Goal: Task Accomplishment & Management: Manage account settings

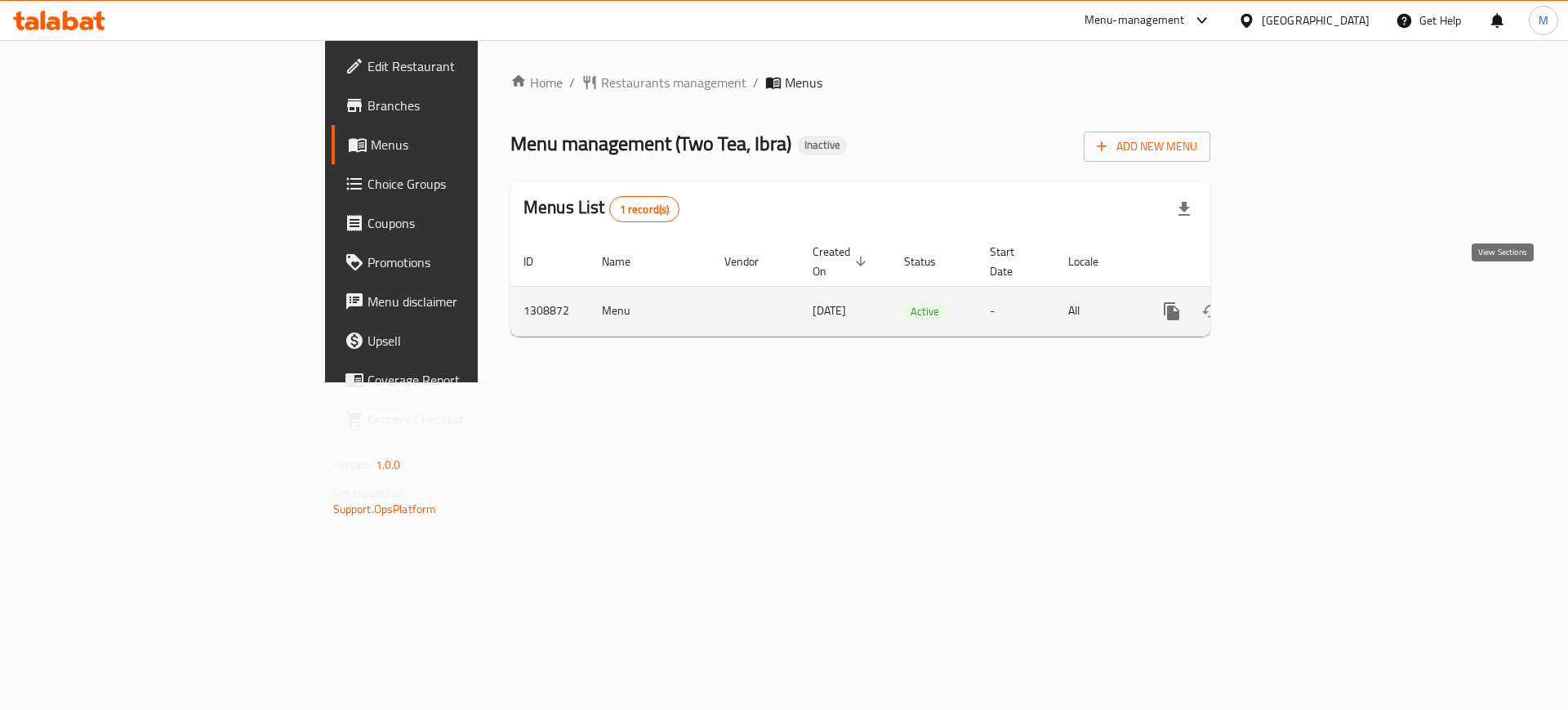
click at [1299, 301] on icon "enhanced table" at bounding box center [1289, 311] width 19 height 19
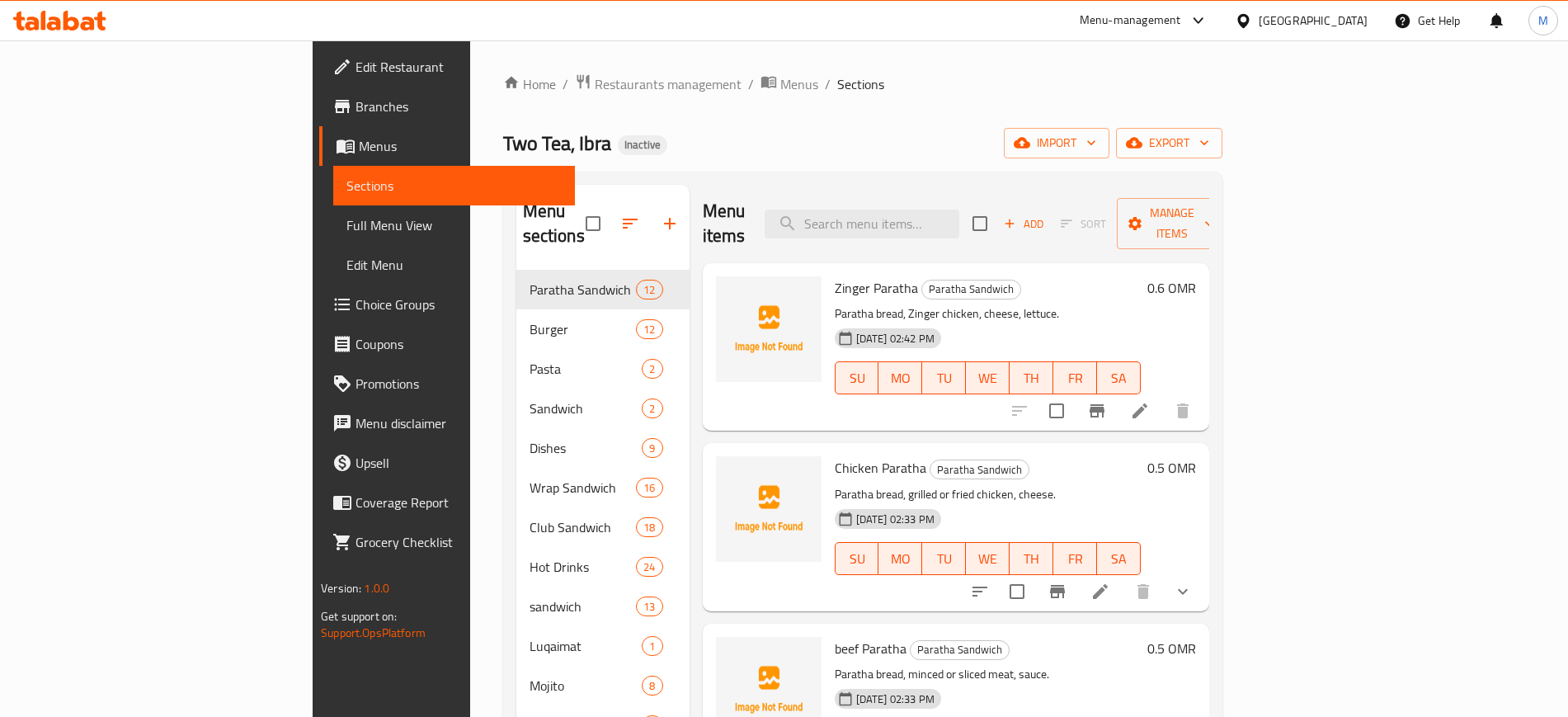
click at [997, 164] on div "Home / Restaurants management / Menus / Sections Two Tea, Ibra Inactive import …" at bounding box center [863, 494] width 720 height 841
click at [1096, 133] on span "import" at bounding box center [1057, 143] width 79 height 20
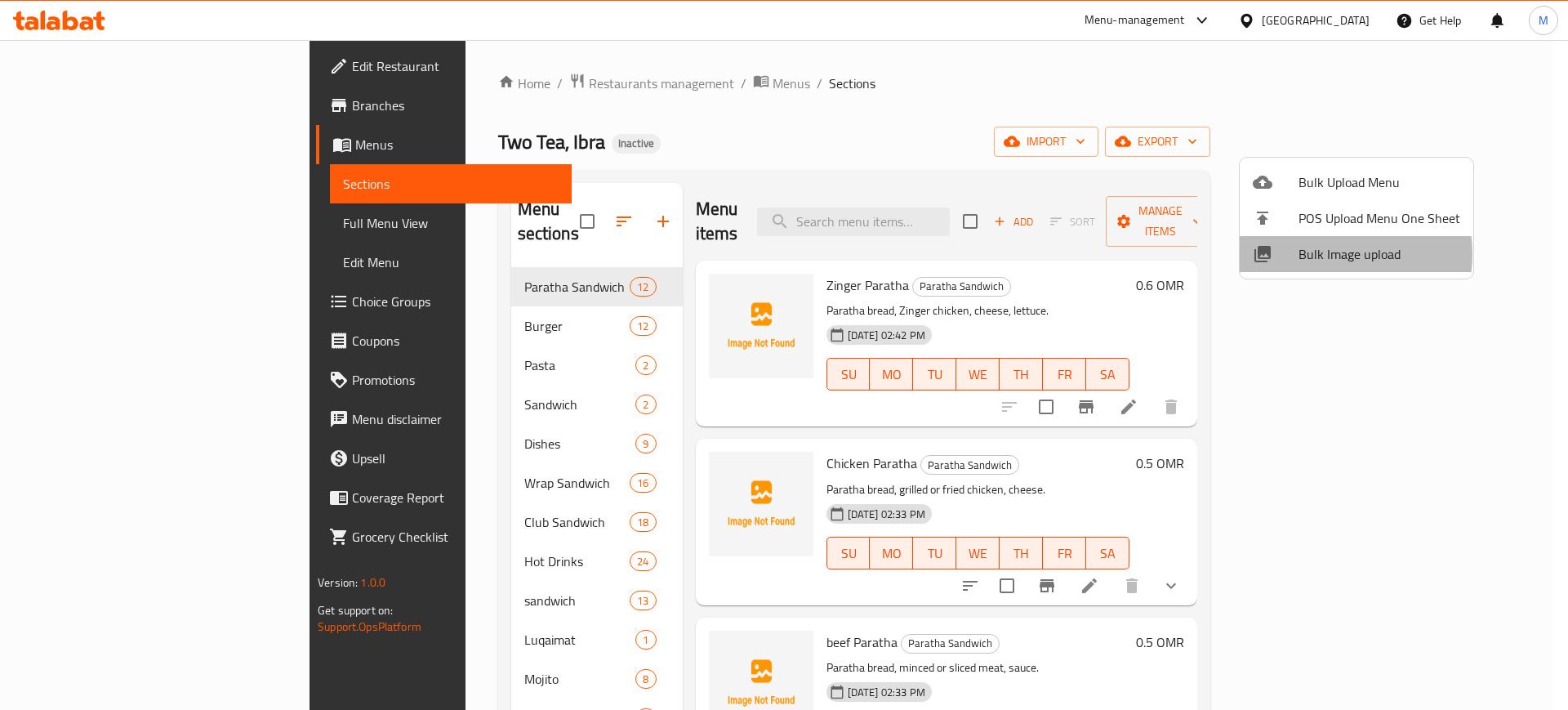
click at [1327, 254] on span "Bulk Image upload" at bounding box center [1379, 254] width 162 height 19
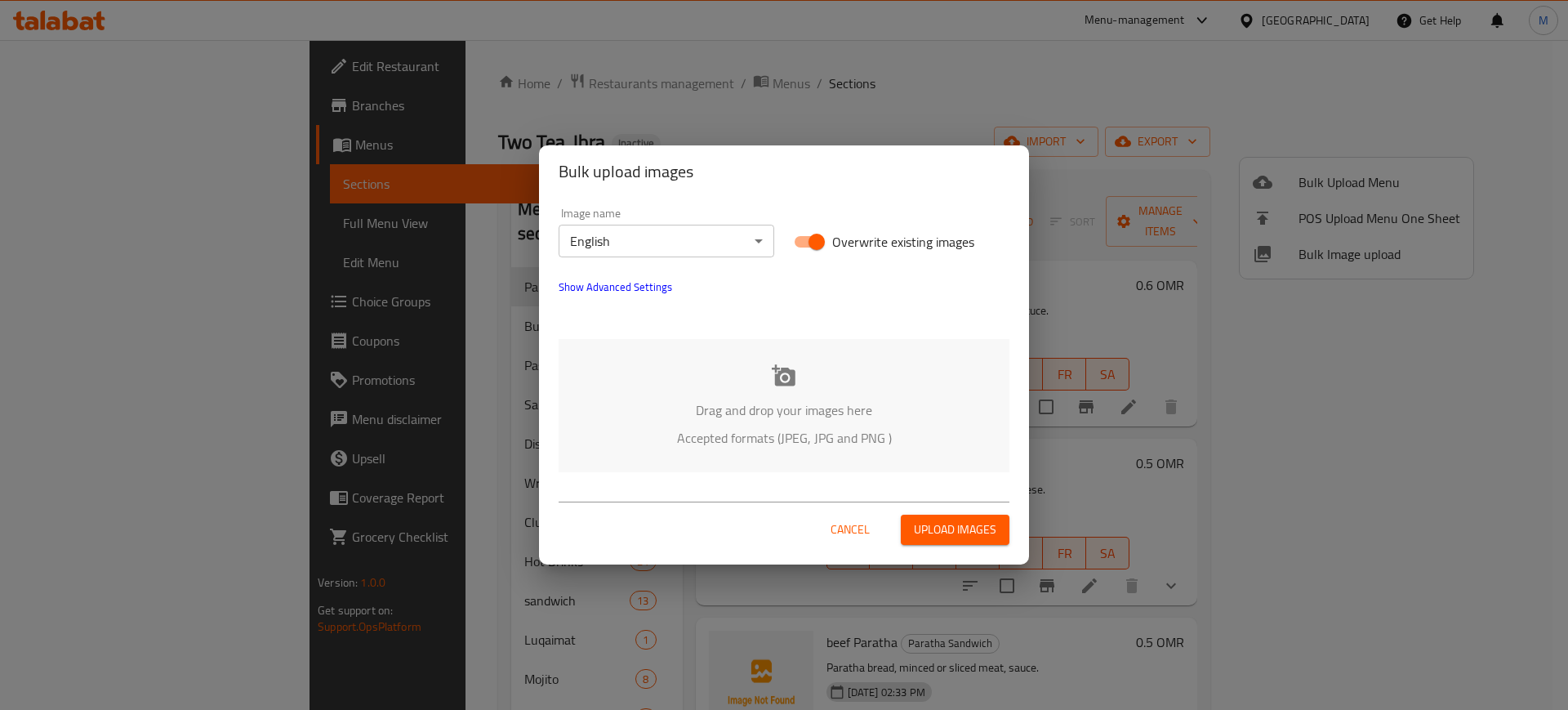
click at [748, 409] on p "Drag and drop your images here" at bounding box center [784, 410] width 402 height 19
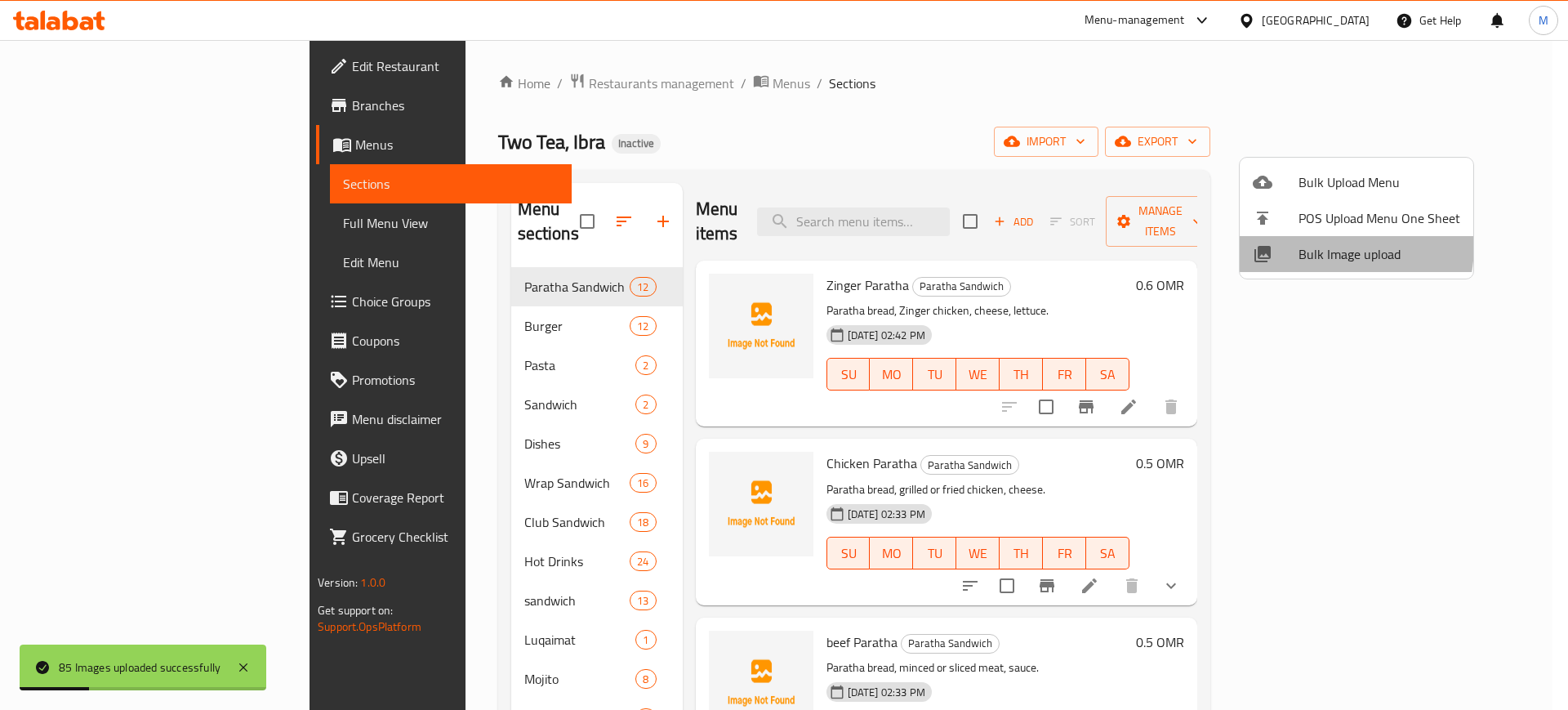
click at [1292, 245] on div at bounding box center [1276, 254] width 45 height 19
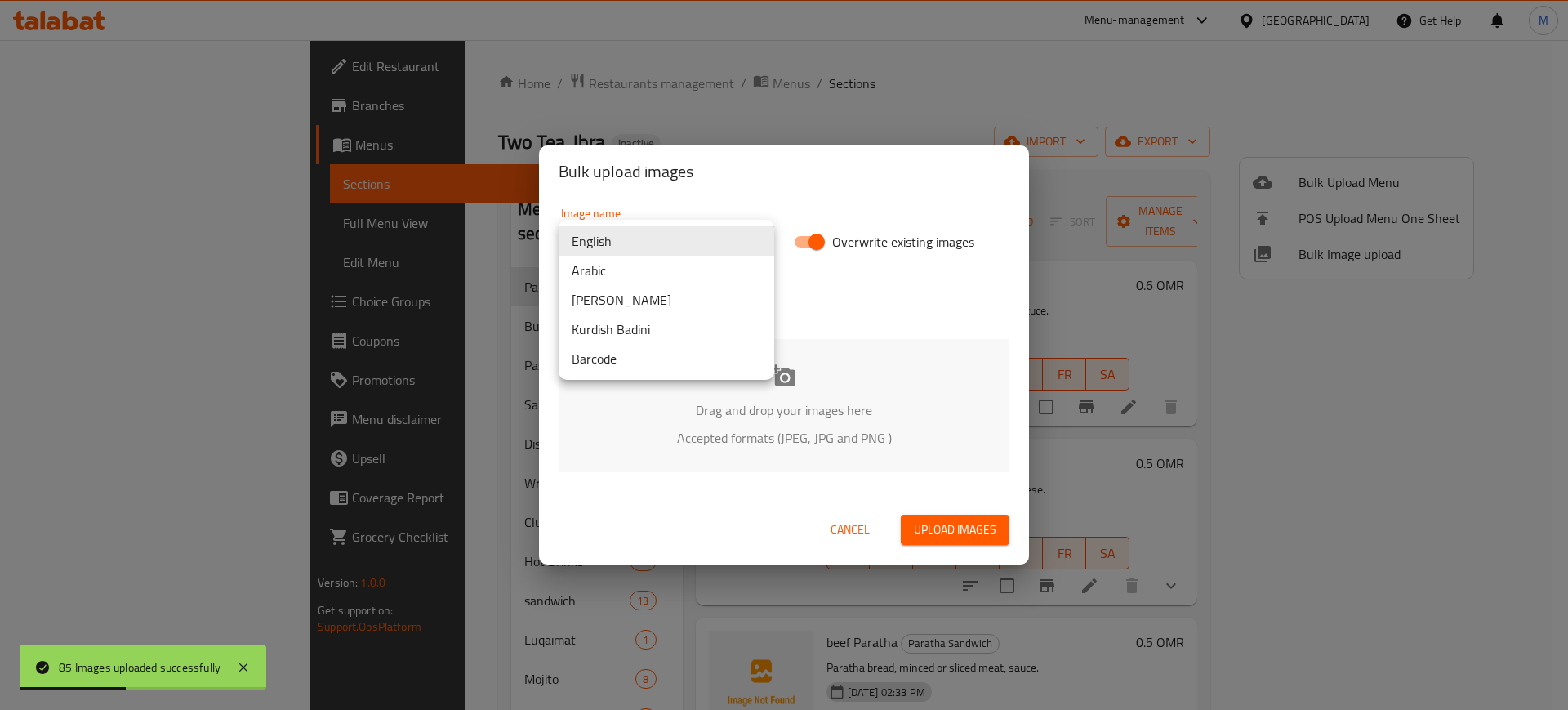
click at [595, 244] on body "85 Images uploaded successfully ​ Menu-management Oman Get Help M Edit Restaura…" at bounding box center [784, 375] width 1568 height 670
click at [613, 269] on li "Arabic" at bounding box center [666, 271] width 216 height 30
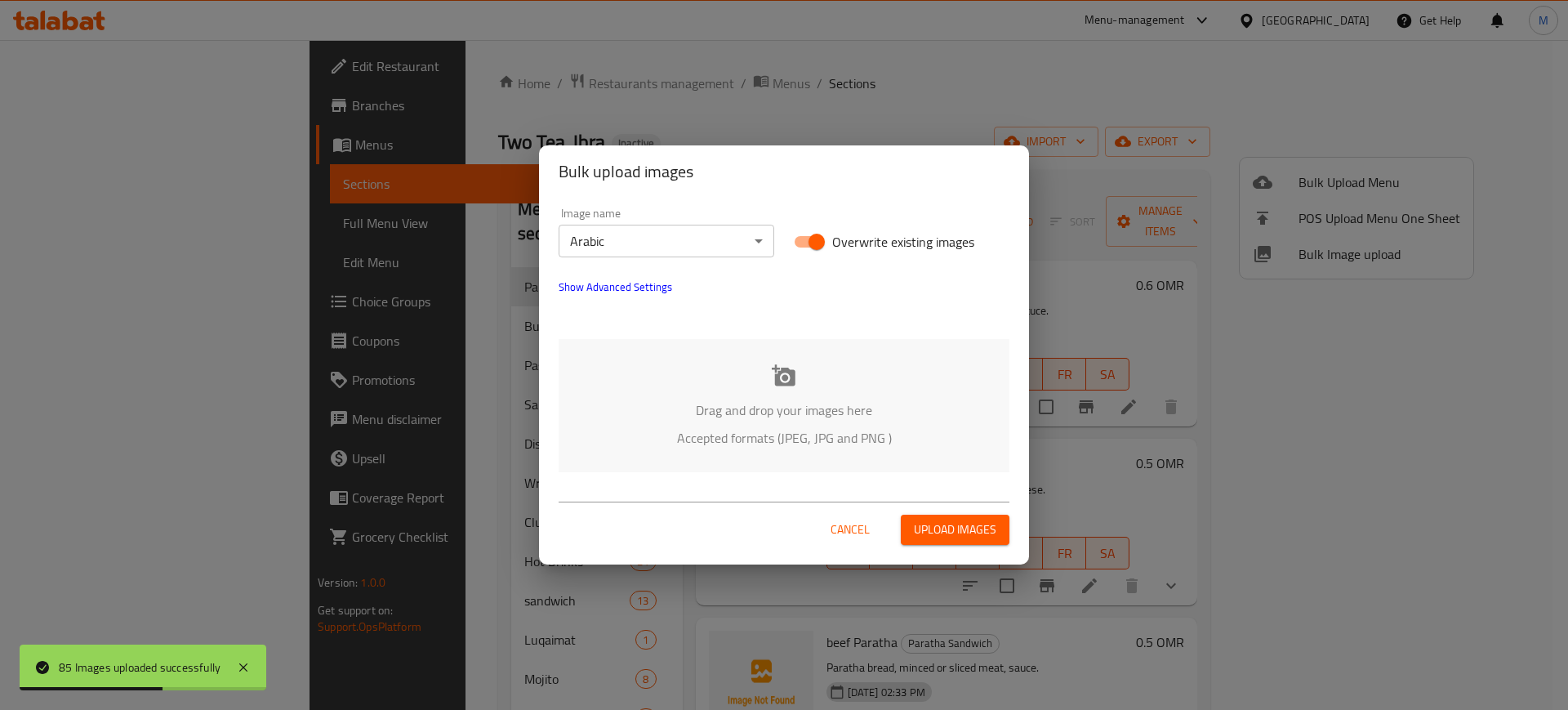
click at [672, 387] on div "Drag and drop your images here Accepted formats (JPEG, JPG and PNG )" at bounding box center [784, 405] width 450 height 133
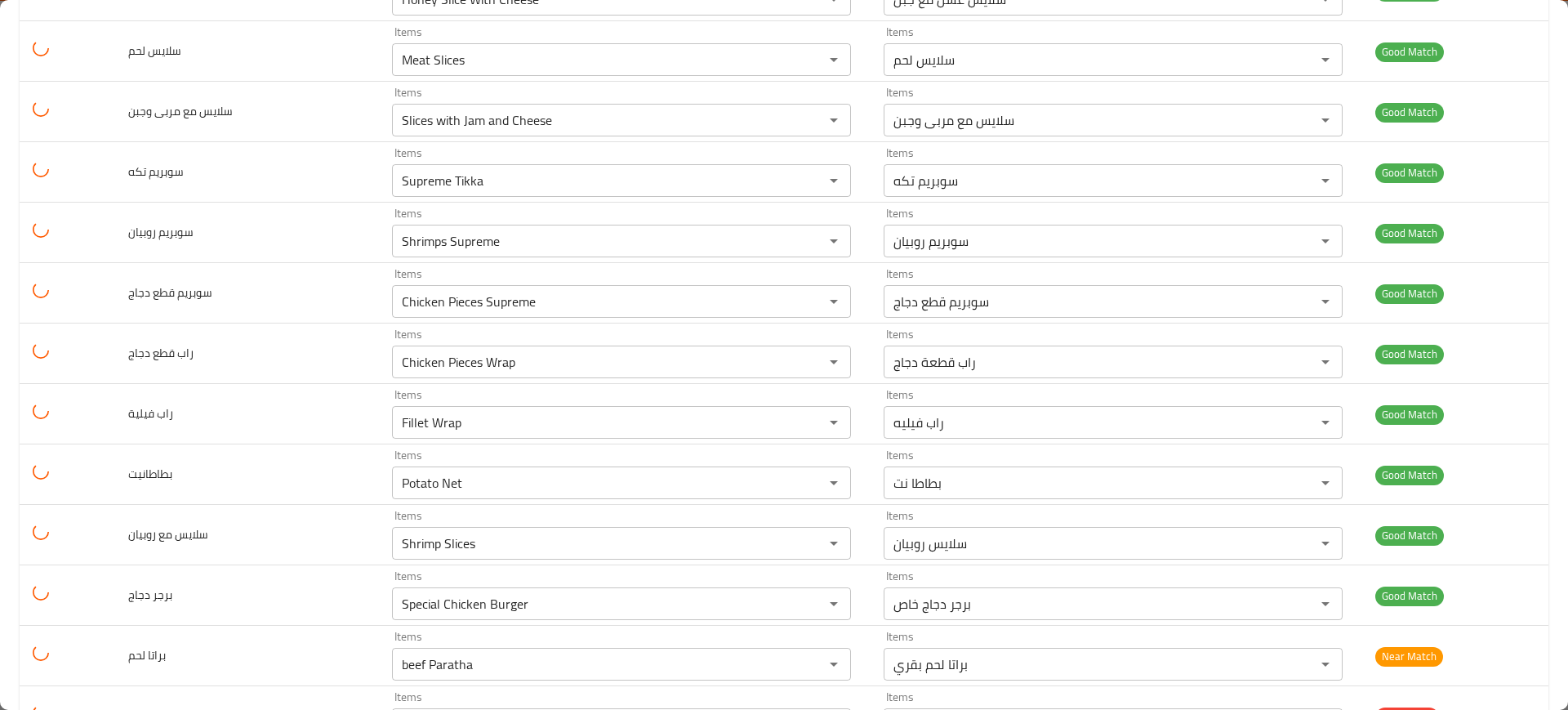
scroll to position [4712, 0]
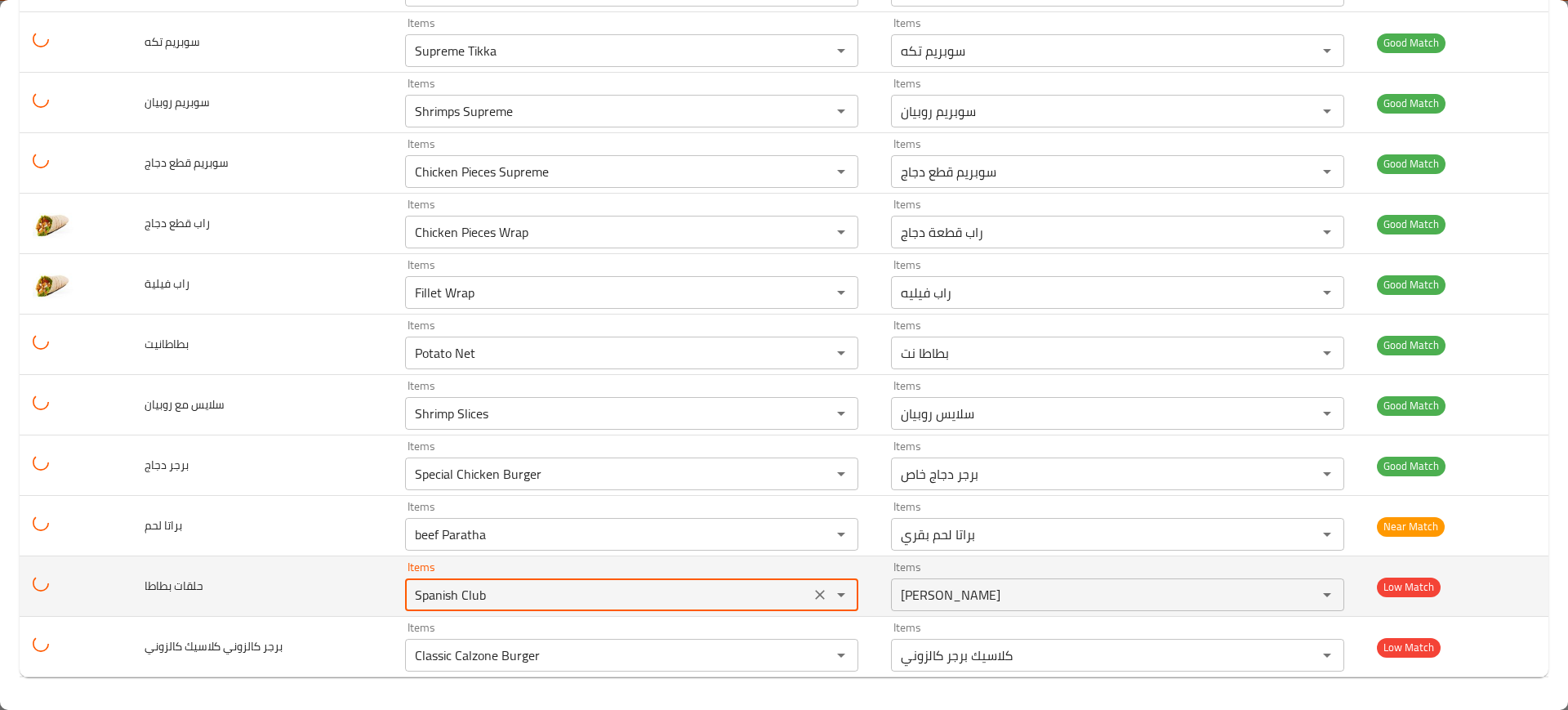
click at [510, 588] on بطاطا "Spanish Club" at bounding box center [608, 595] width 395 height 23
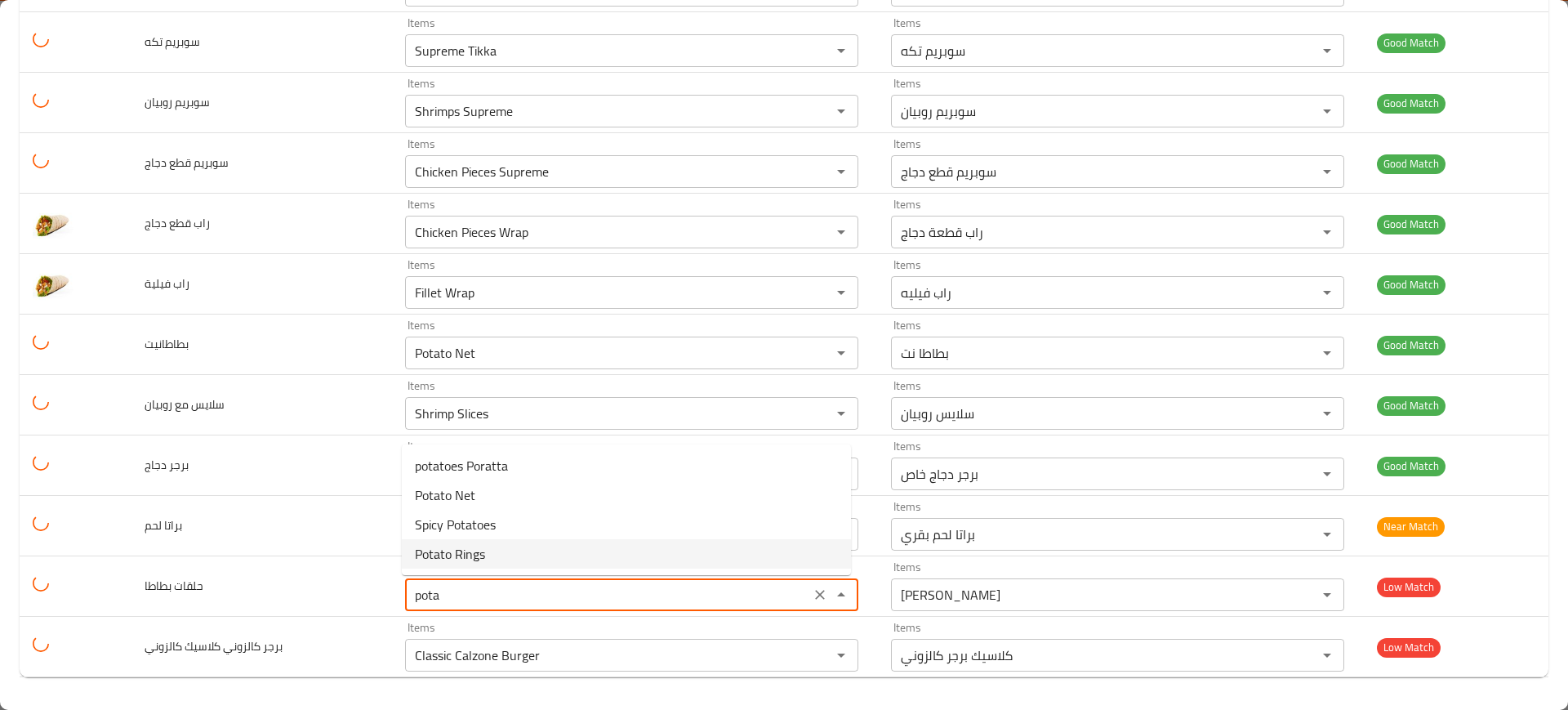
click at [478, 553] on span "Potato Rings" at bounding box center [450, 554] width 70 height 19
type بطاطا "Potato Rings"
type بطاطا-ar "بطاطس رينج"
type بطاطا "Potato Rings"
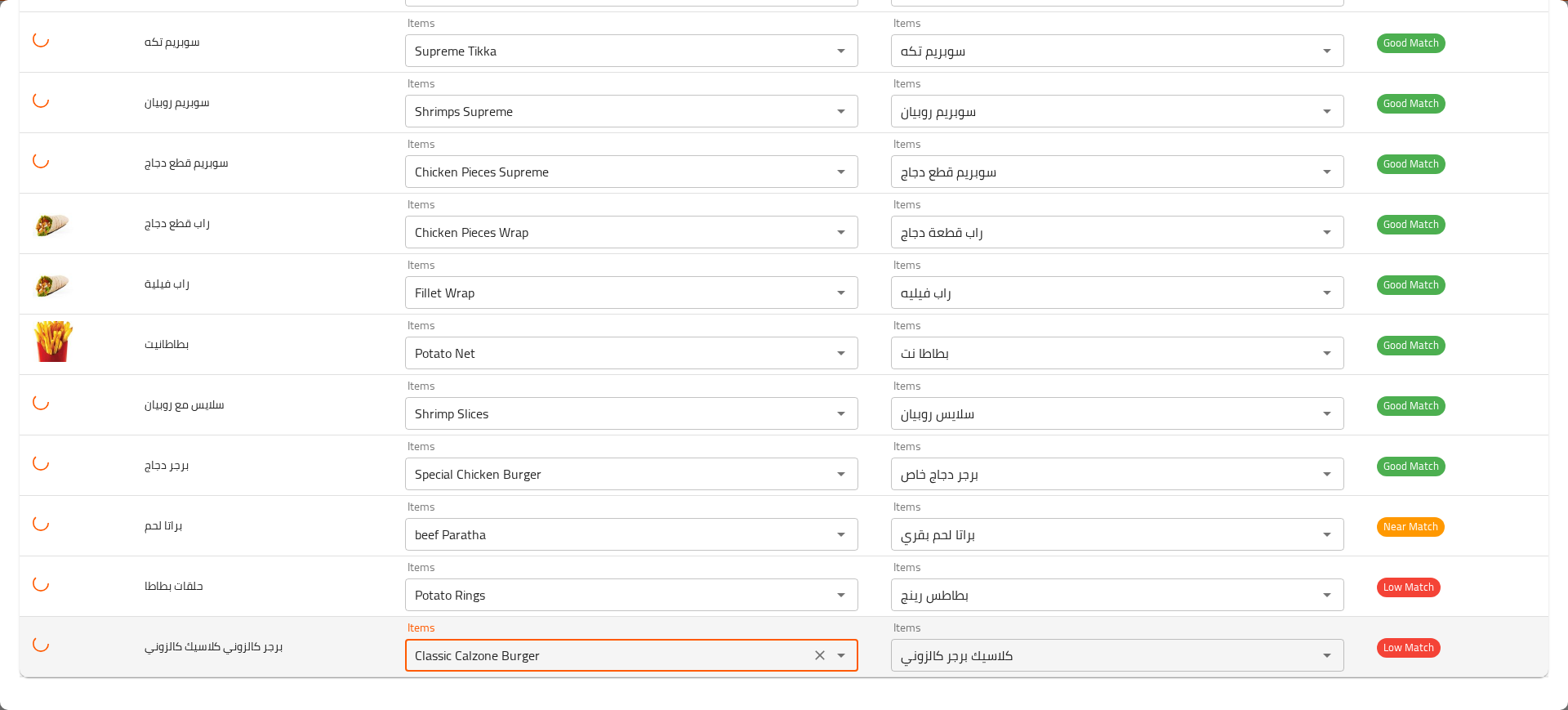
click at [526, 655] on كالزوني "Classic Calzone Burger" at bounding box center [608, 655] width 395 height 23
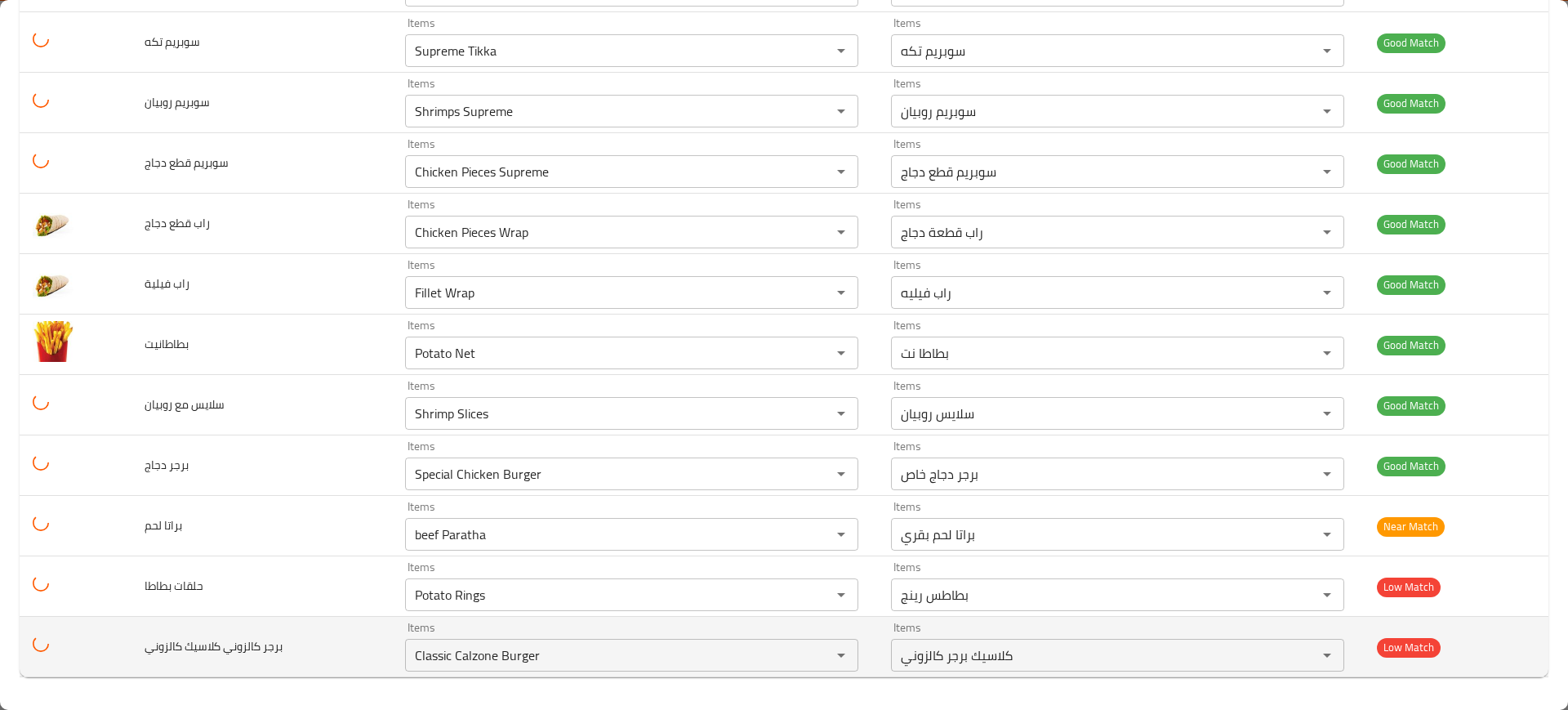
click at [354, 662] on td "برجر كالزوني كلاسيك كالزوني" at bounding box center [262, 646] width 260 height 60
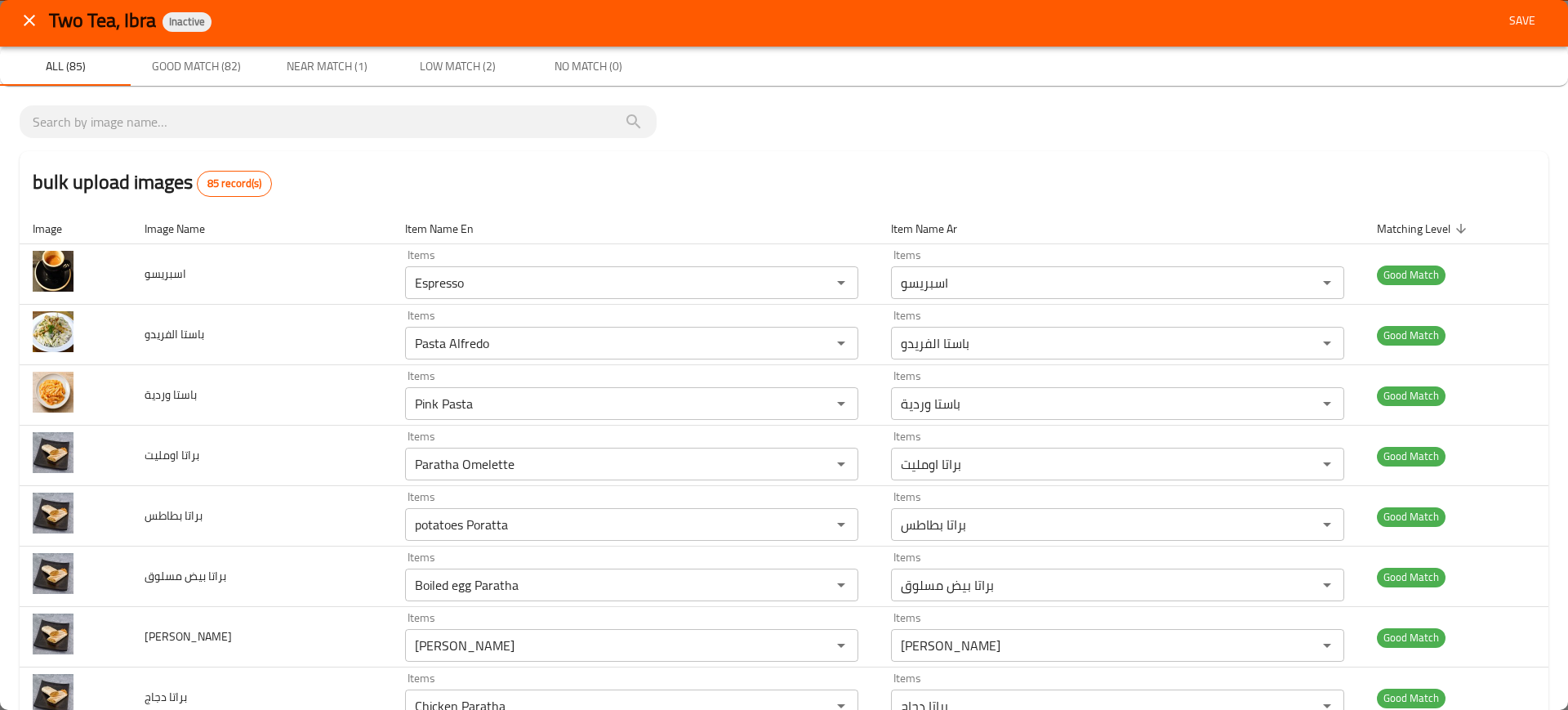
scroll to position [0, 0]
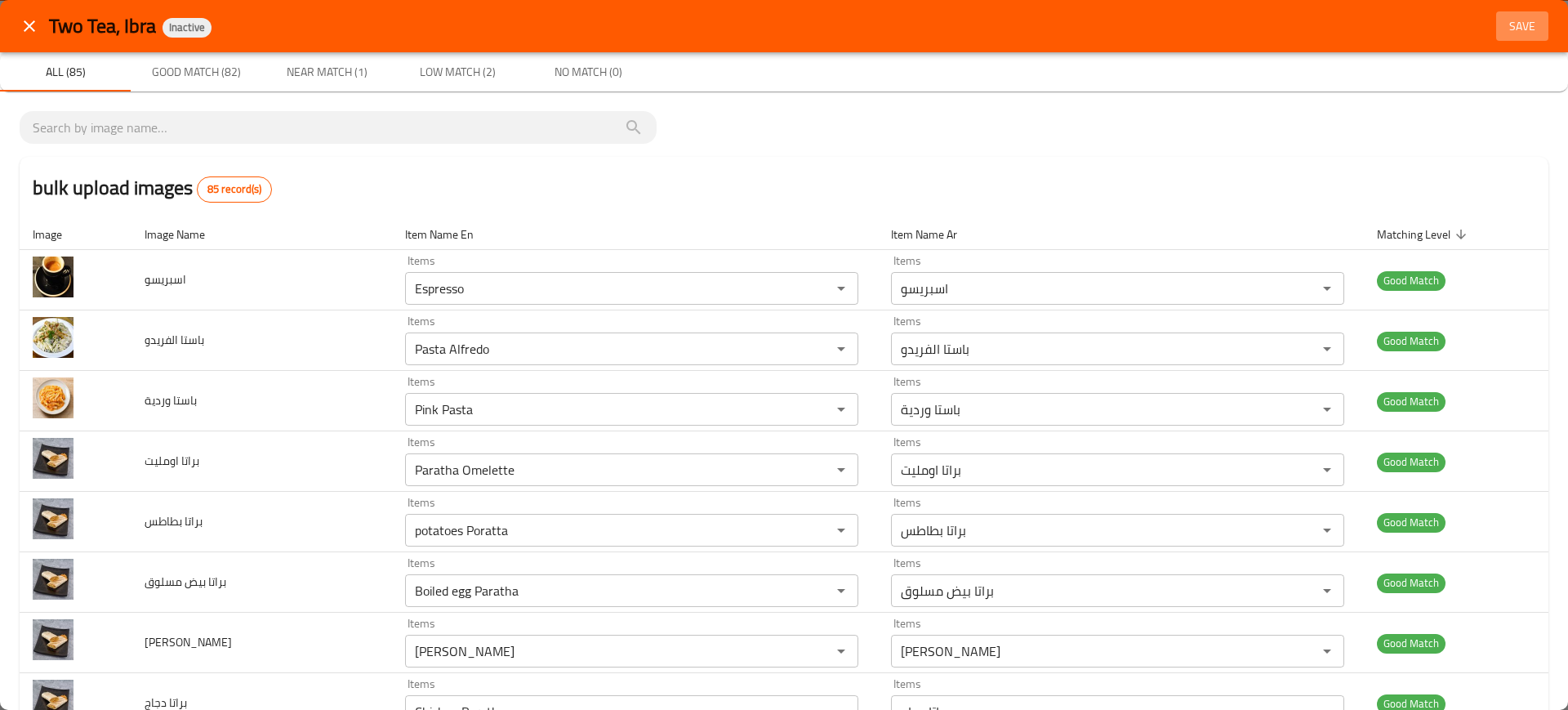
click at [1508, 38] on button "Save" at bounding box center [1523, 26] width 52 height 31
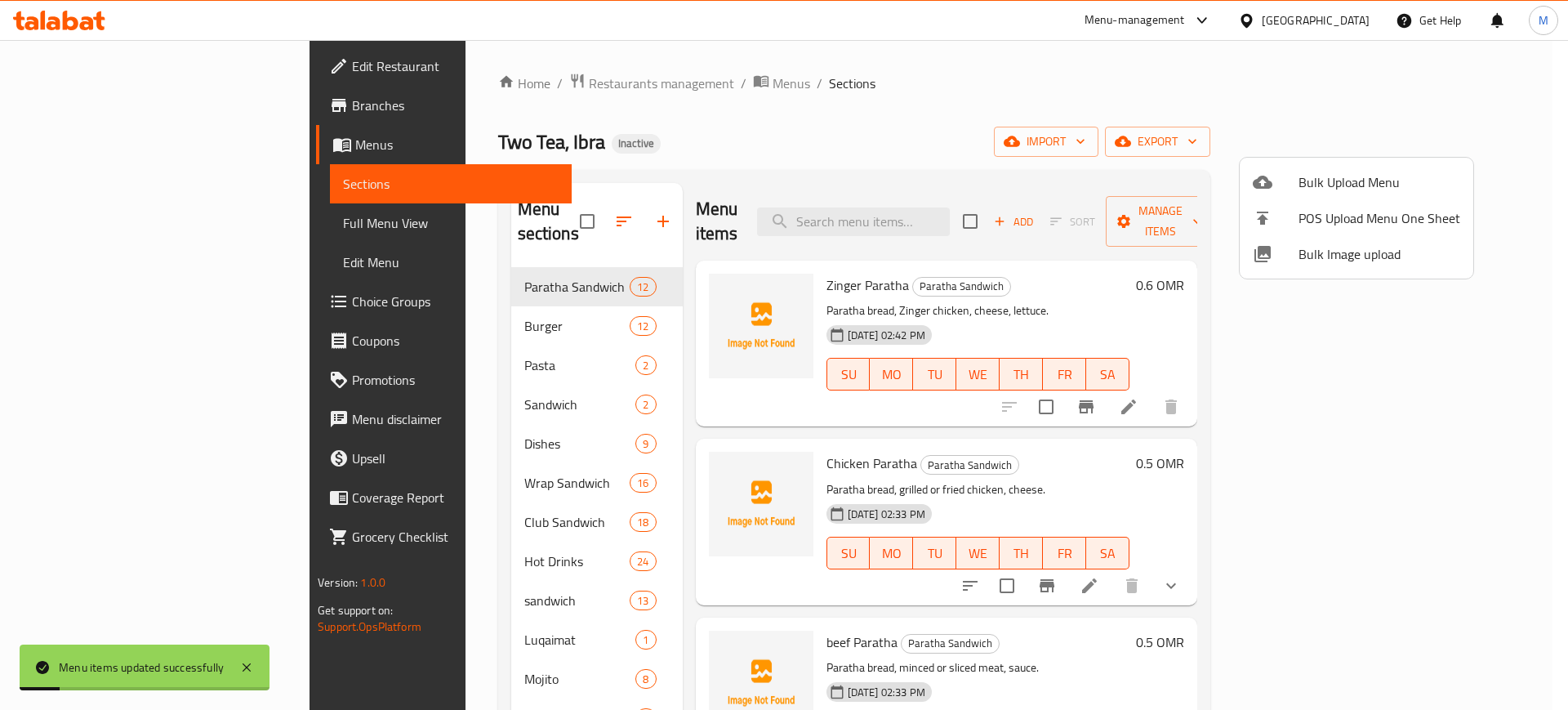
click at [1351, 252] on span "Bulk Image upload" at bounding box center [1379, 254] width 162 height 19
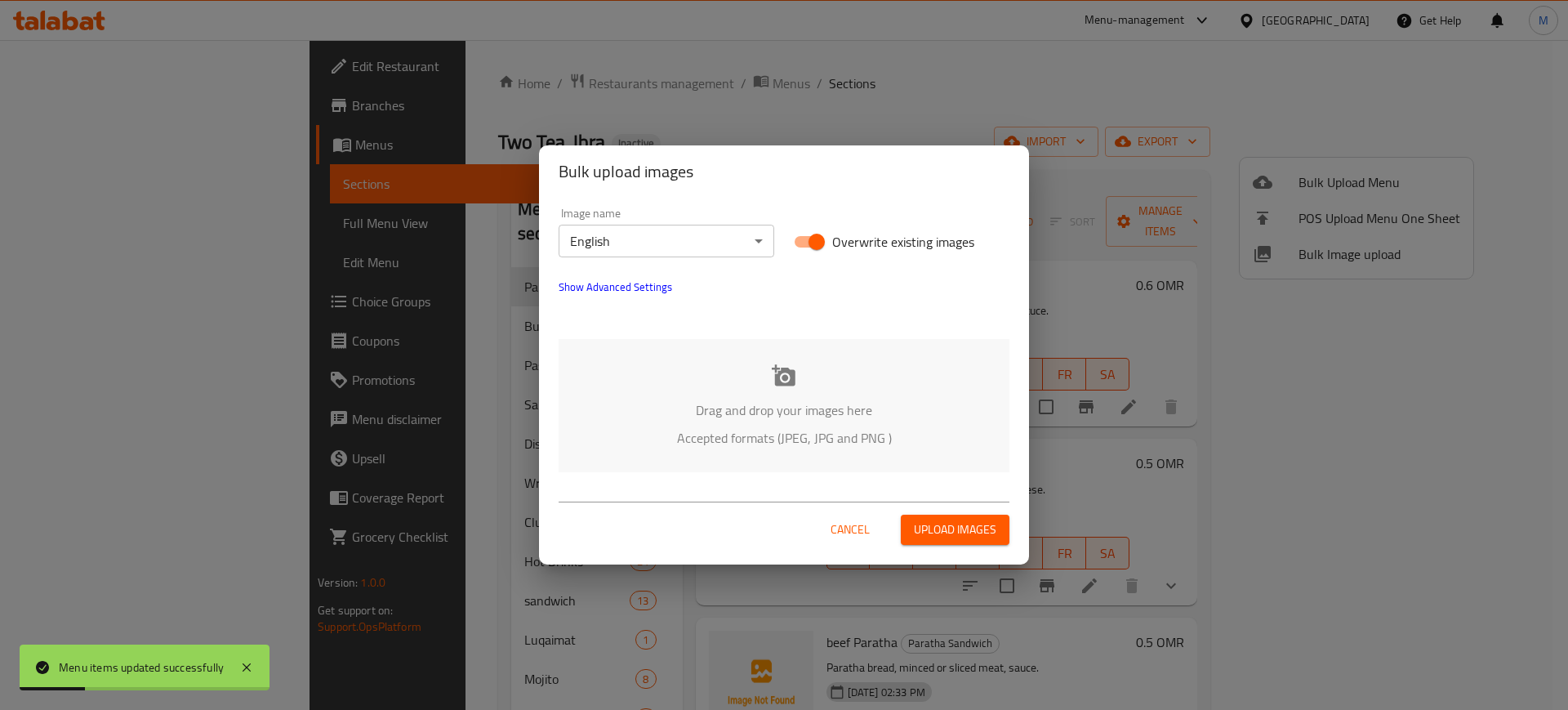
click at [973, 373] on div "Drag and drop your images here Accepted formats (JPEG, JPG and PNG )" at bounding box center [784, 405] width 450 height 133
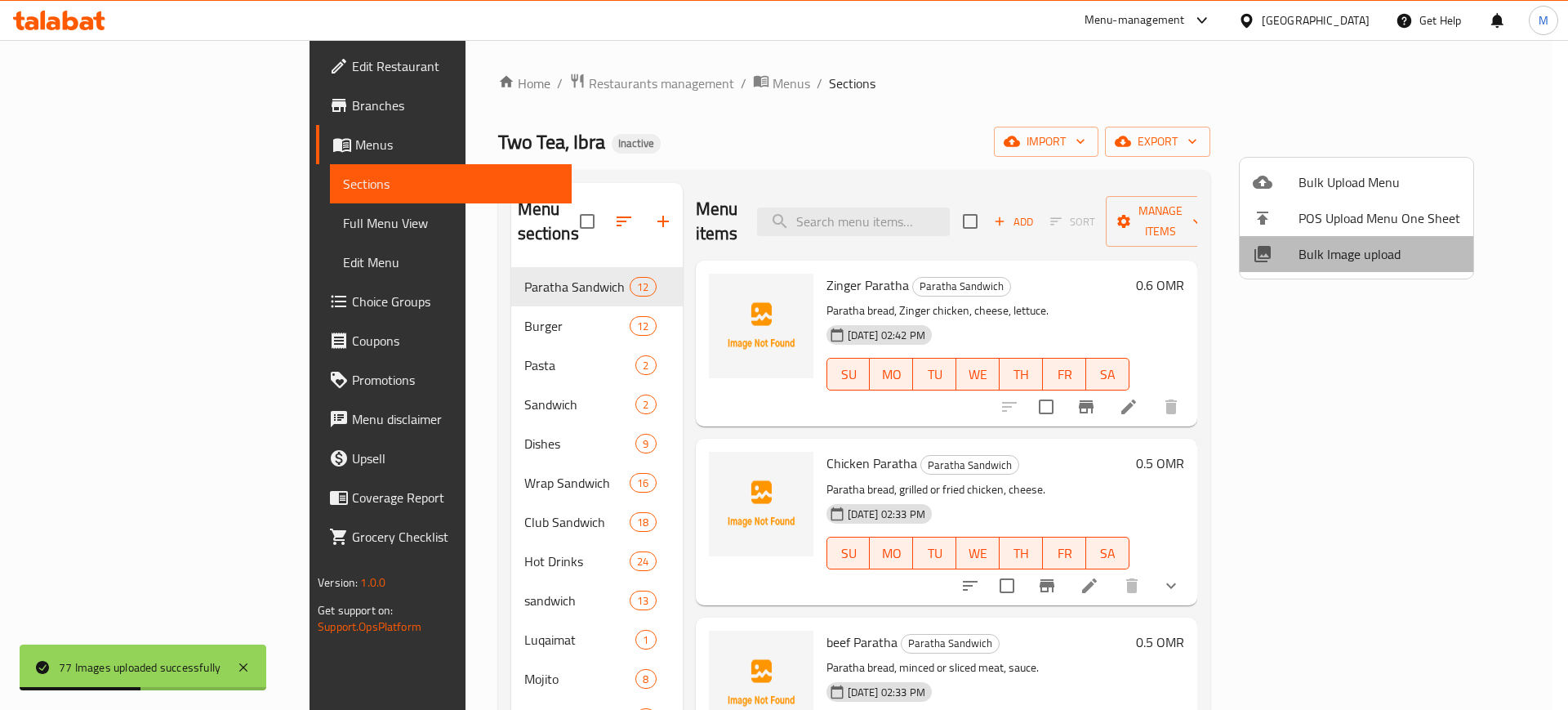
click at [1378, 253] on span "Bulk Image upload" at bounding box center [1379, 254] width 162 height 19
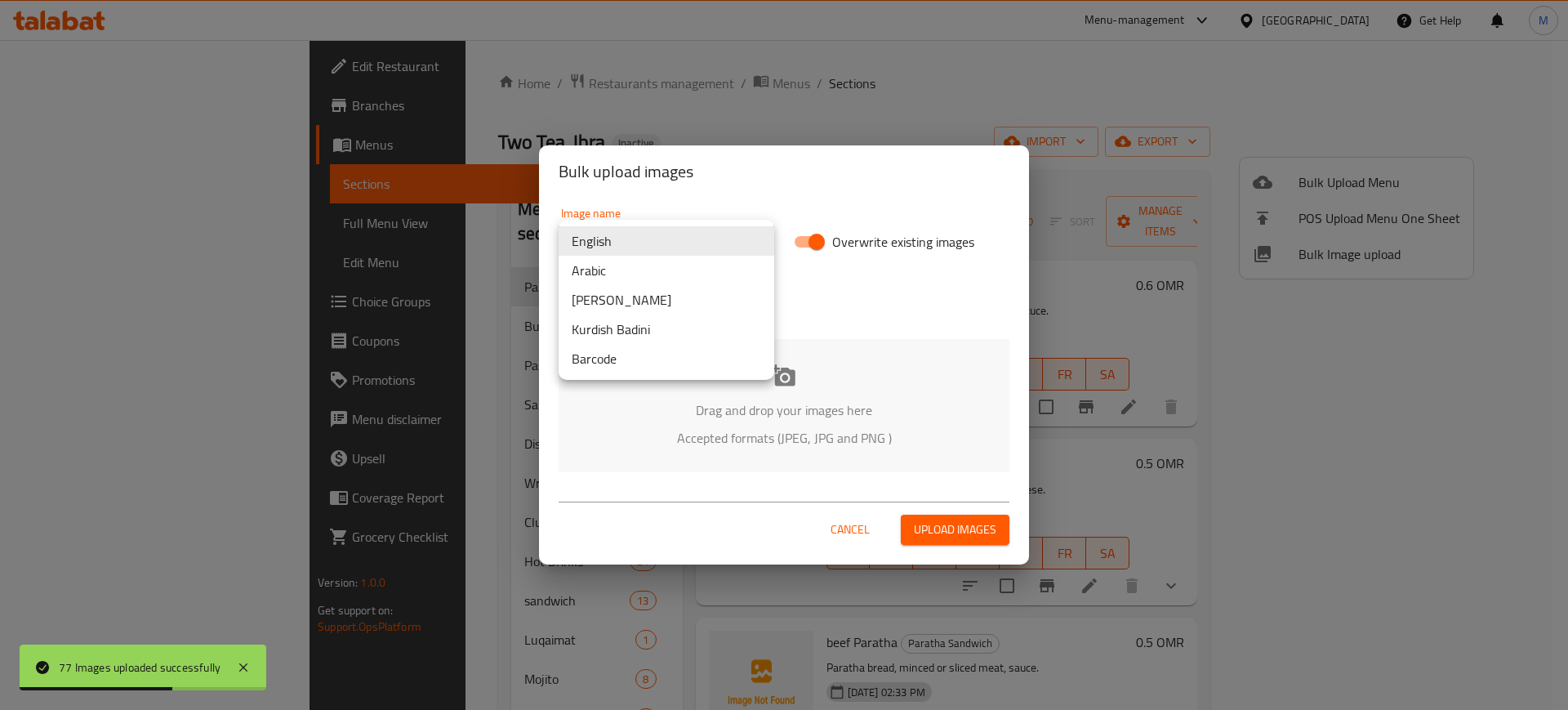
click at [684, 247] on body "77 Images uploaded successfully ​ Menu-management Oman Get Help M Edit Restaura…" at bounding box center [784, 375] width 1568 height 670
click at [643, 262] on li "Arabic" at bounding box center [666, 271] width 216 height 30
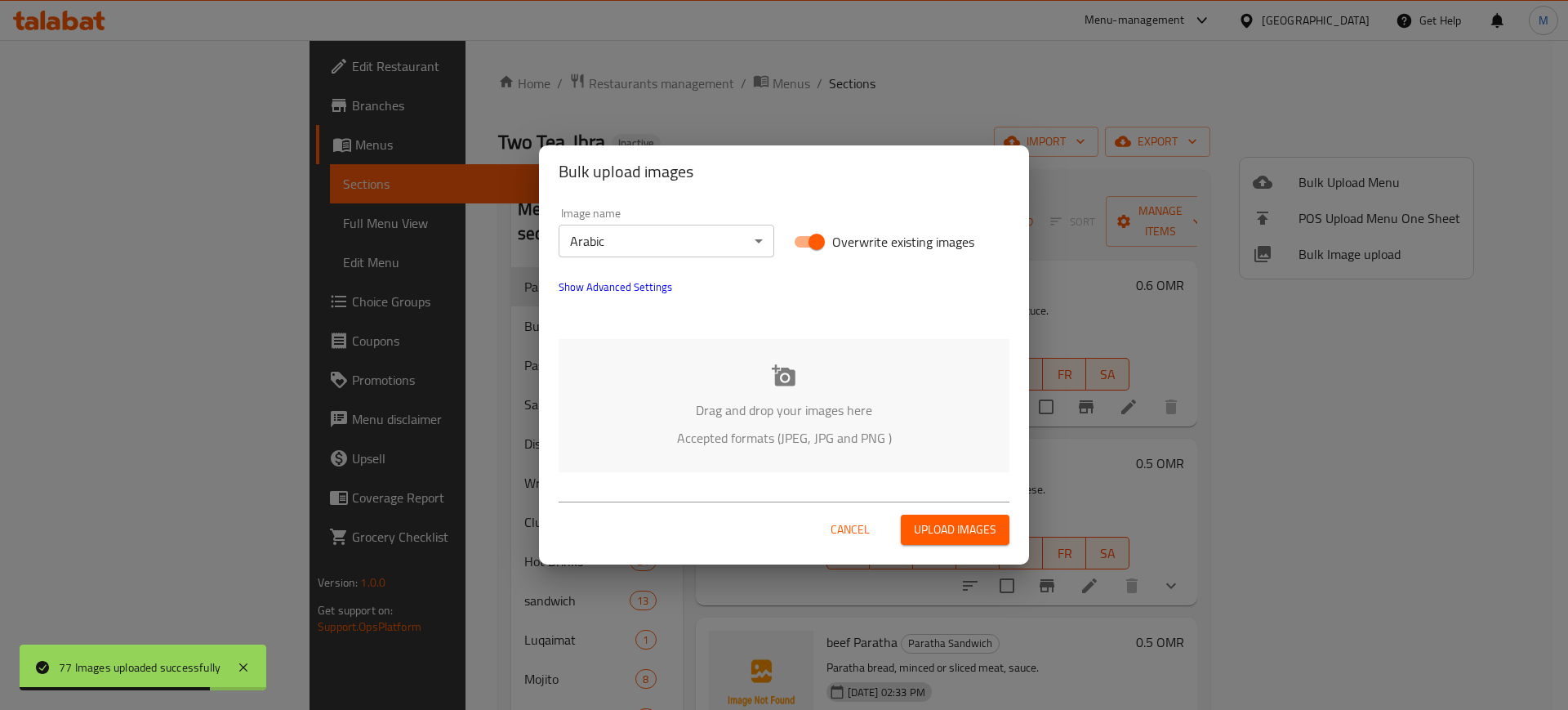
click at [739, 396] on div "Drag and drop your images here Accepted formats (JPEG, JPG and PNG )" at bounding box center [784, 405] width 450 height 133
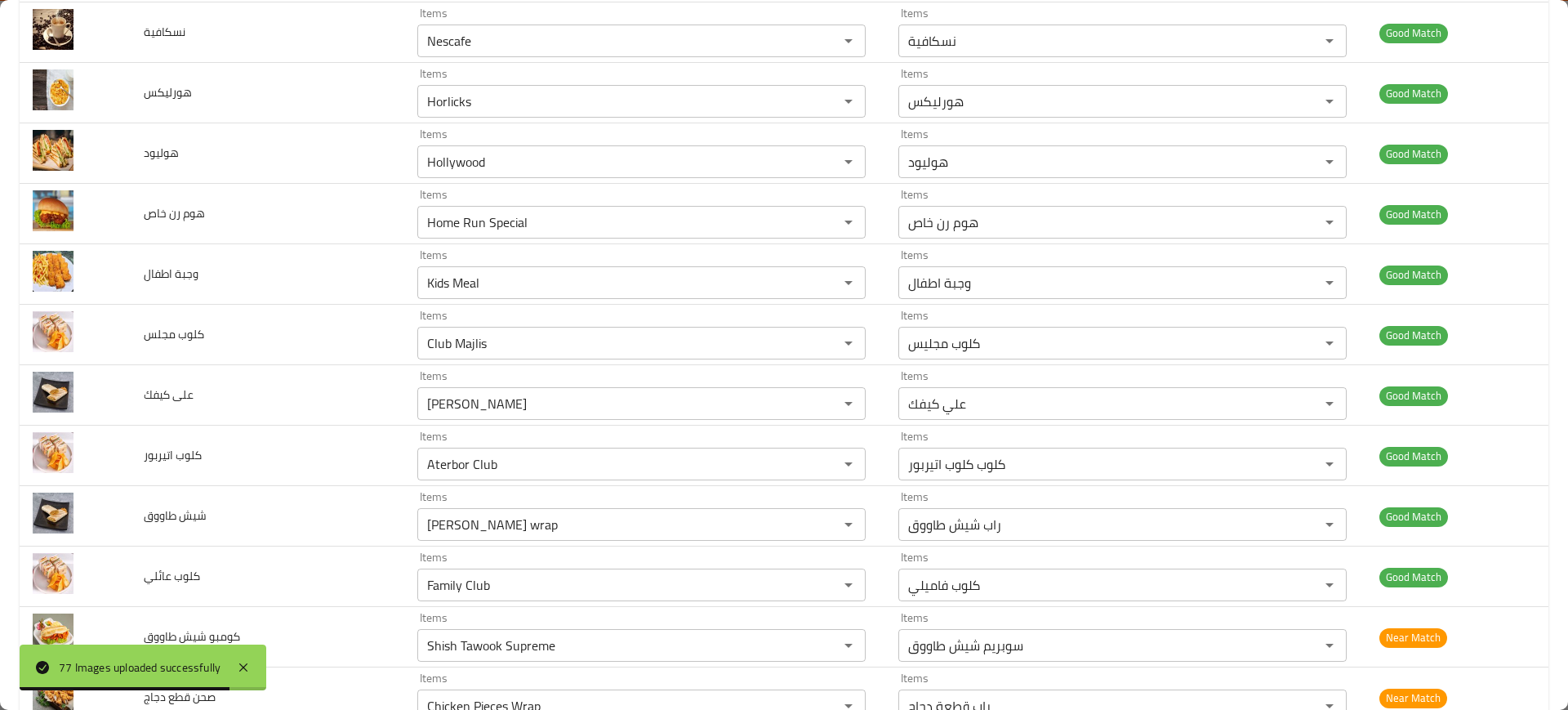
scroll to position [4228, 0]
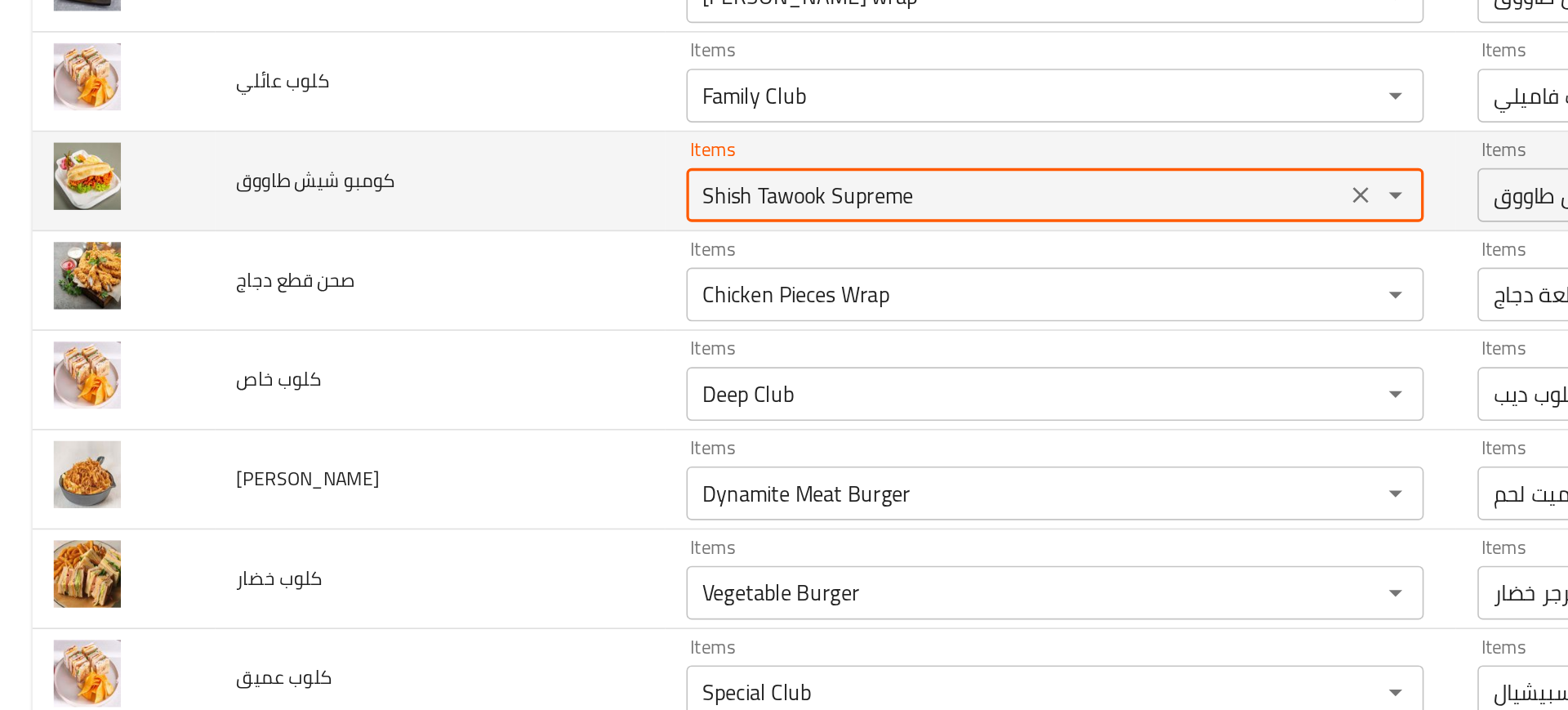
drag, startPoint x: 464, startPoint y: 176, endPoint x: 595, endPoint y: 171, distance: 131.1
click at [595, 171] on طاووق "Shish Tawook Supreme" at bounding box center [617, 171] width 390 height 23
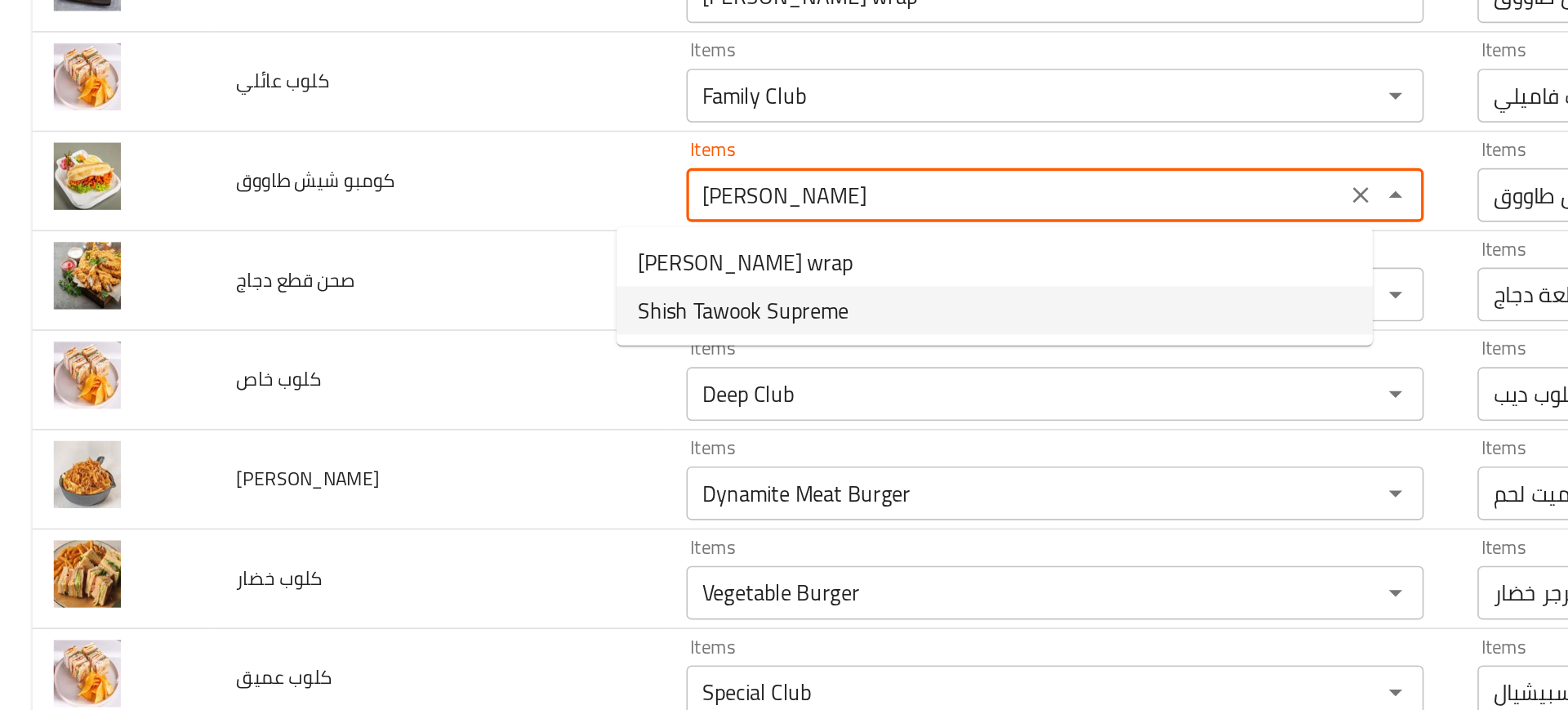
click at [446, 245] on span "Shish Tawook Supreme" at bounding box center [451, 242] width 128 height 19
type طاووق "Shish Tawook Supreme"
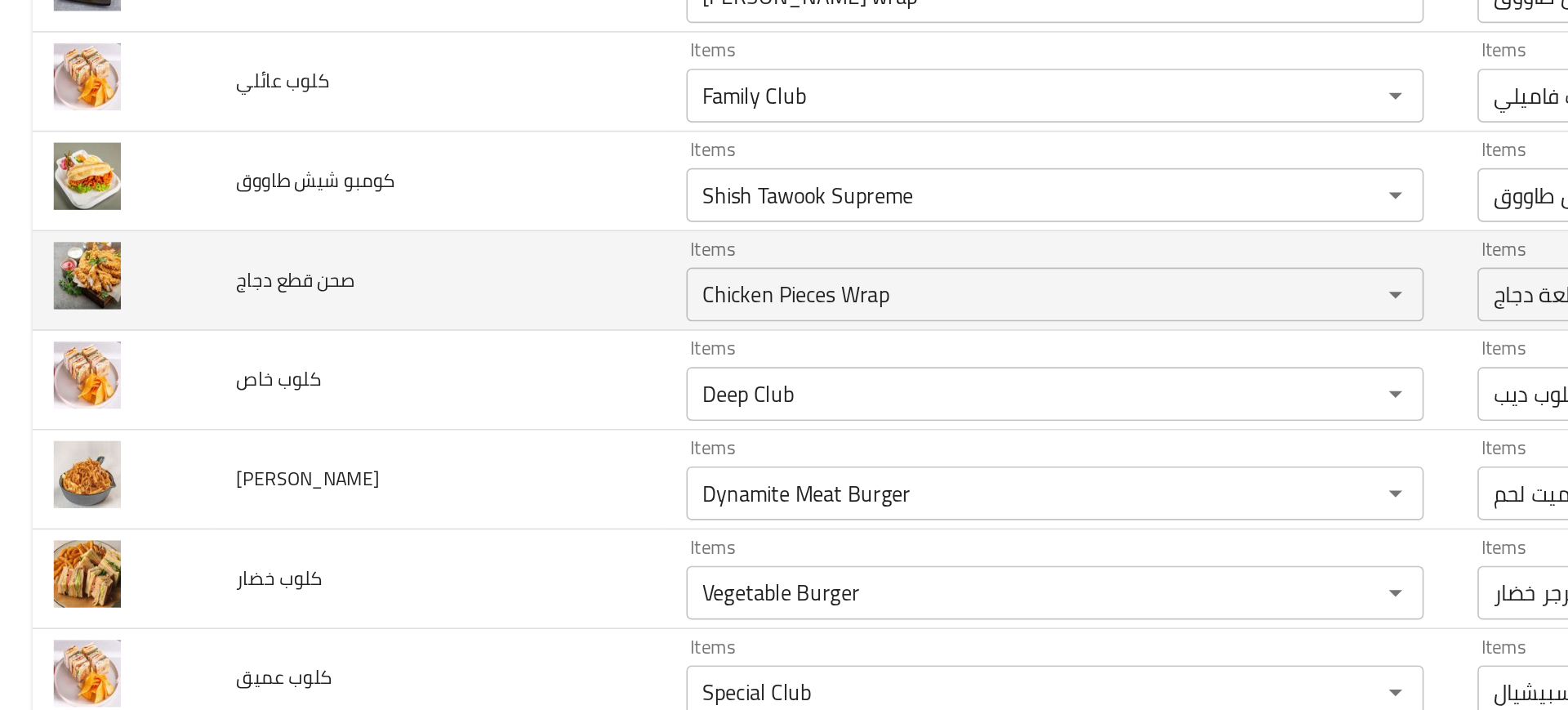
click at [334, 240] on td "صحن قطع دجاج" at bounding box center [267, 224] width 273 height 60
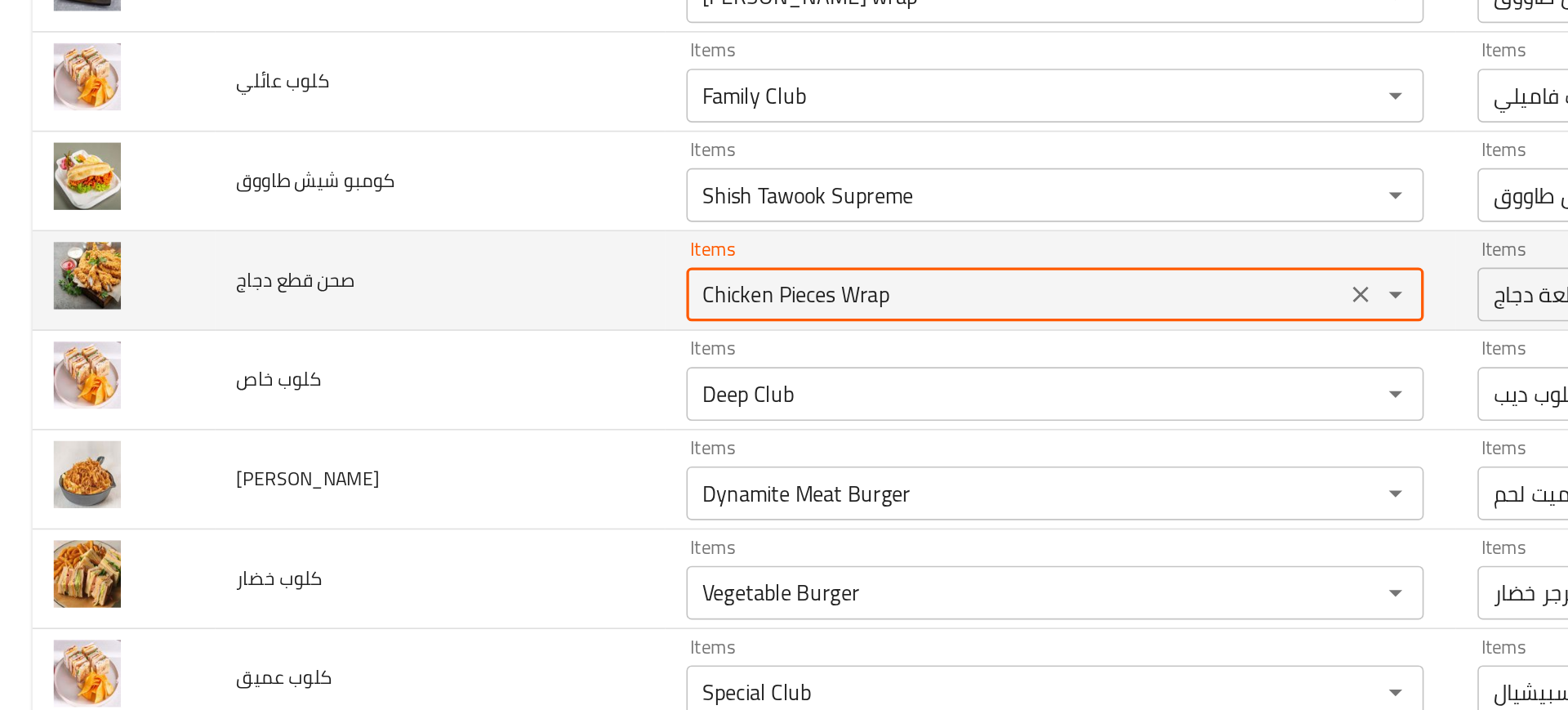
drag, startPoint x: 465, startPoint y: 235, endPoint x: 589, endPoint y: 236, distance: 124.0
click at [589, 236] on دجاج "Chicken Pieces Wrap" at bounding box center [617, 232] width 390 height 23
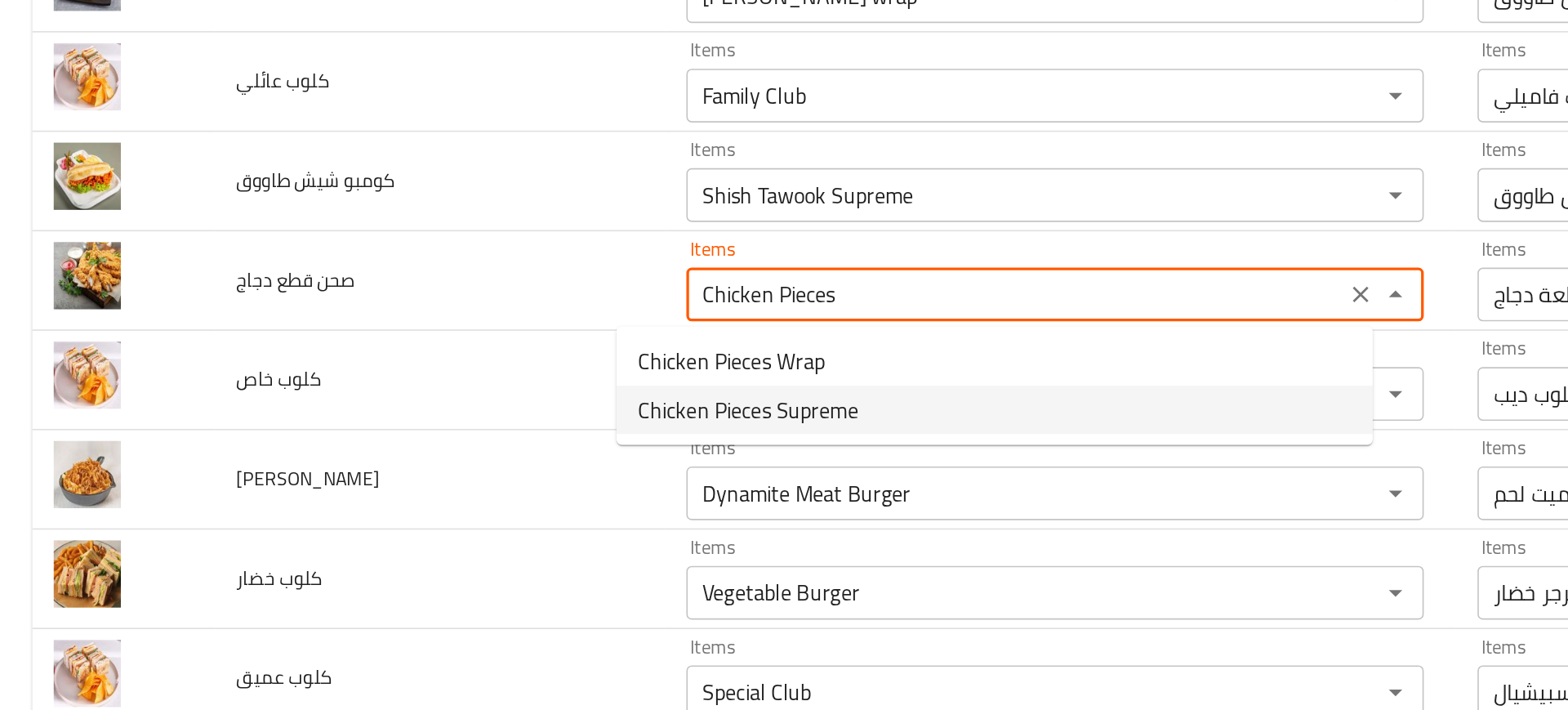
click at [479, 297] on span "Chicken Pieces Supreme" at bounding box center [454, 302] width 134 height 19
type دجاج "Chicken Pieces Supreme"
type دجاج-ar "سوبريم قطع دجاج"
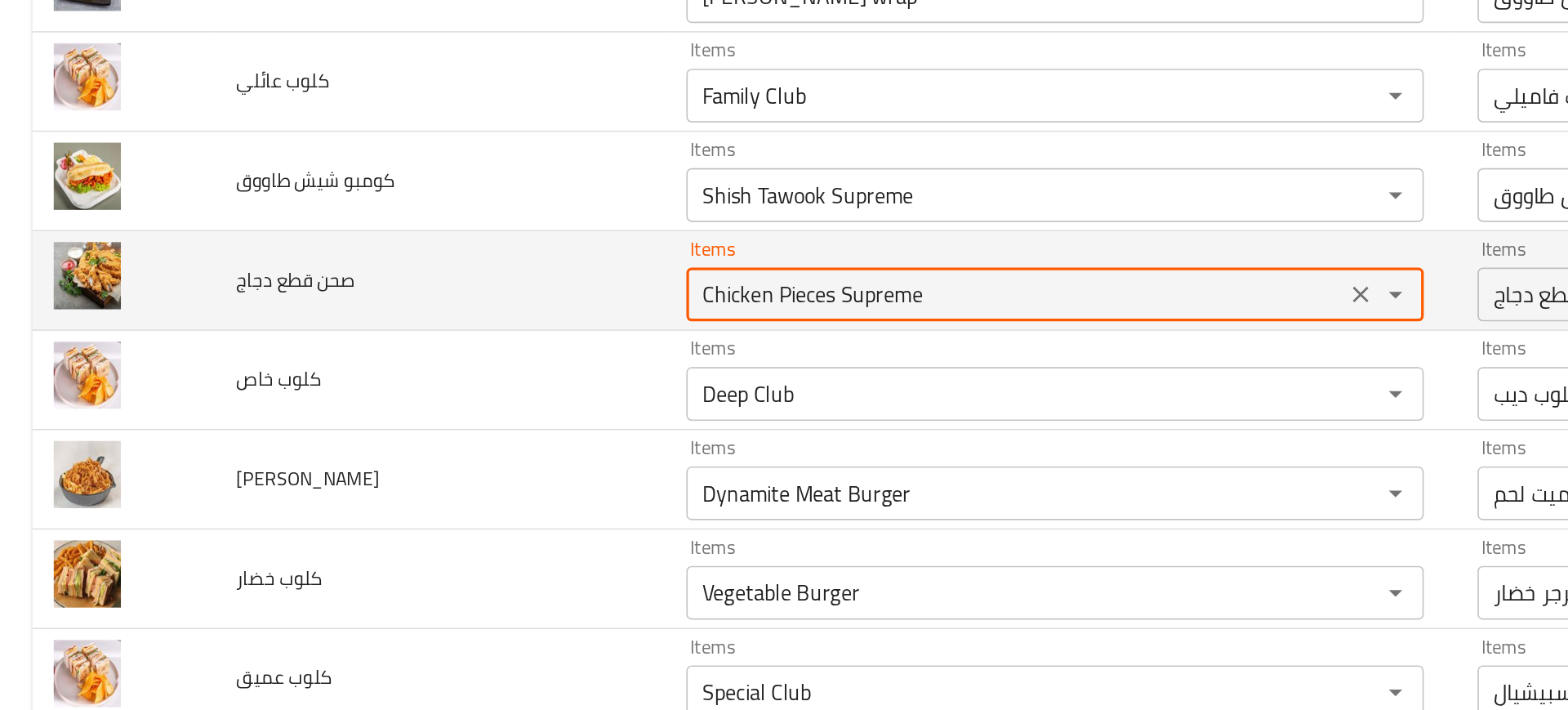
type دجاج "Chicken Pieces Supreme"
click at [443, 231] on دجاج "Chicken Pieces Supreme" at bounding box center [617, 232] width 390 height 23
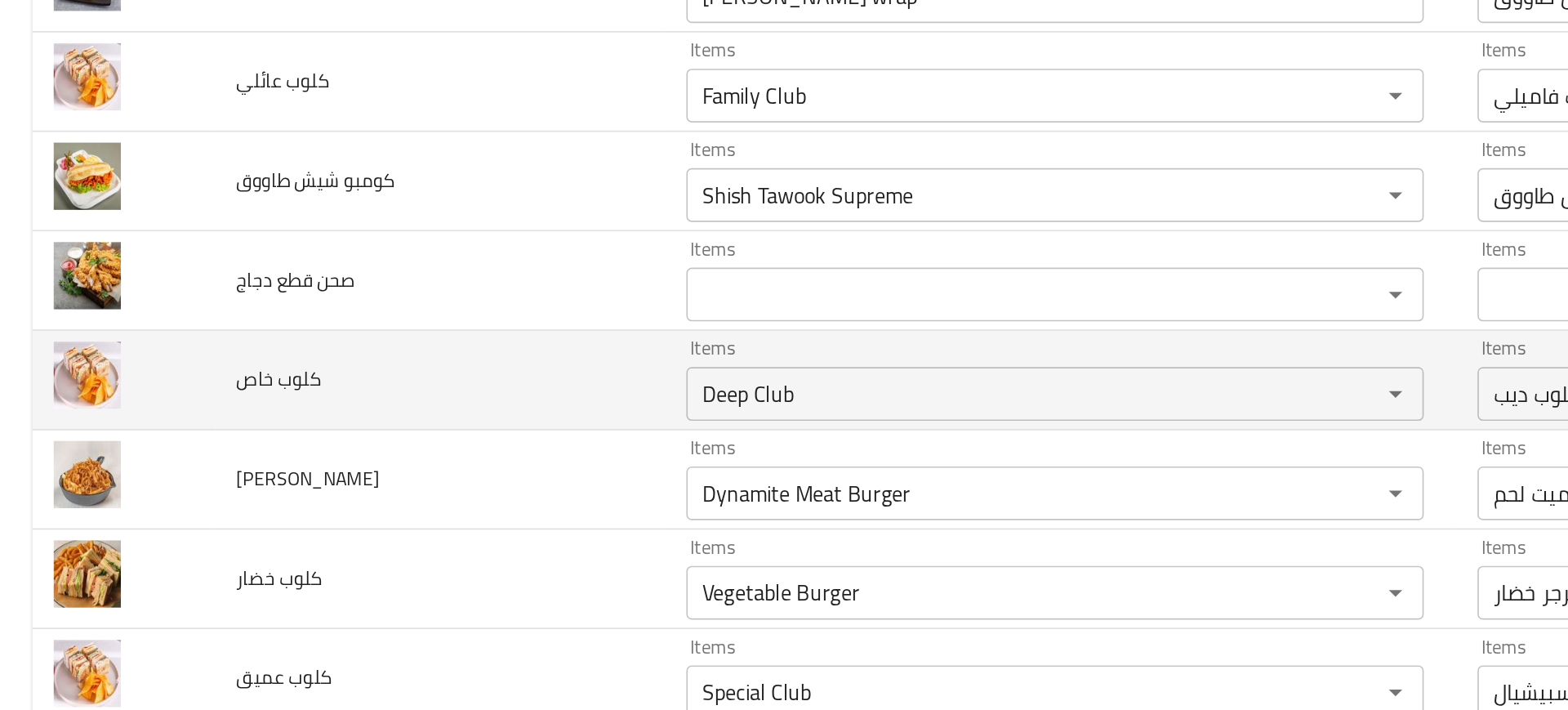
click at [296, 283] on td "كلوب خاص" at bounding box center [267, 284] width 273 height 60
click at [302, 277] on td "كلوب خاص" at bounding box center [267, 284] width 273 height 60
click at [461, 277] on div "Deep Club Items" at bounding box center [642, 292] width 449 height 32
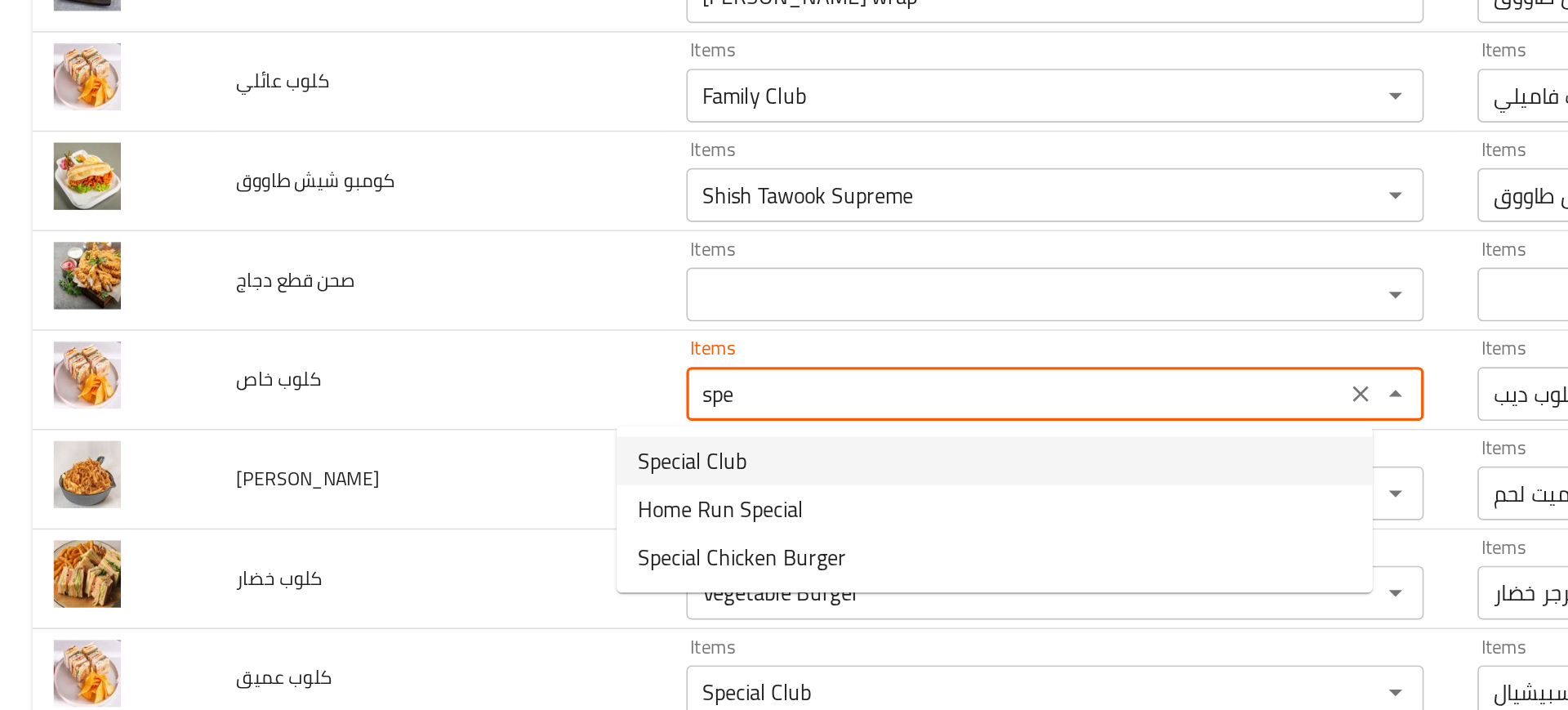
click at [456, 327] on خاص-option-0 "Special Club" at bounding box center [604, 334] width 460 height 30
type خاص "Special Club"
type خاص-ar "كلوب سبيشيال"
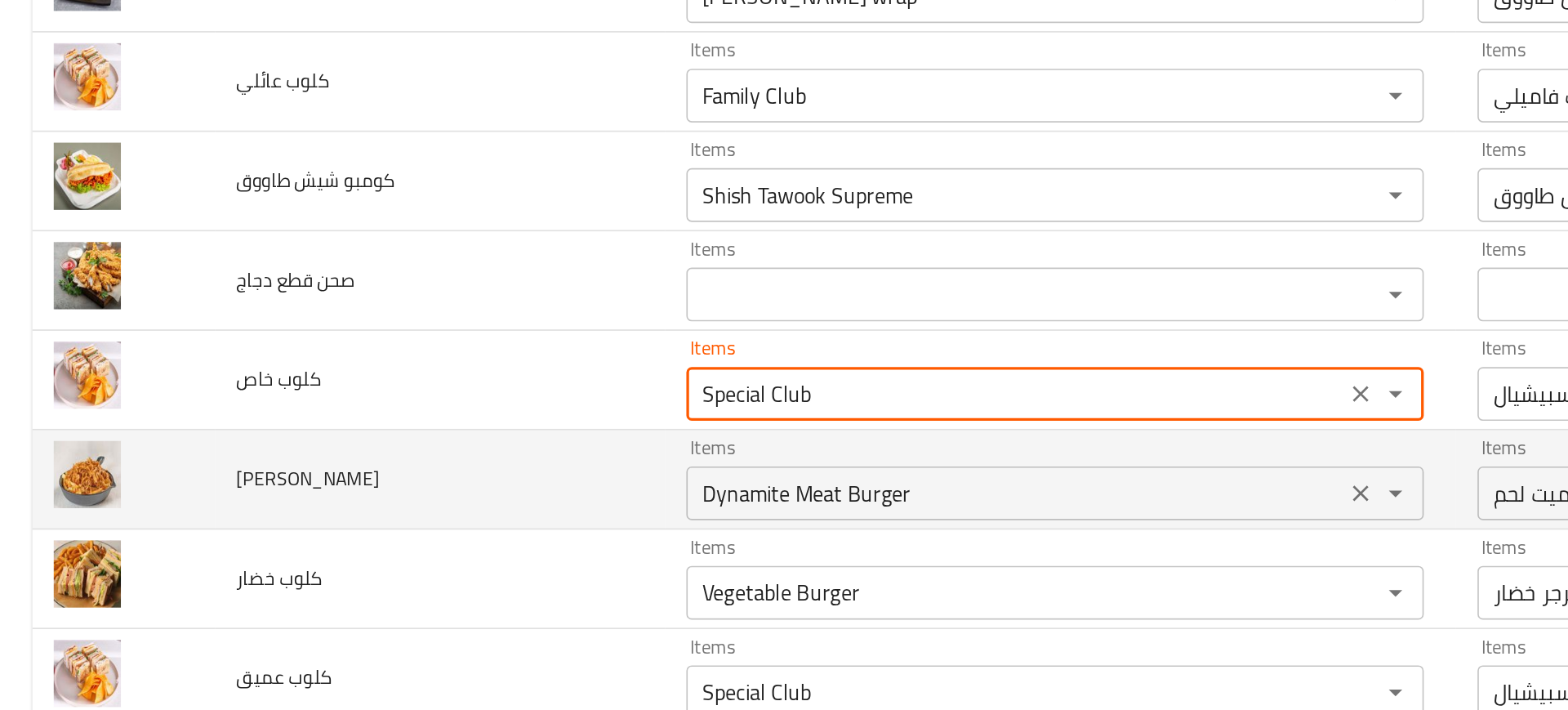
type خاص "Special Club"
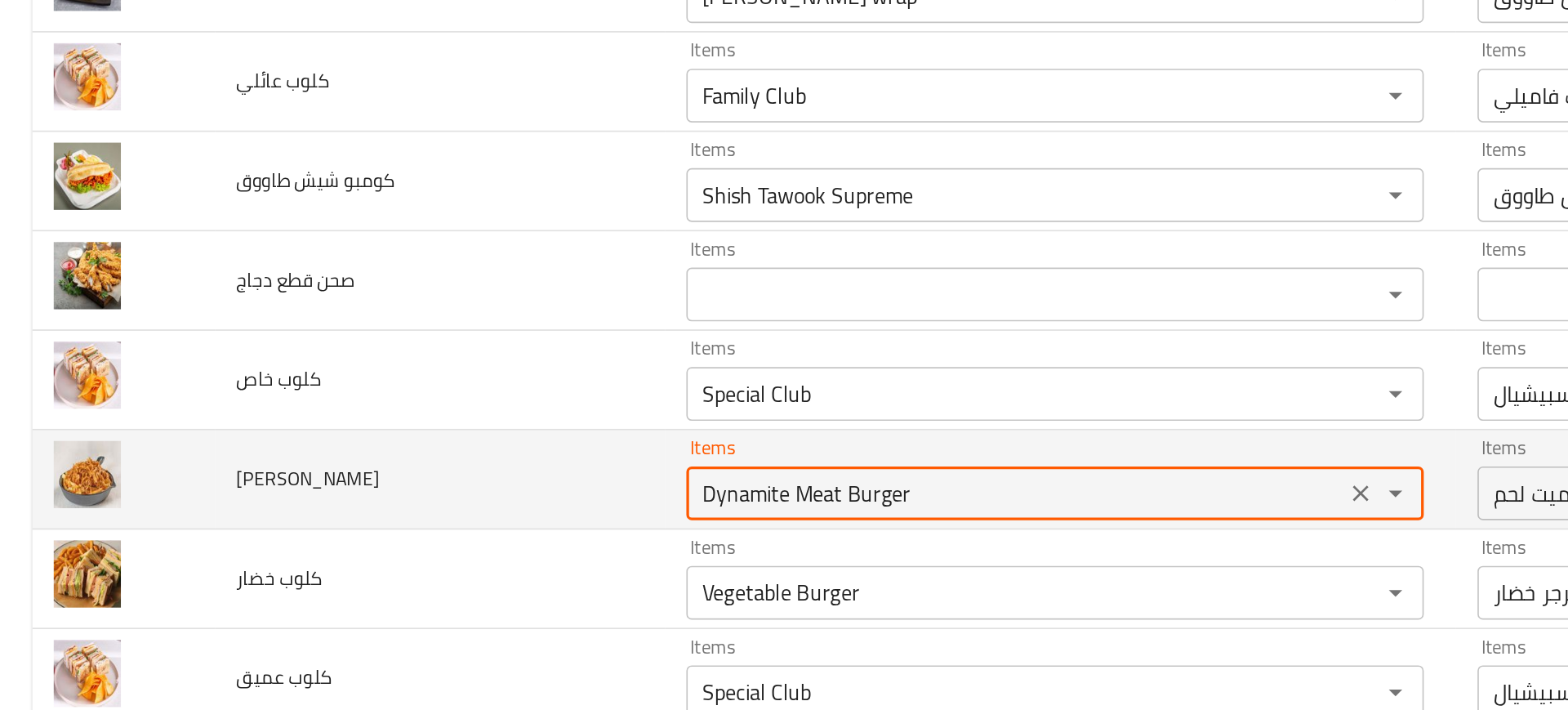
click at [470, 362] on دايناميت "Dynamite Meat Burger" at bounding box center [617, 353] width 390 height 23
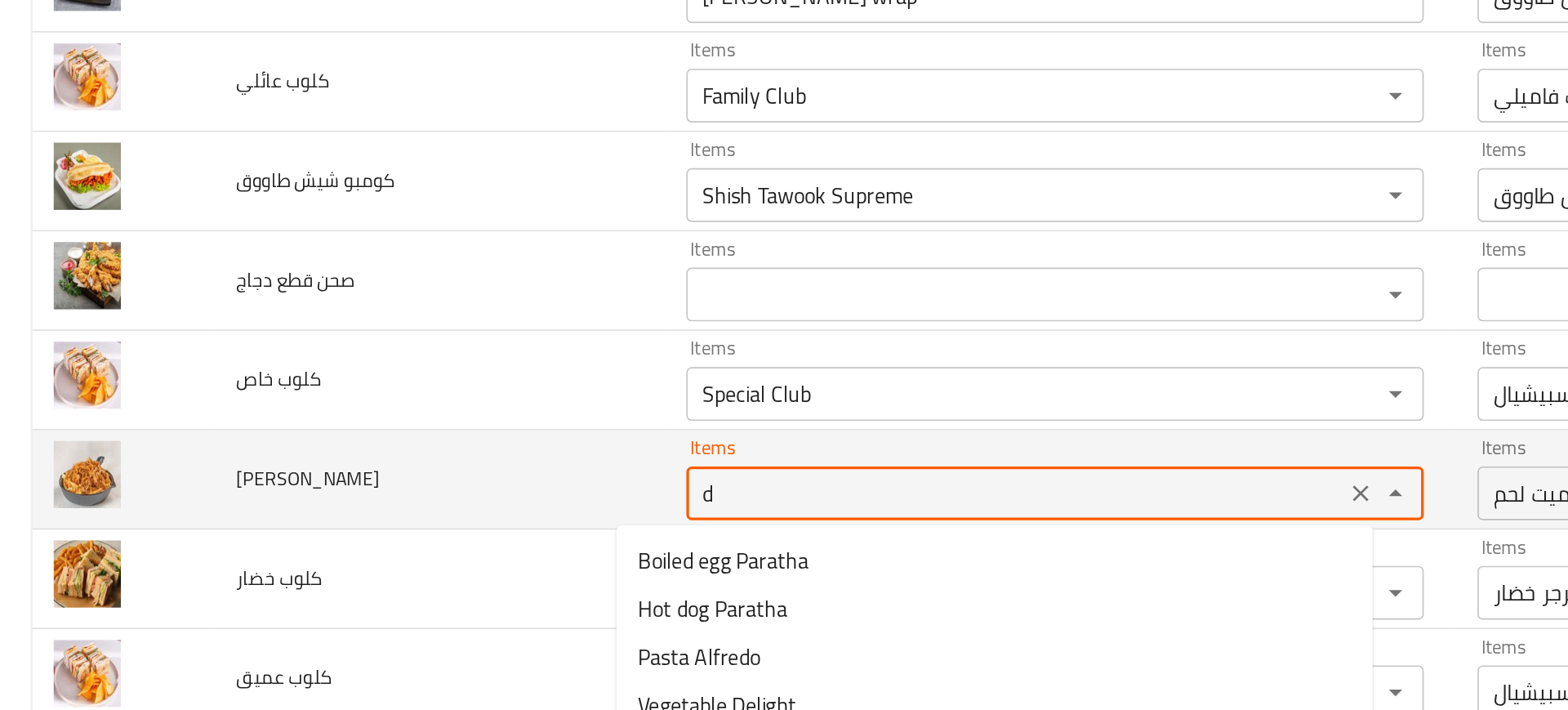
type دايناميت "dy"
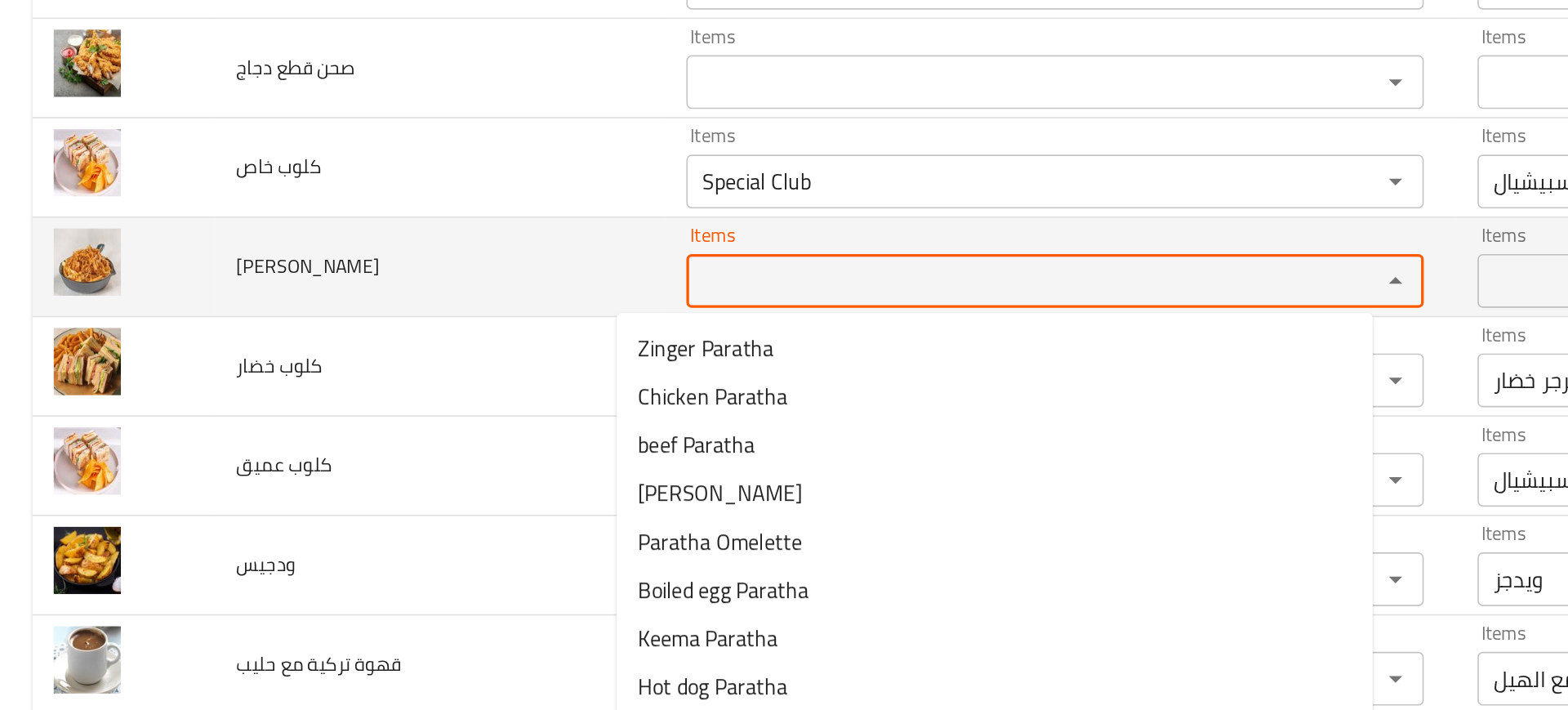
click at [256, 497] on td "ودجيس" at bounding box center [267, 526] width 273 height 60
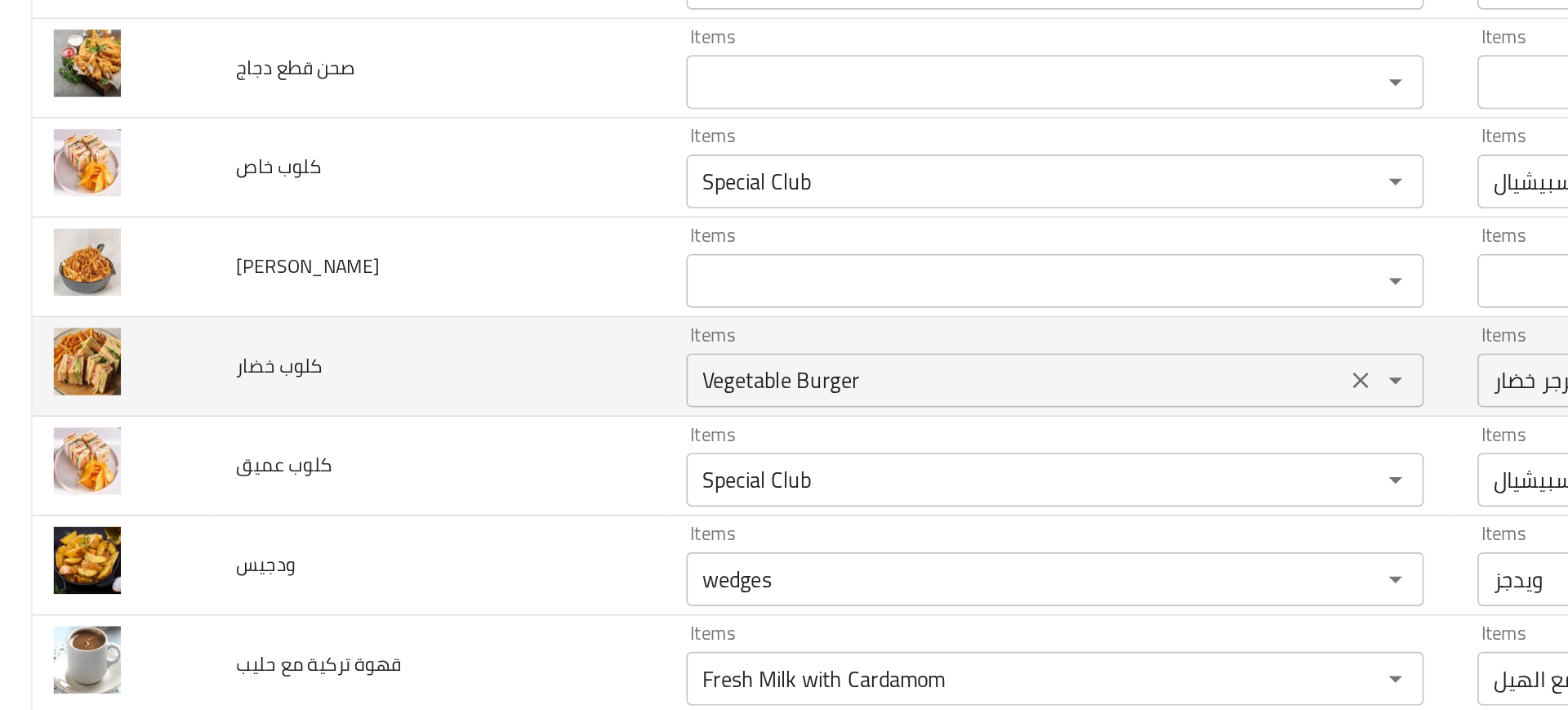
click at [451, 417] on خضار "Vegetable Burger" at bounding box center [617, 413] width 390 height 23
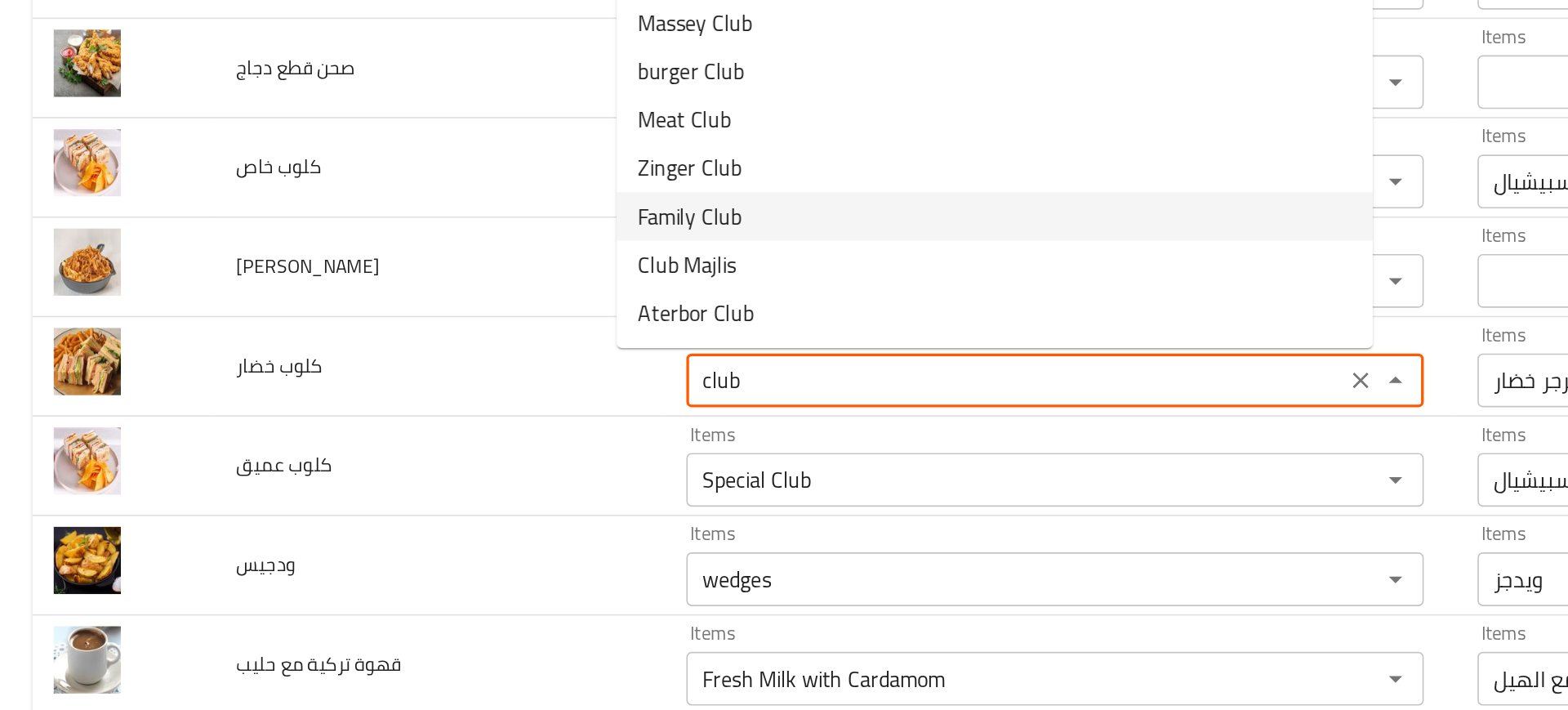
scroll to position [0, 0]
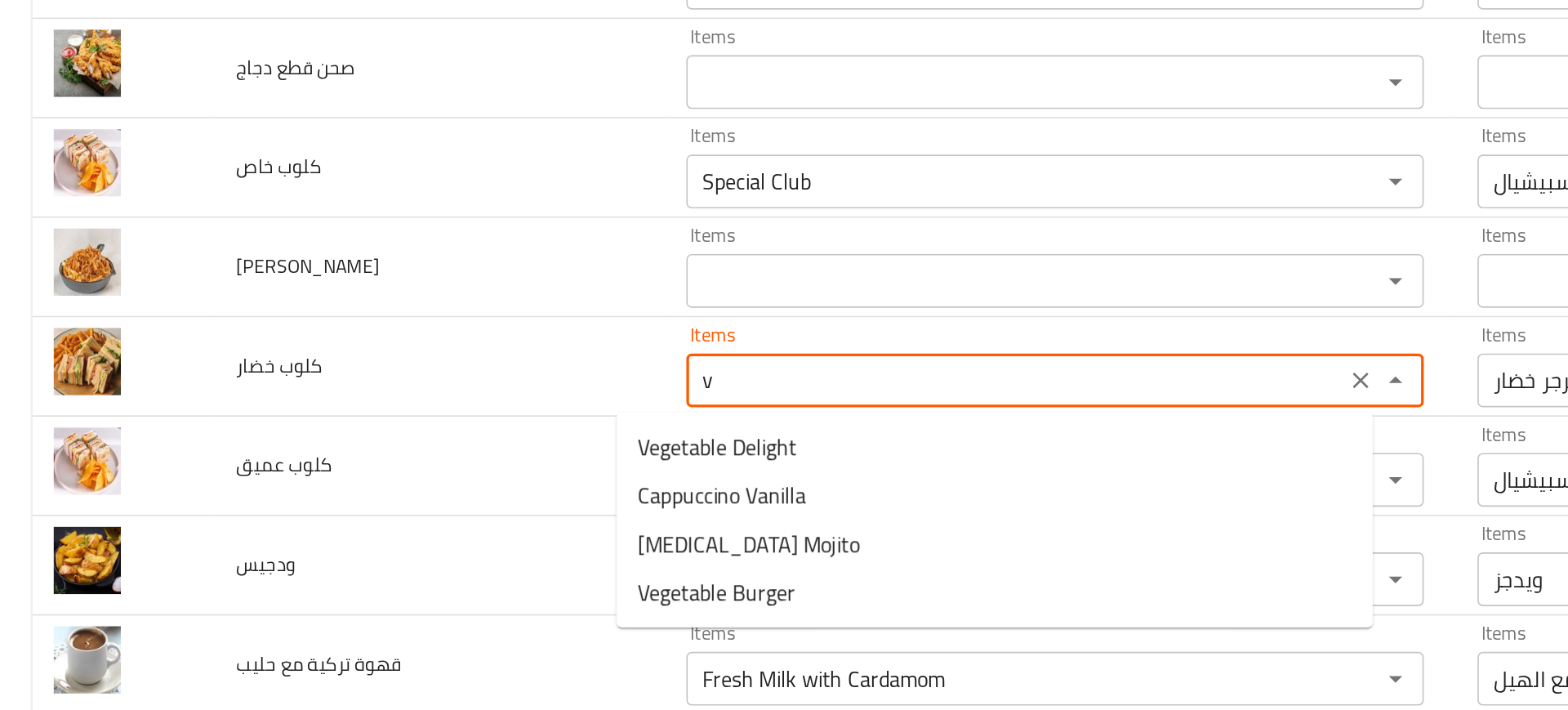
type خضار "ve"
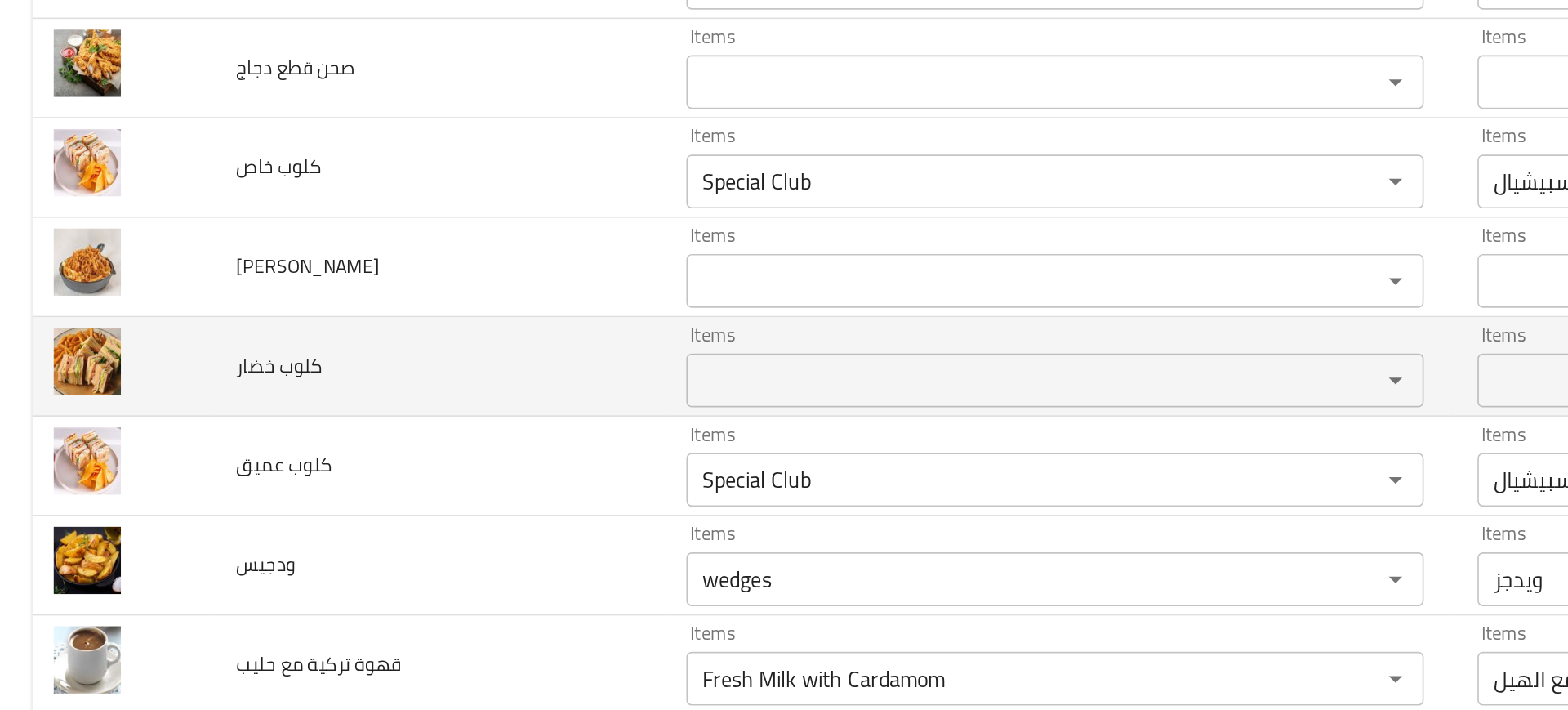
click at [321, 426] on td "كلوب خضار" at bounding box center [267, 404] width 273 height 60
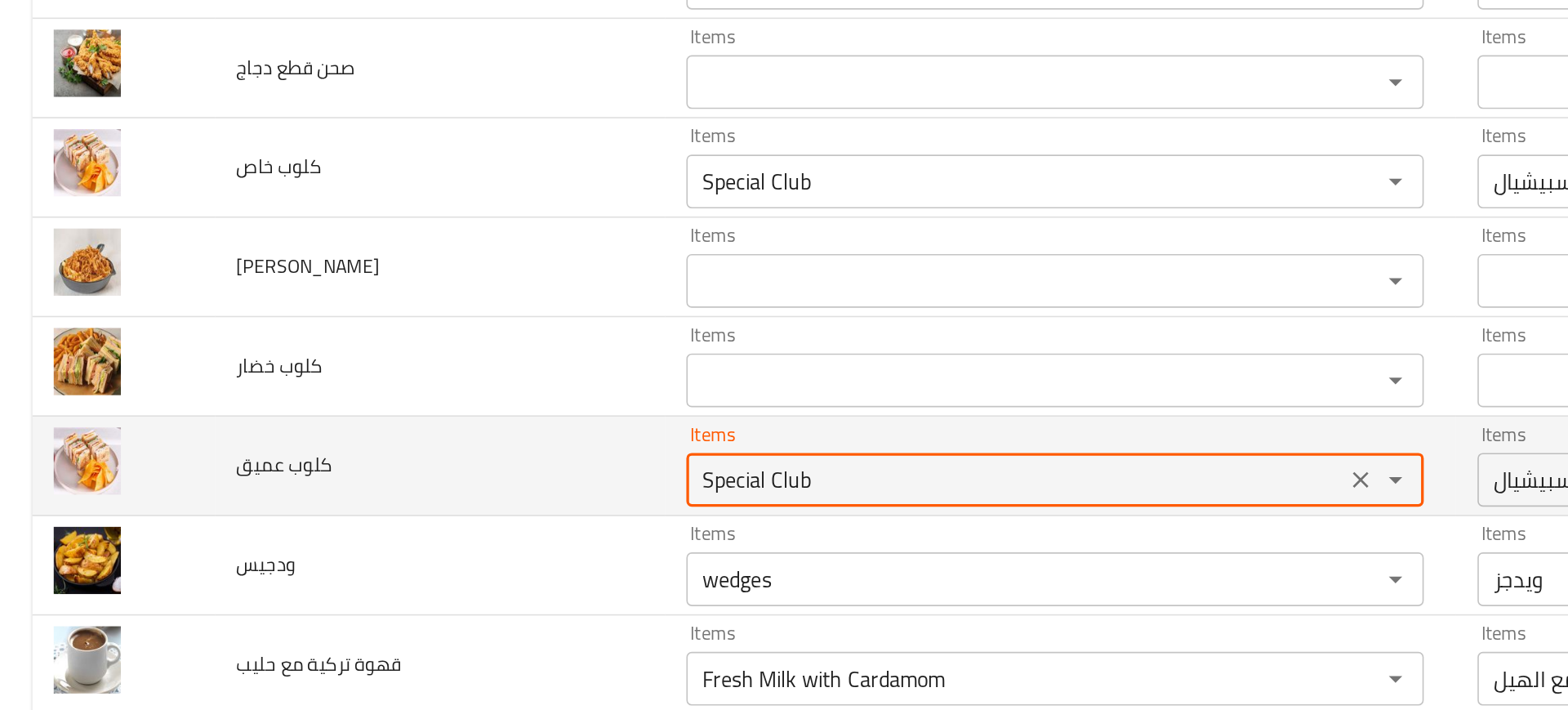
click at [457, 478] on عميق "Special Club" at bounding box center [617, 474] width 390 height 23
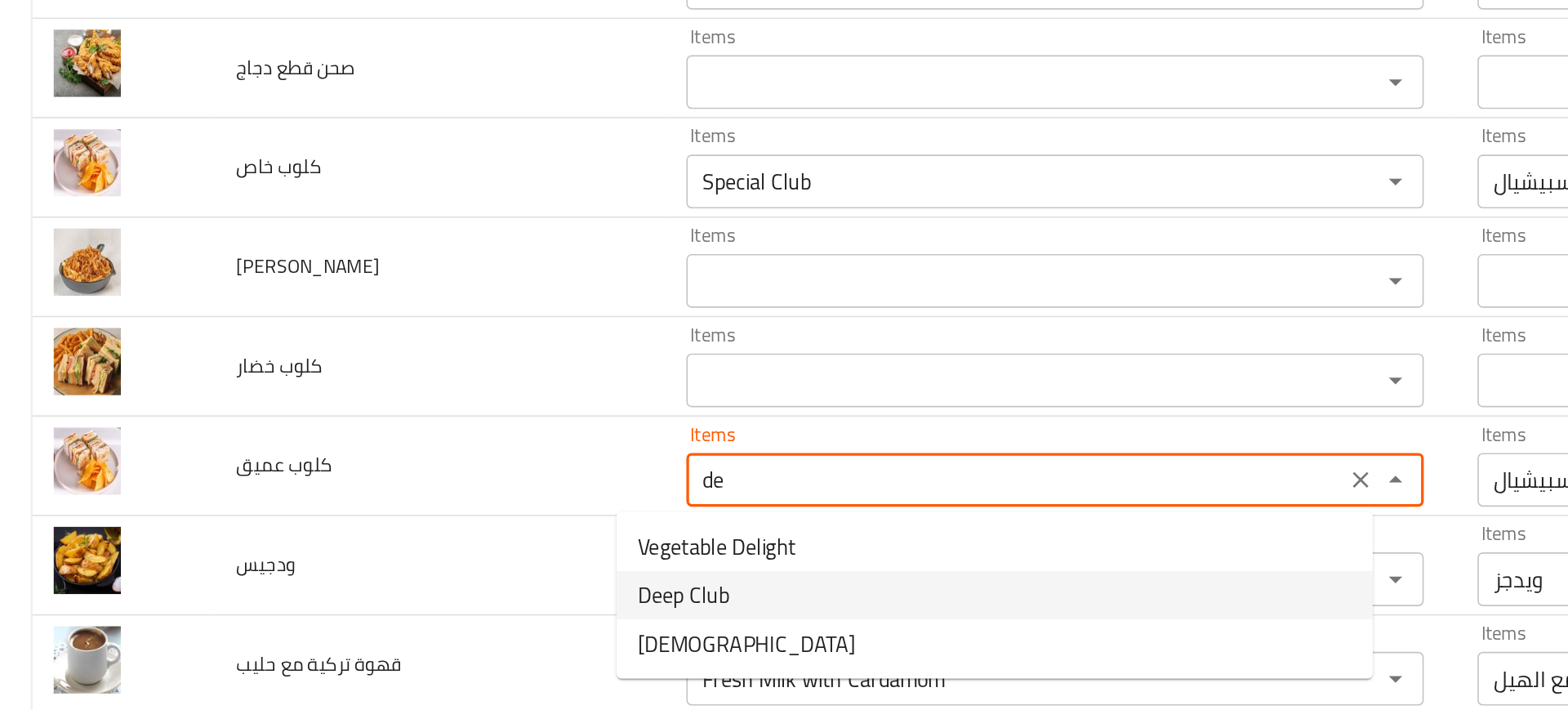
click at [412, 545] on span "Deep Club" at bounding box center [416, 544] width 56 height 19
type عميق "Deep Club"
type عميق-ar "كلوب ديب"
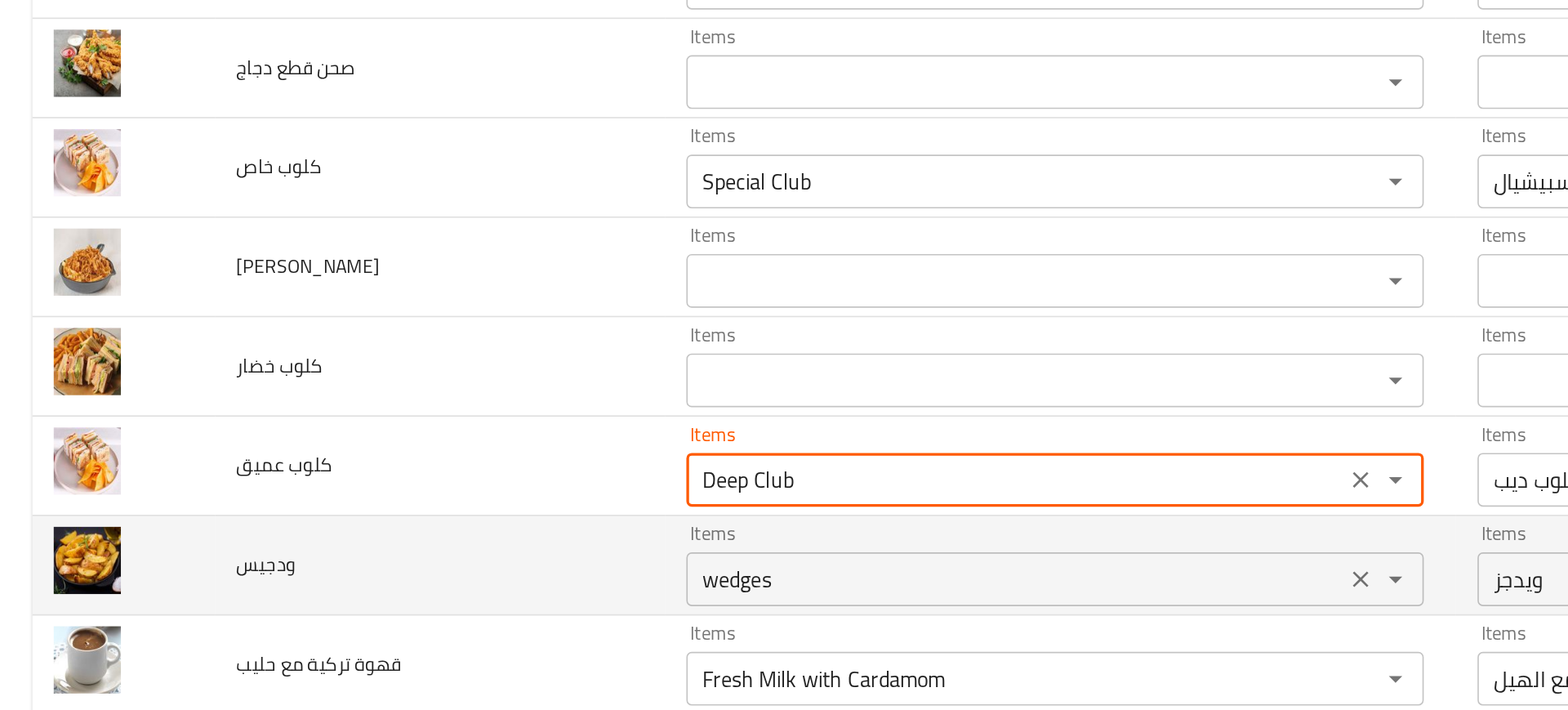
type عميق "Deep Club"
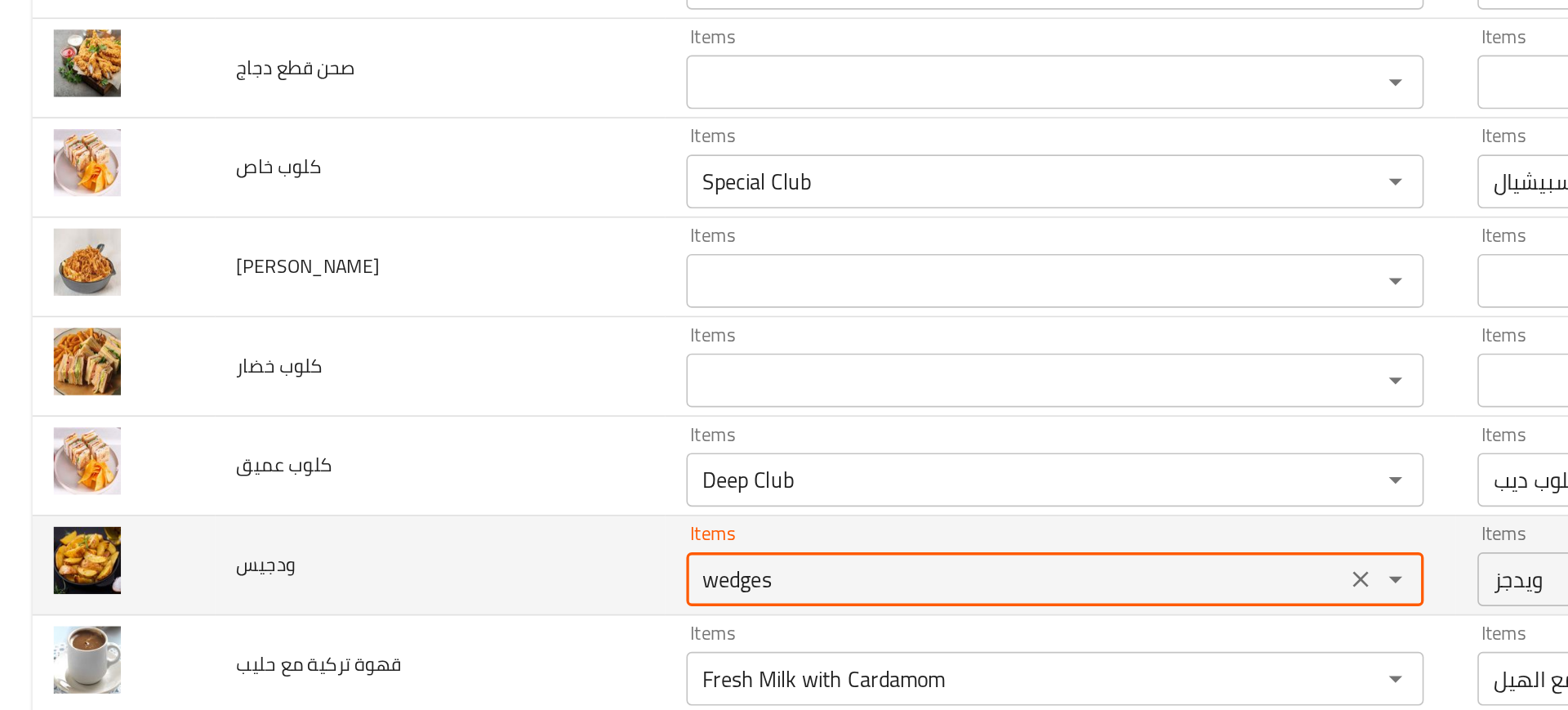
click at [443, 532] on input "wedges" at bounding box center [617, 534] width 390 height 23
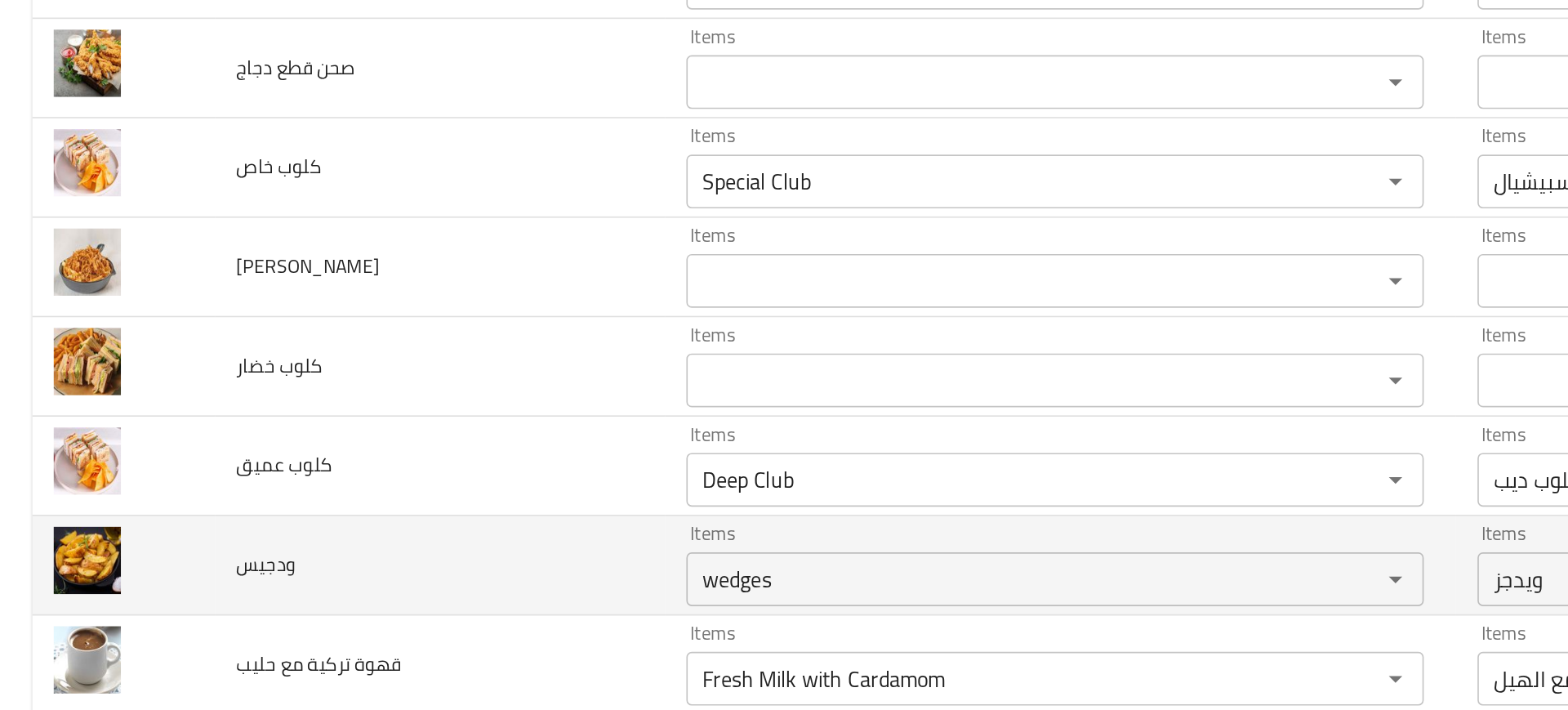
click at [316, 534] on td "ودجيس" at bounding box center [267, 526] width 273 height 60
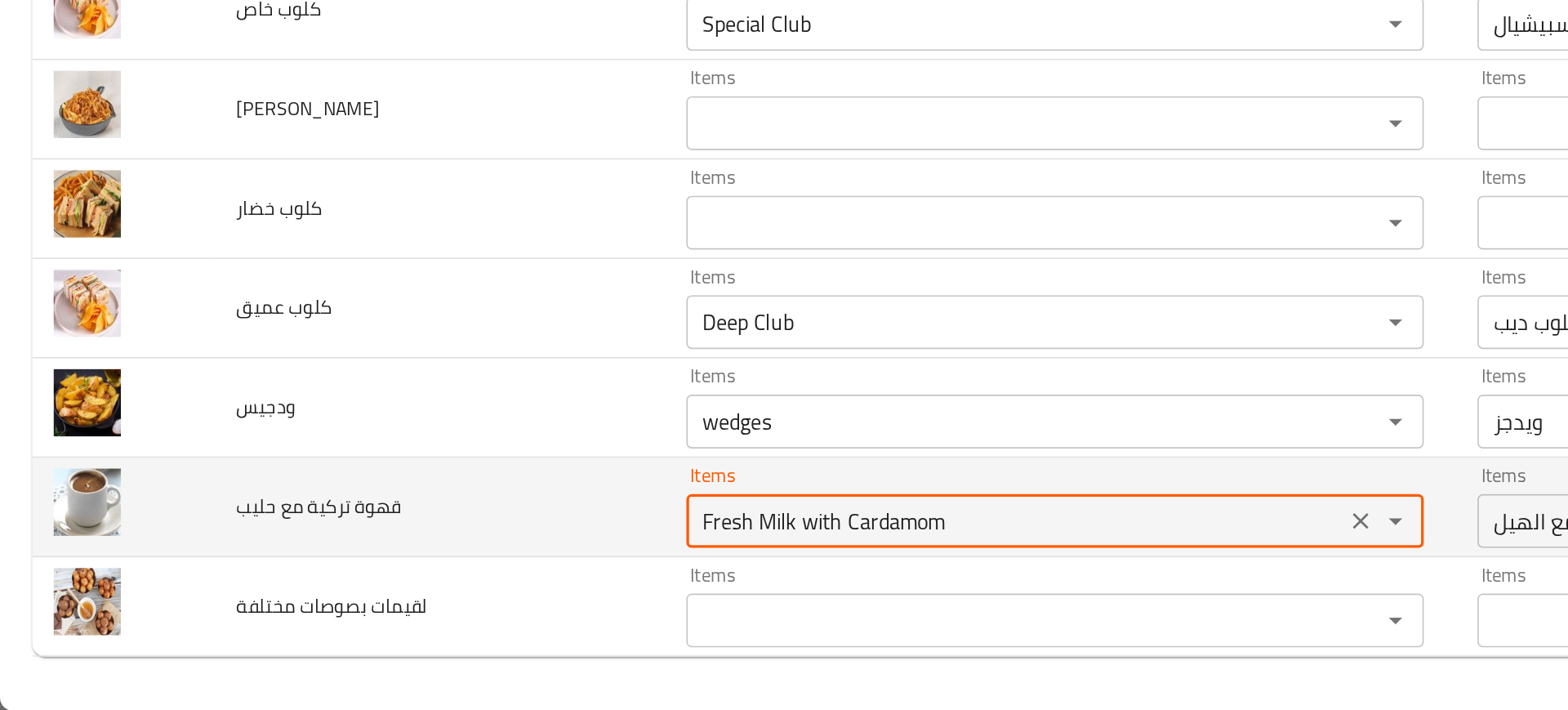
click at [431, 591] on حليب "Fresh Milk with Cardamom" at bounding box center [617, 595] width 390 height 23
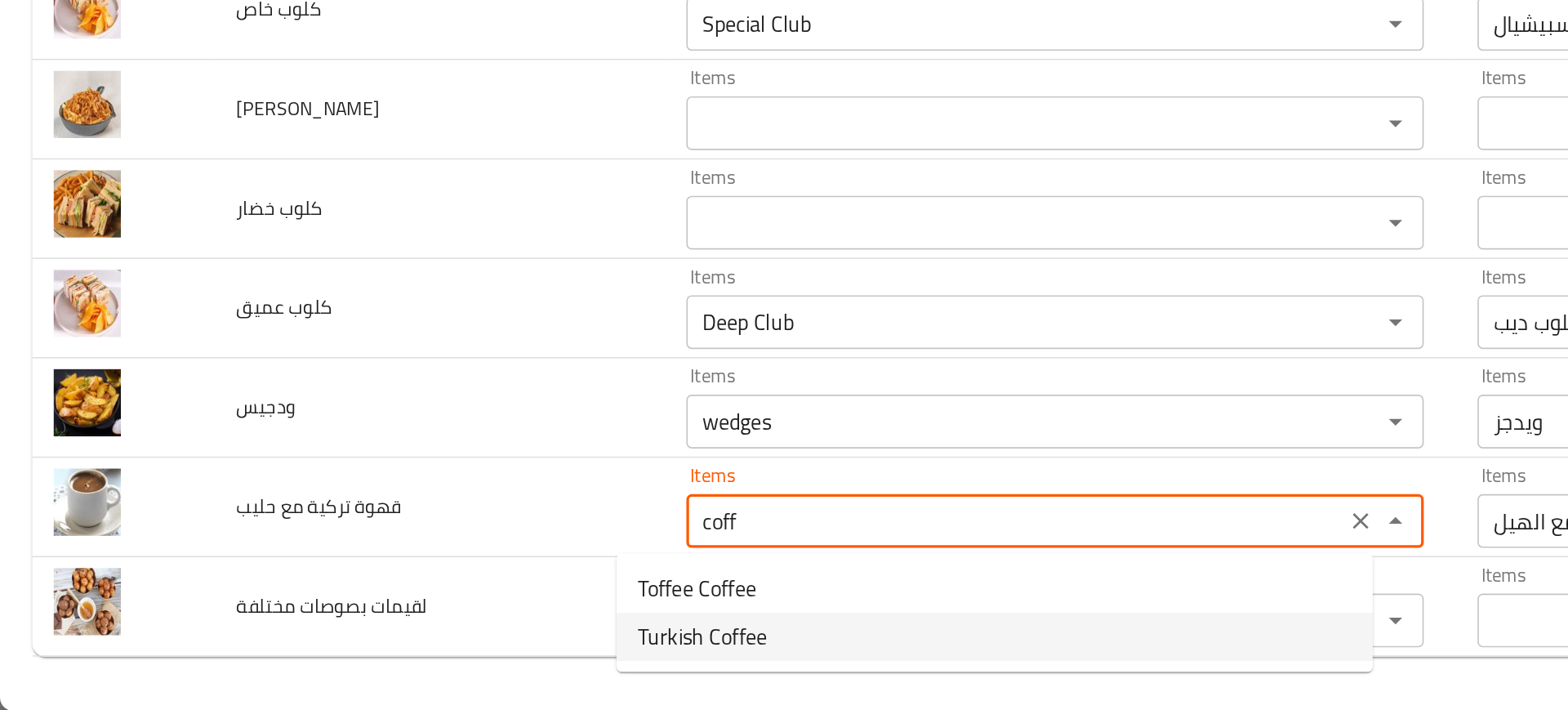
click at [444, 664] on span "Turkish Coffee" at bounding box center [427, 665] width 79 height 19
type حليب "Turkish Coffee"
type حليب-ar "قهوة تركية"
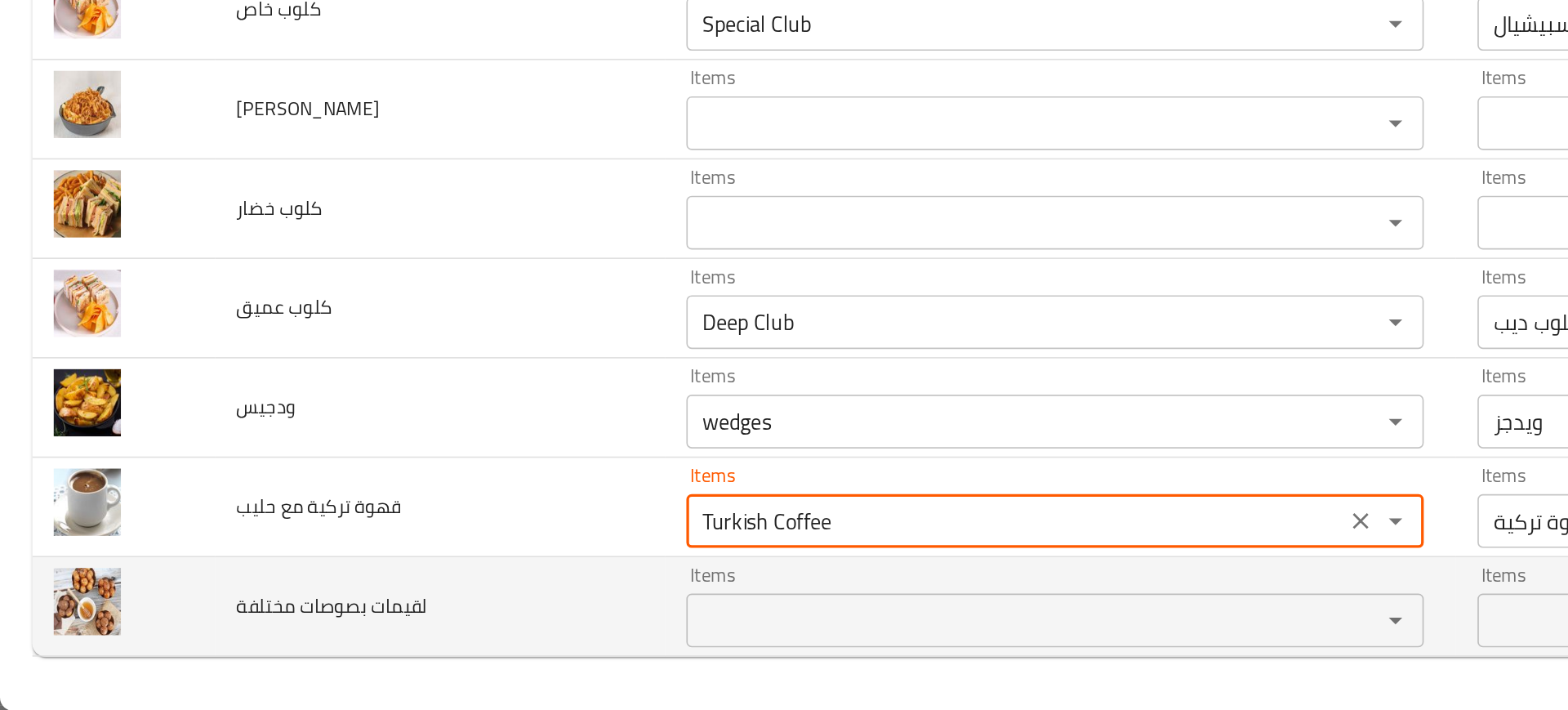
type حليب "Turkish Coffee"
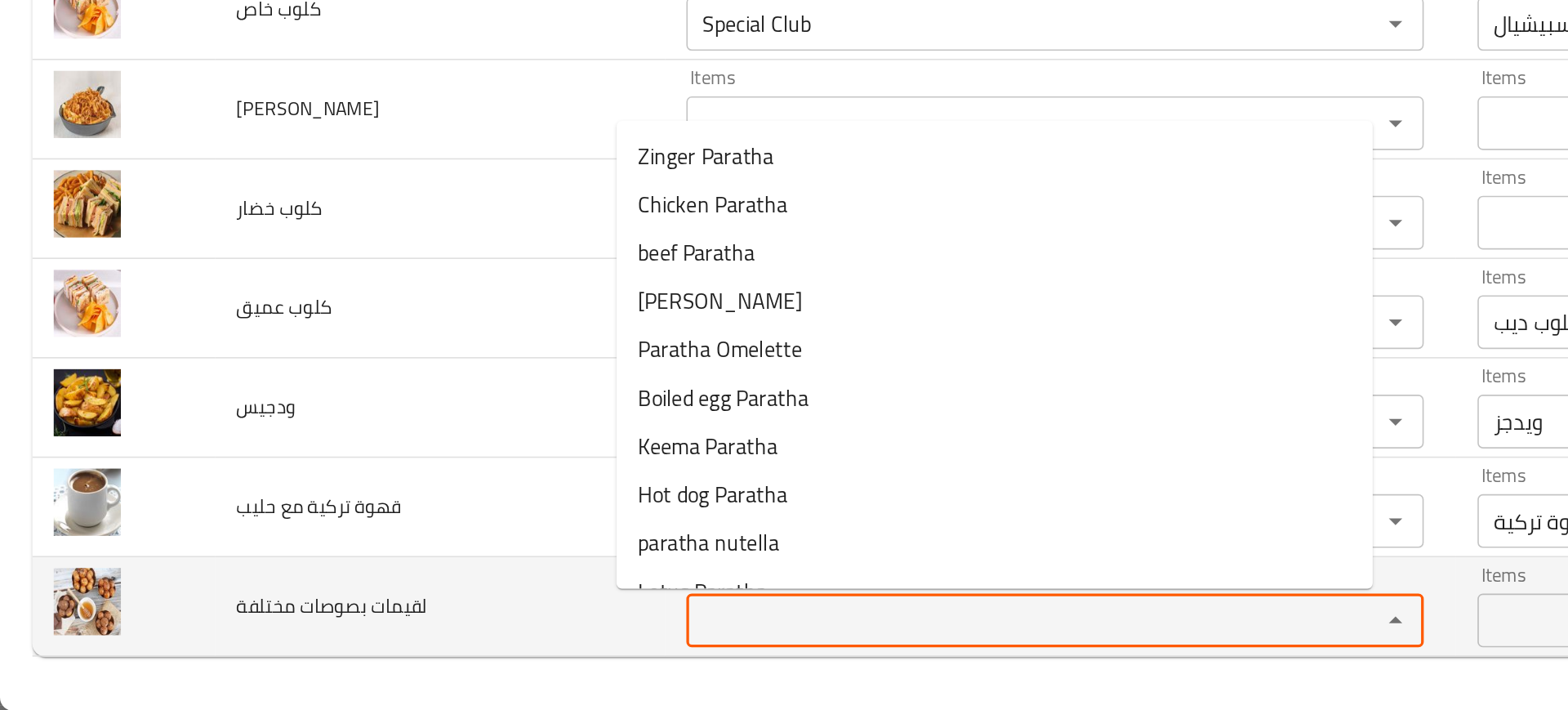
click at [435, 655] on مختلفة "Items" at bounding box center [617, 655] width 390 height 23
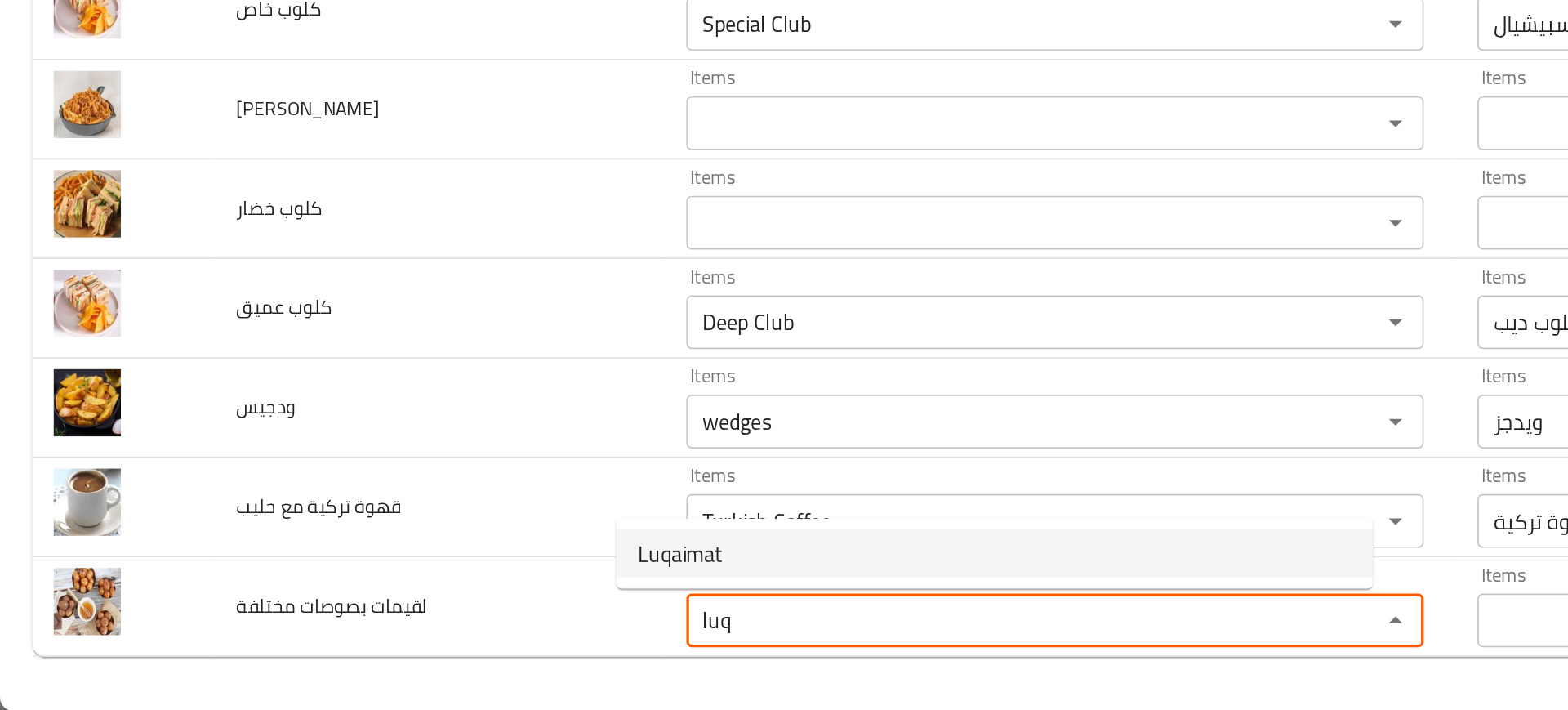
click at [395, 615] on span "Luqaimat" at bounding box center [413, 614] width 52 height 19
type مختلفة "Luqaimat"
type مختلفة-ar "لقيمات"
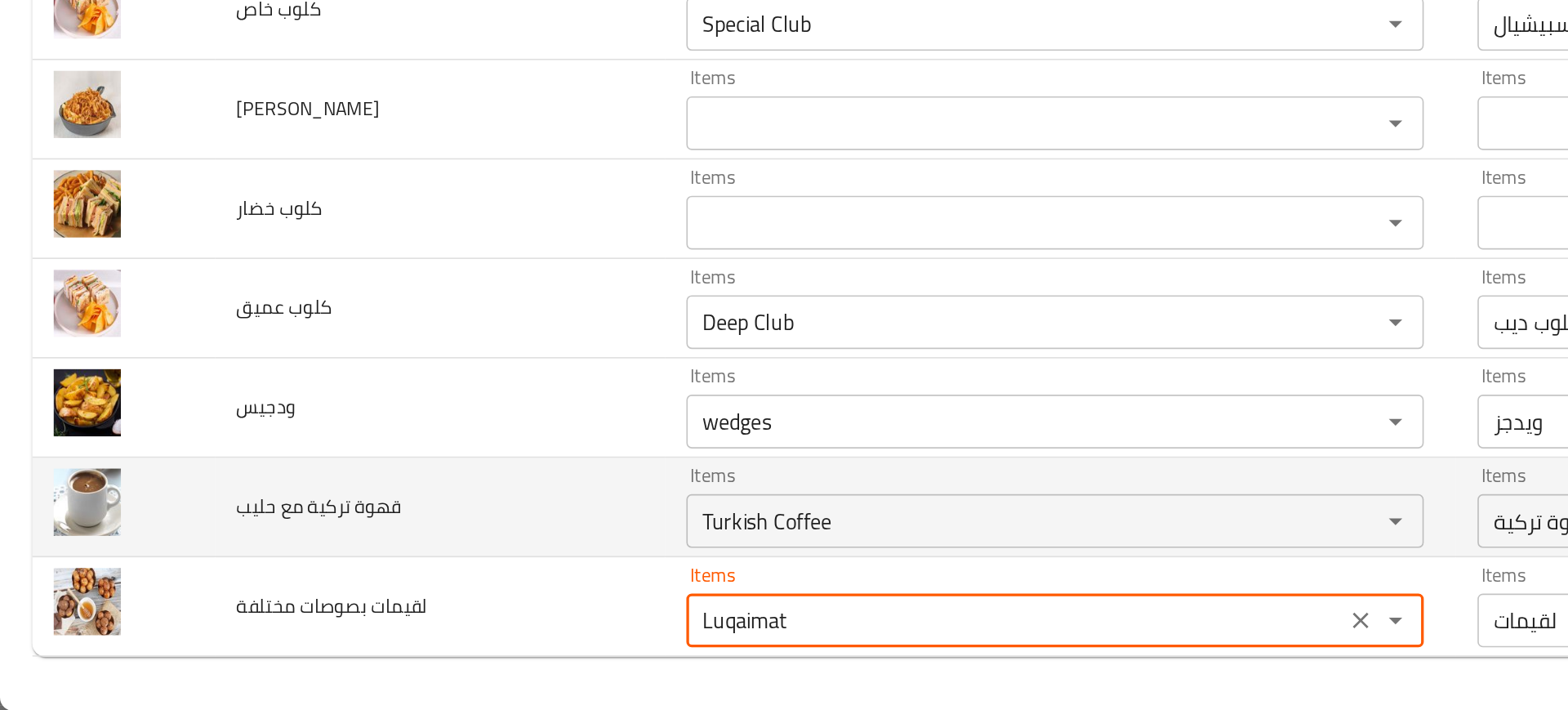
type مختلفة "Luqaimat"
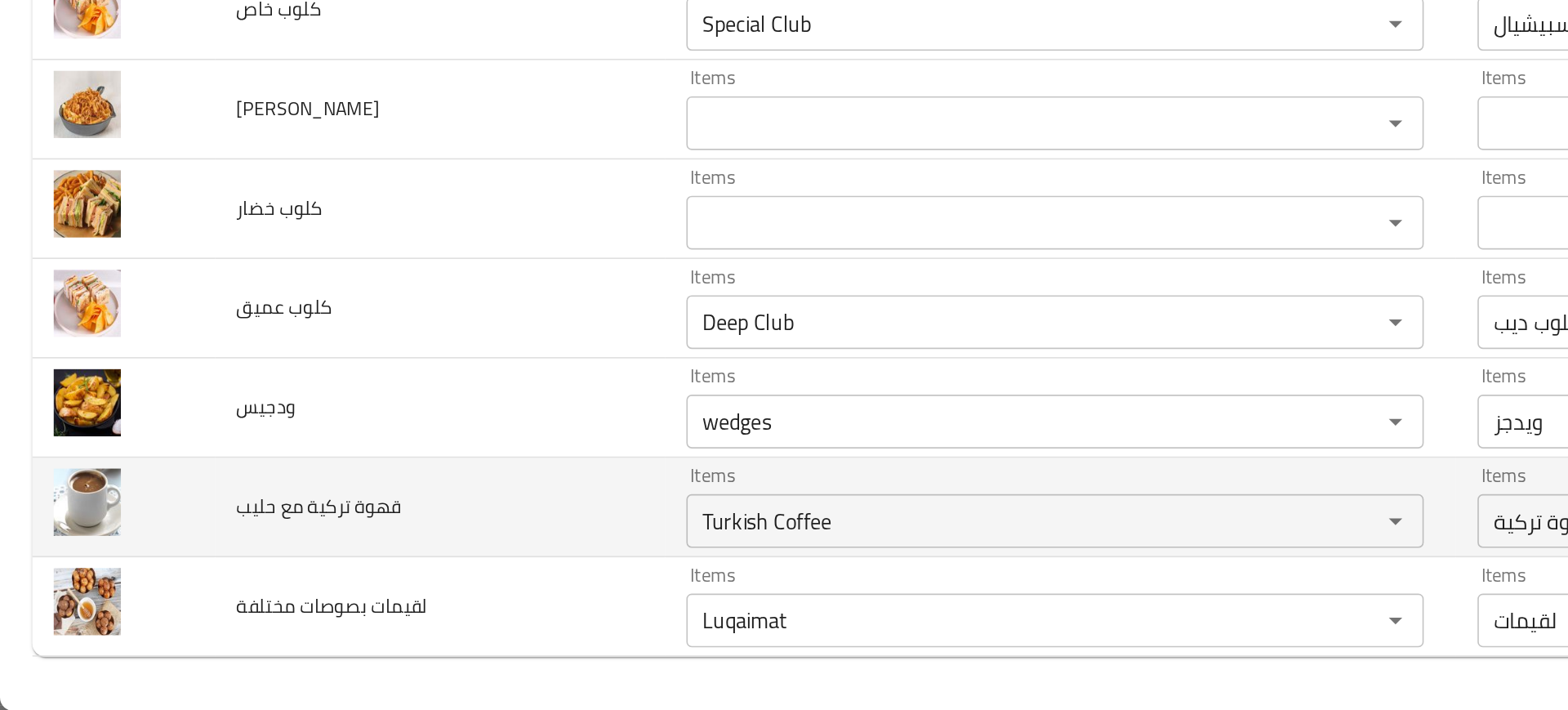
click at [282, 582] on td "قهوة تركية مع حليب" at bounding box center [267, 586] width 273 height 60
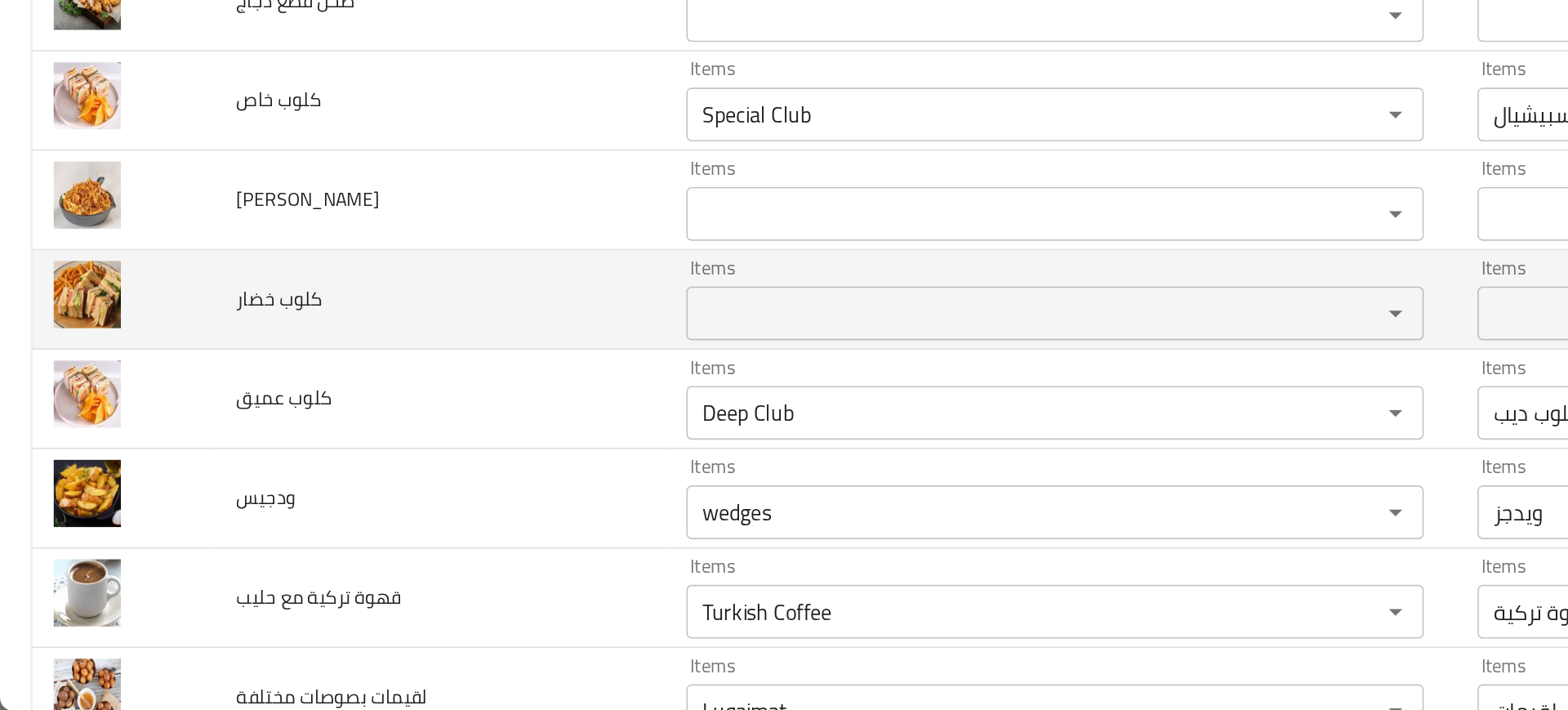
click at [164, 465] on span "كلوب خضار" at bounding box center [170, 459] width 52 height 21
copy span "كلوب خضار"
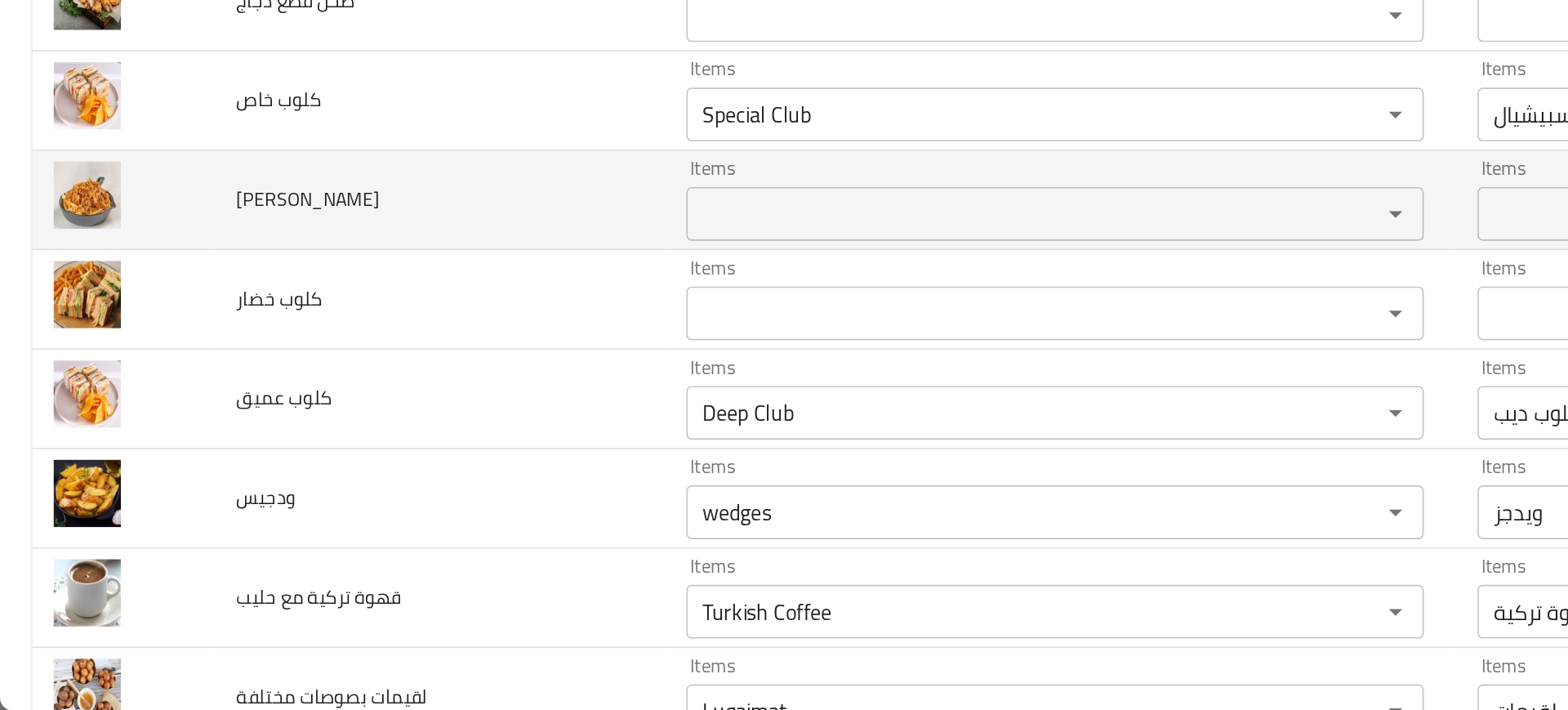
click at [165, 406] on span "فرايز دايناميت" at bounding box center [188, 398] width 87 height 21
copy span "فرايز دايناميت"
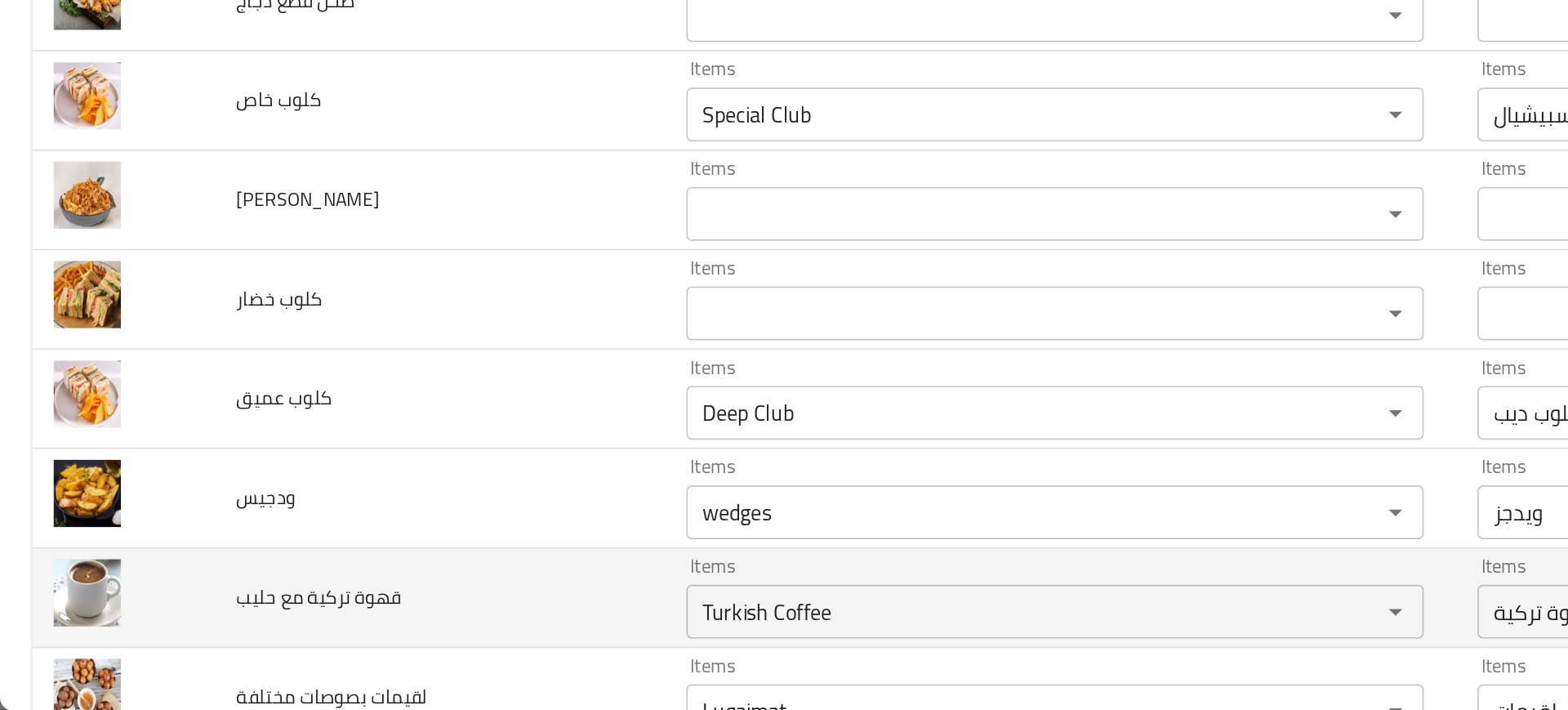
click at [228, 635] on span "قهوة تركية مع حليب" at bounding box center [194, 640] width 100 height 21
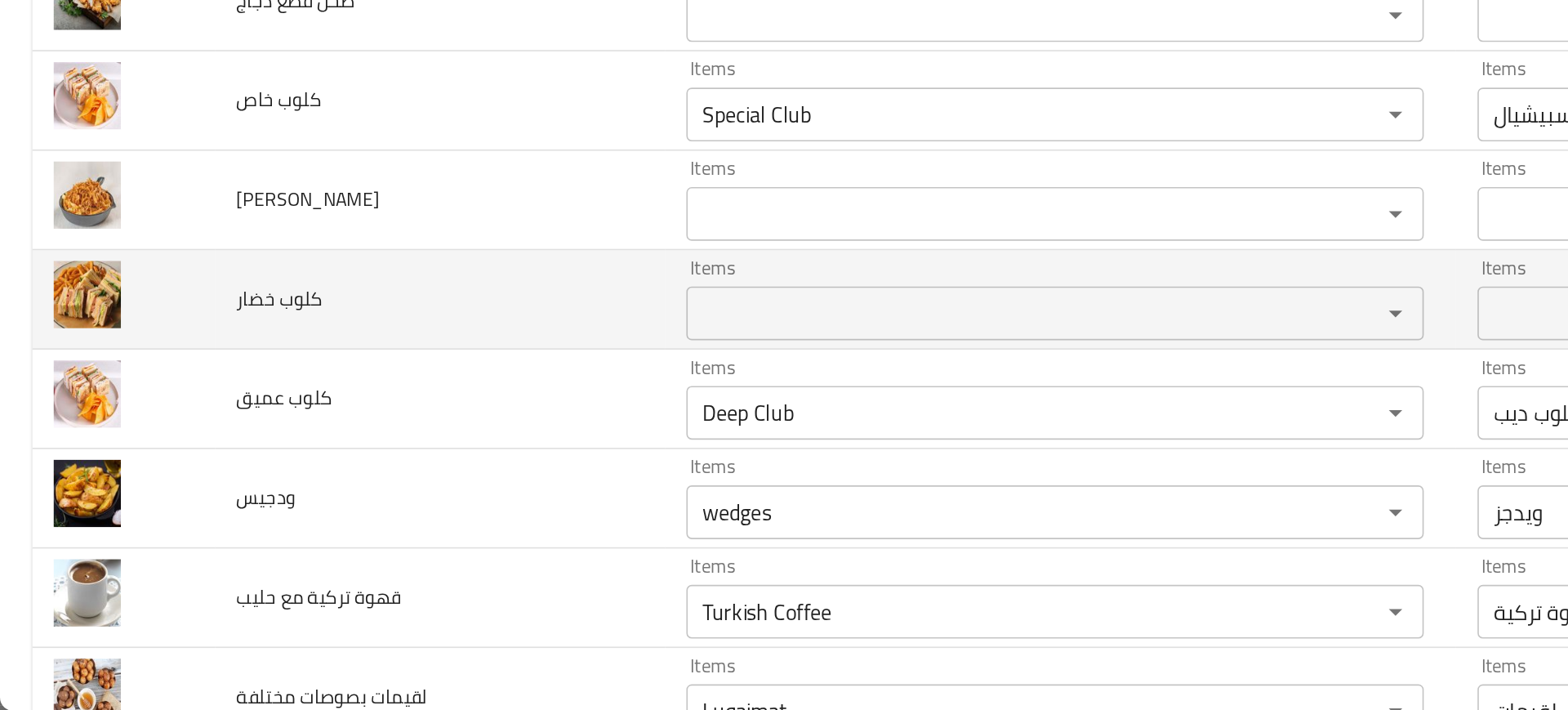
click at [263, 458] on td "كلوب خضار" at bounding box center [267, 459] width 273 height 60
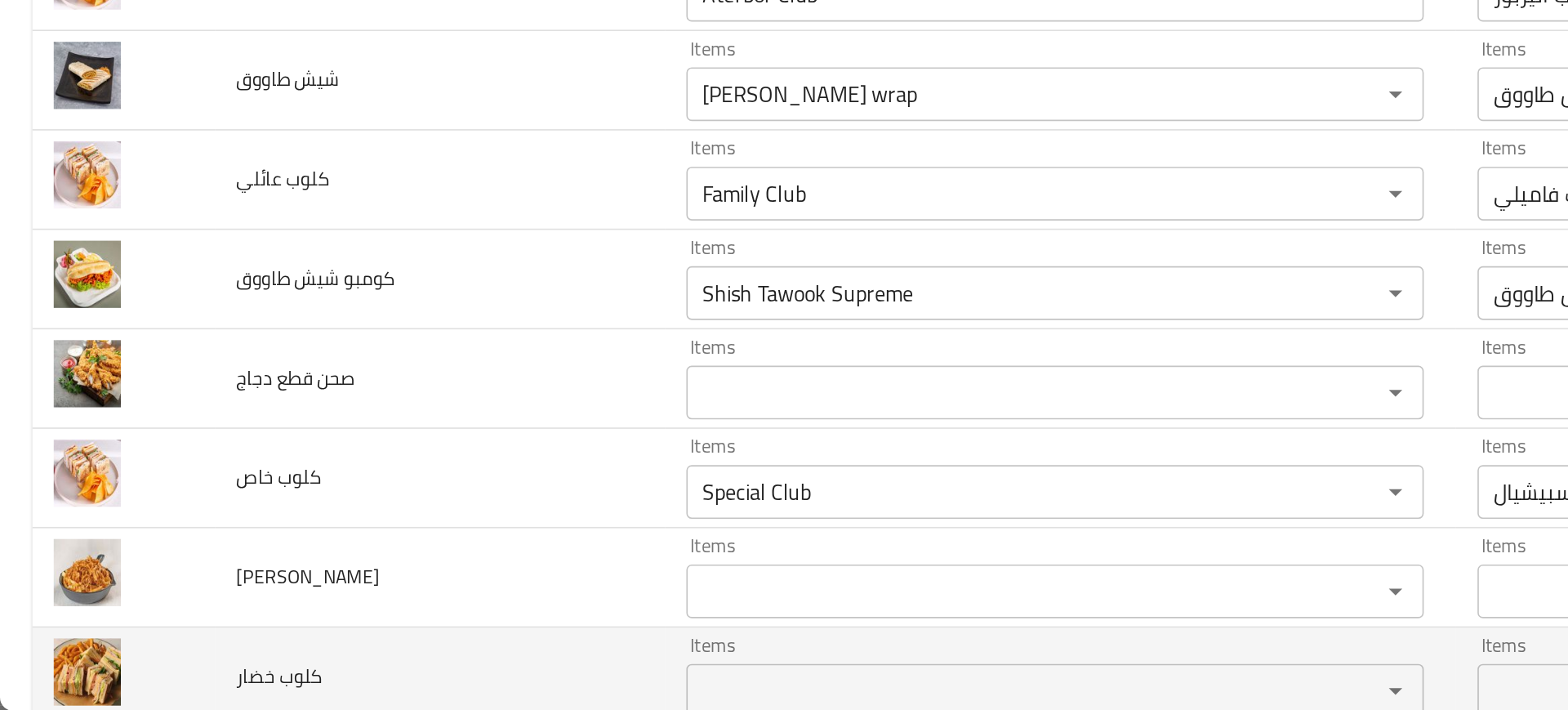
scroll to position [3945, 0]
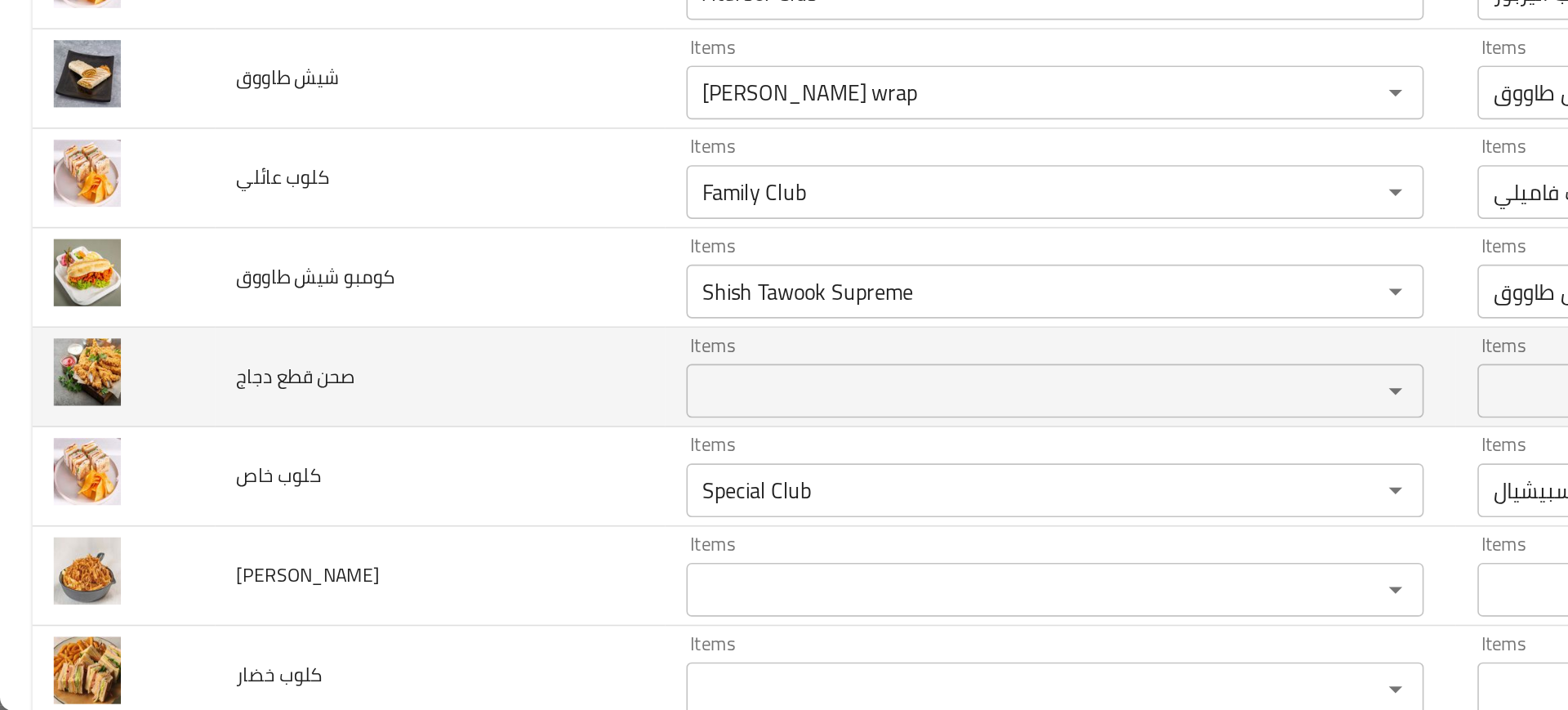
click at [175, 516] on span "صحن قطع دجاج" at bounding box center [180, 507] width 72 height 21
copy span "صحن قطع دجاج"
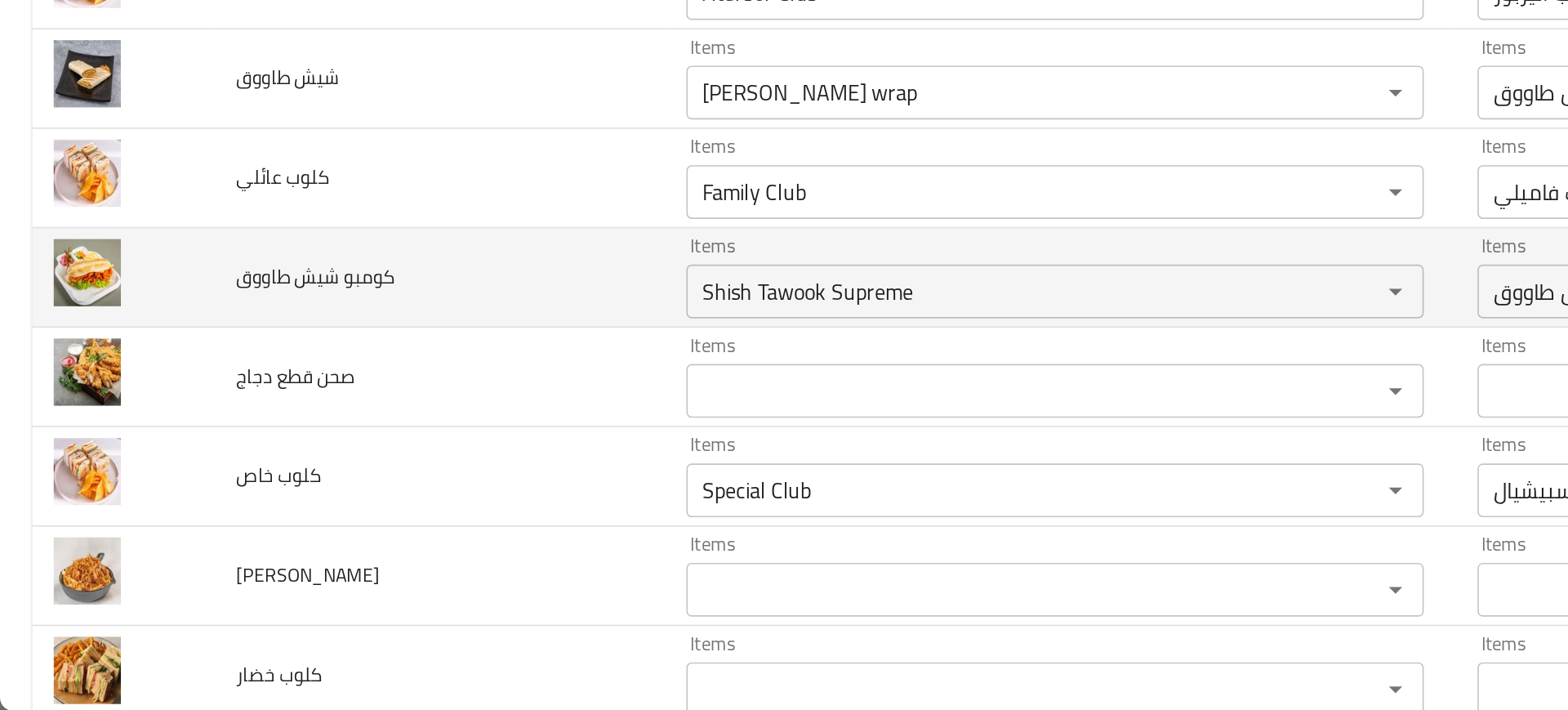
click at [311, 454] on td "كومبو شيش طاووق" at bounding box center [267, 446] width 273 height 60
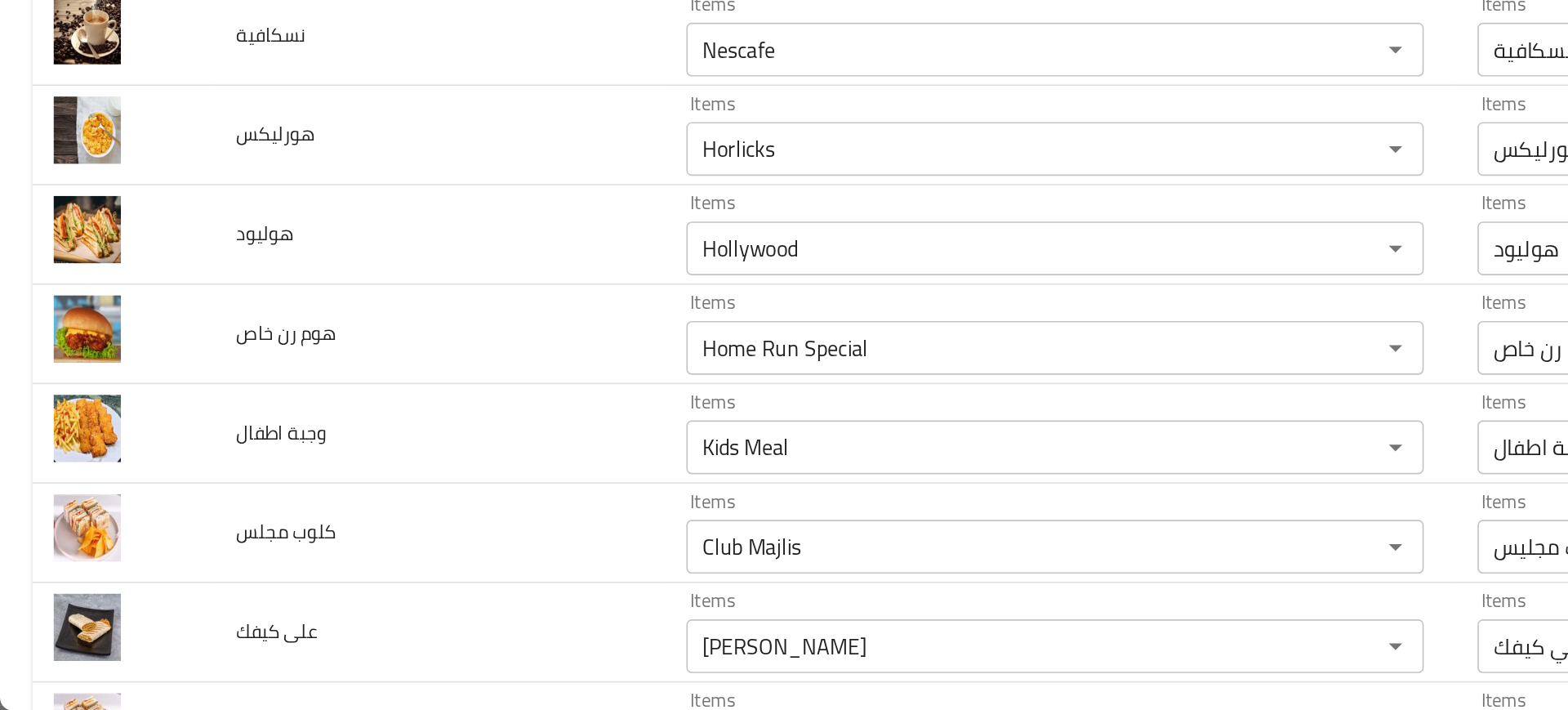
scroll to position [3489, 0]
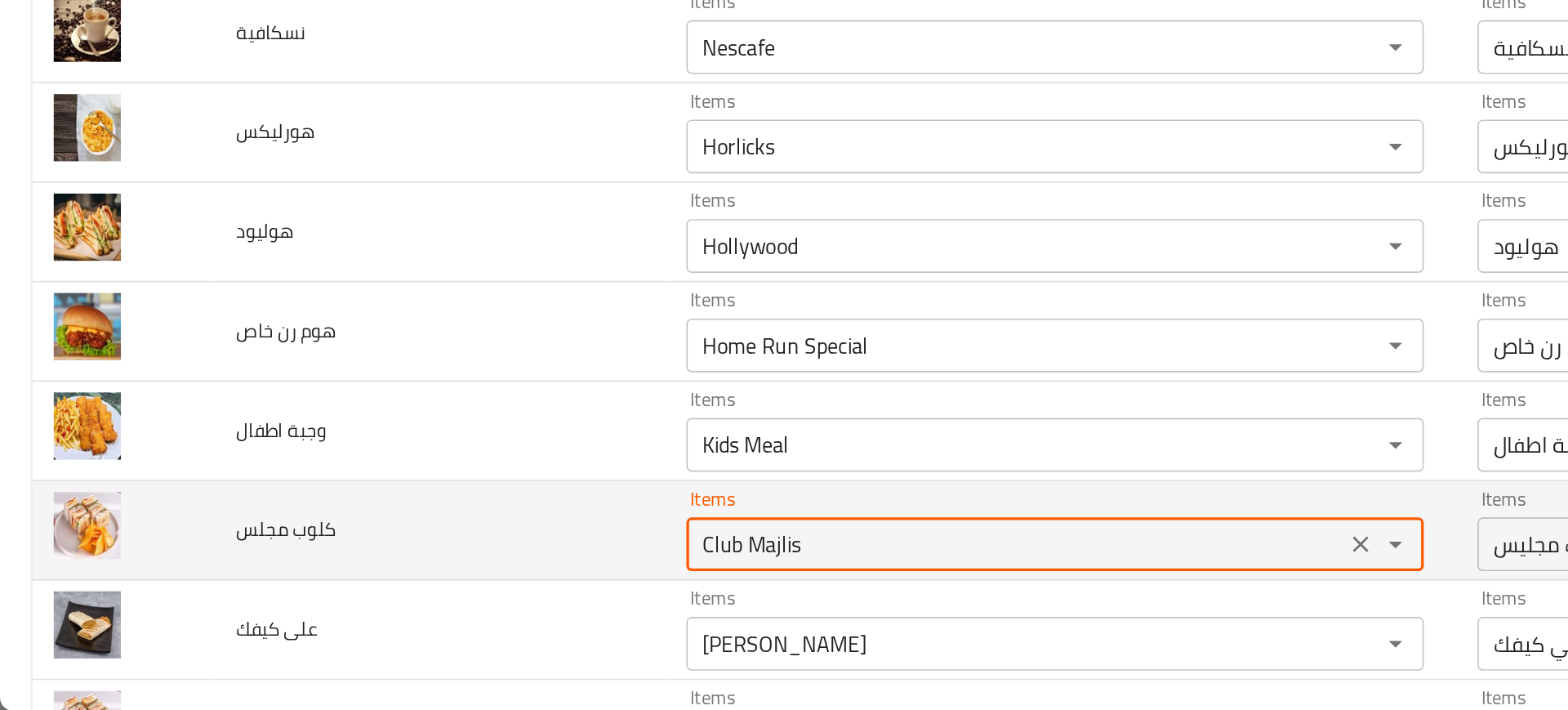
click at [423, 606] on مجلس "Club Majlis" at bounding box center [617, 609] width 390 height 23
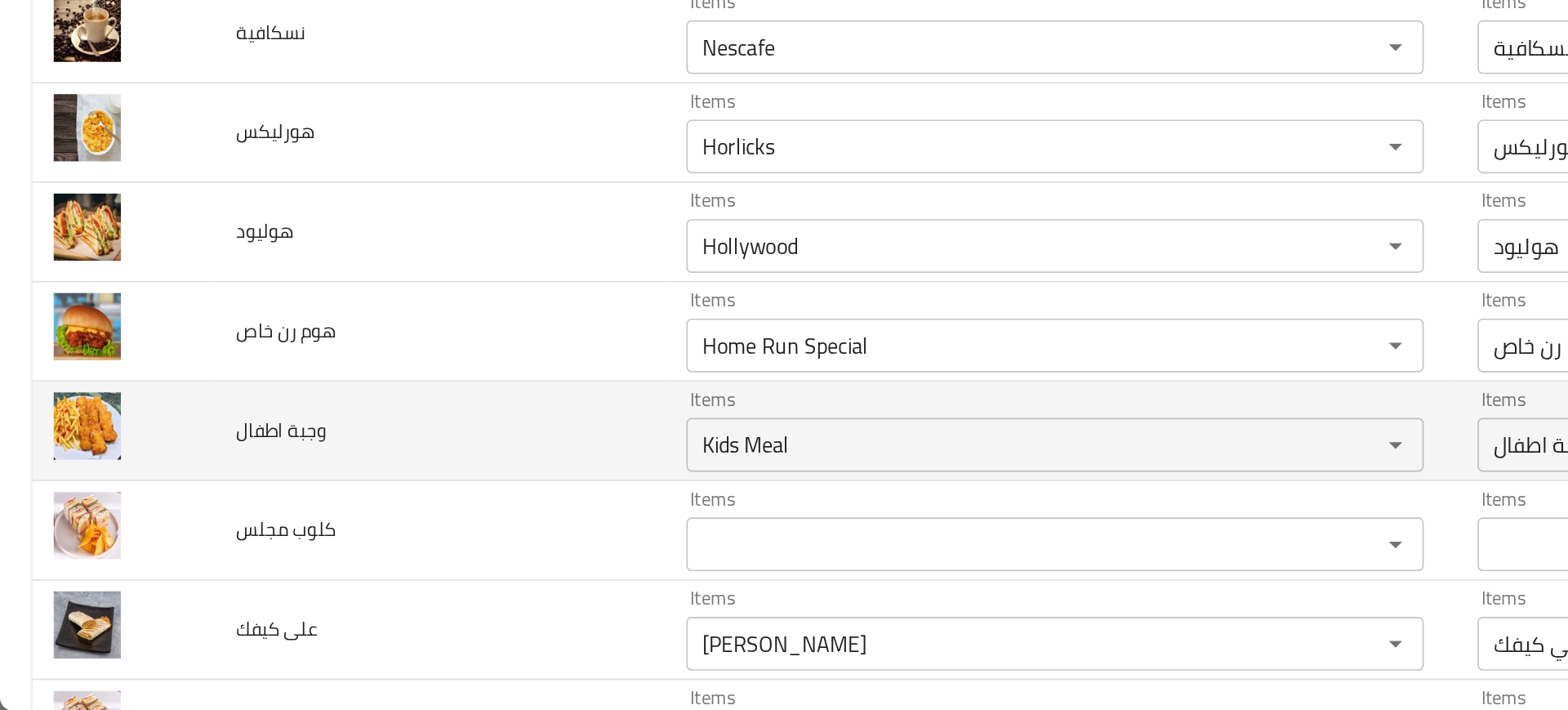
click at [162, 543] on span "وجبة اطفال" at bounding box center [171, 539] width 55 height 21
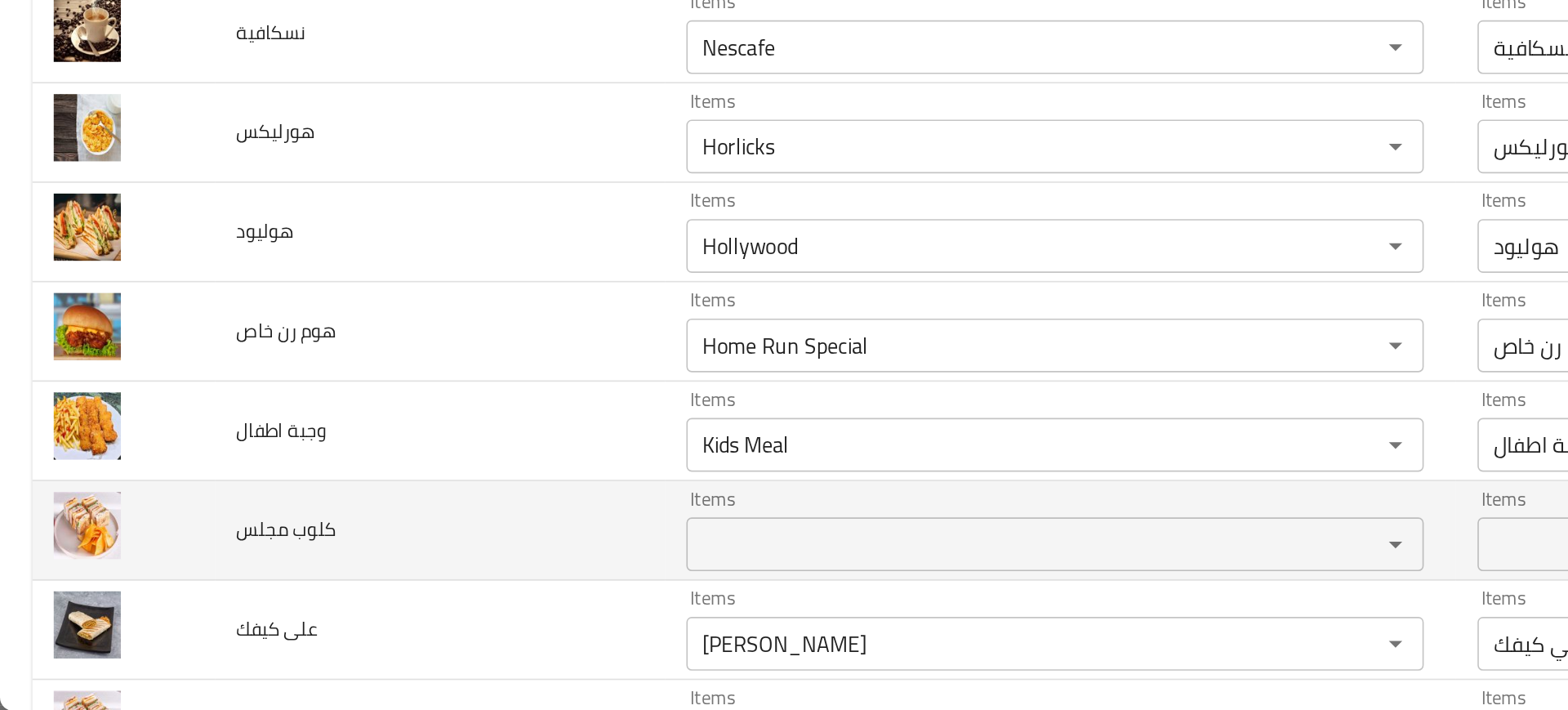
click at [180, 600] on span "كلوب مجلس" at bounding box center [174, 600] width 60 height 21
copy span "كلوب مجلس"
click at [180, 600] on span "كلوب مجلس" at bounding box center [174, 600] width 60 height 21
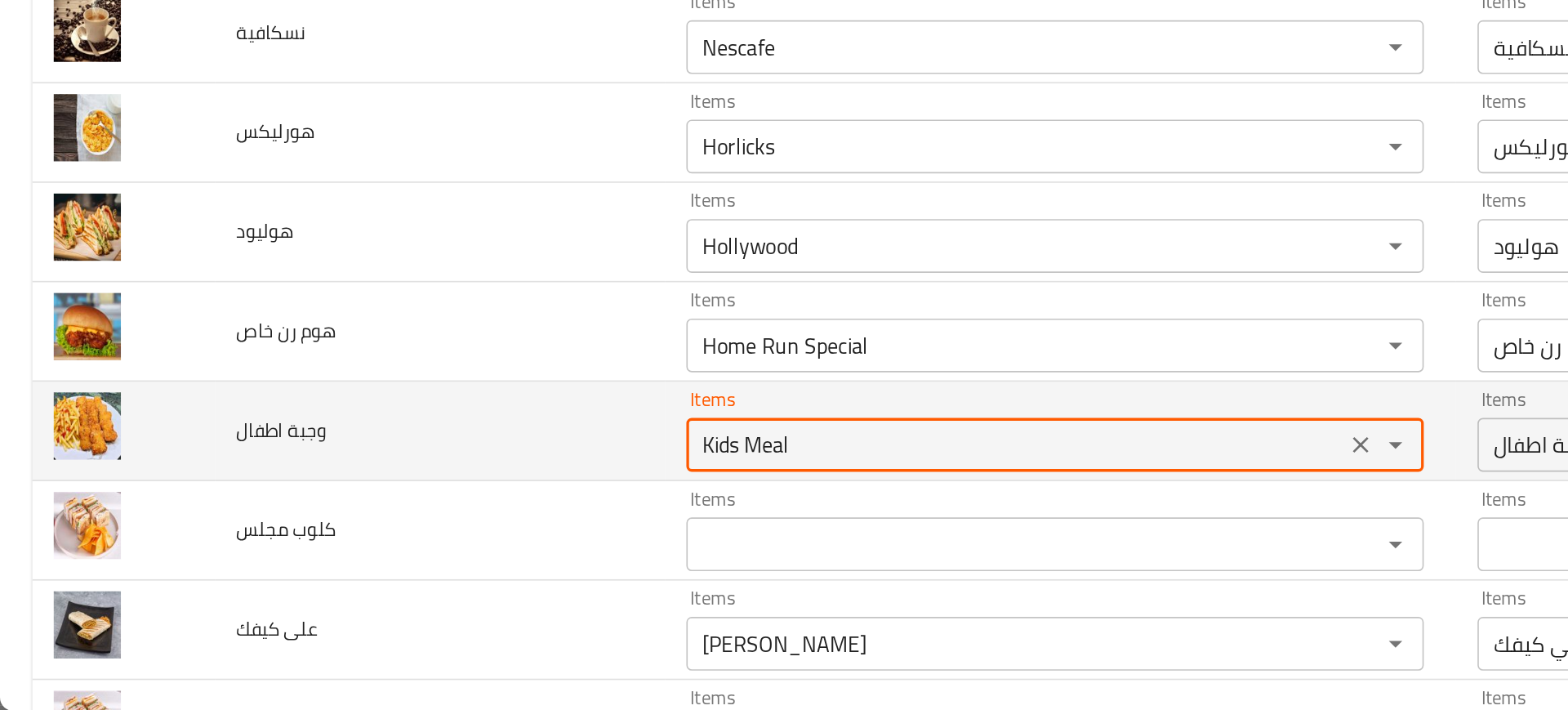
click at [423, 553] on اطفال "Kids Meal" at bounding box center [617, 548] width 390 height 23
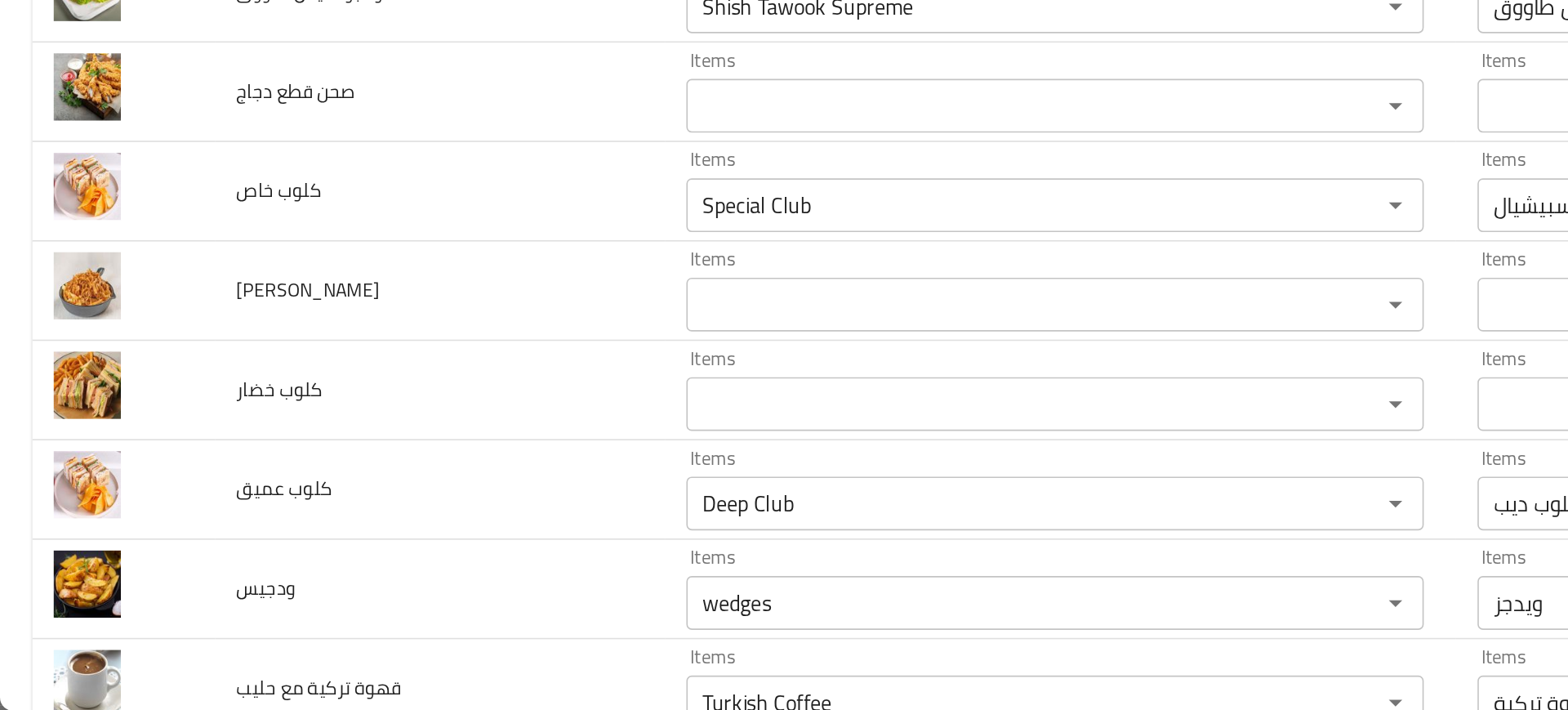
scroll to position [4228, 0]
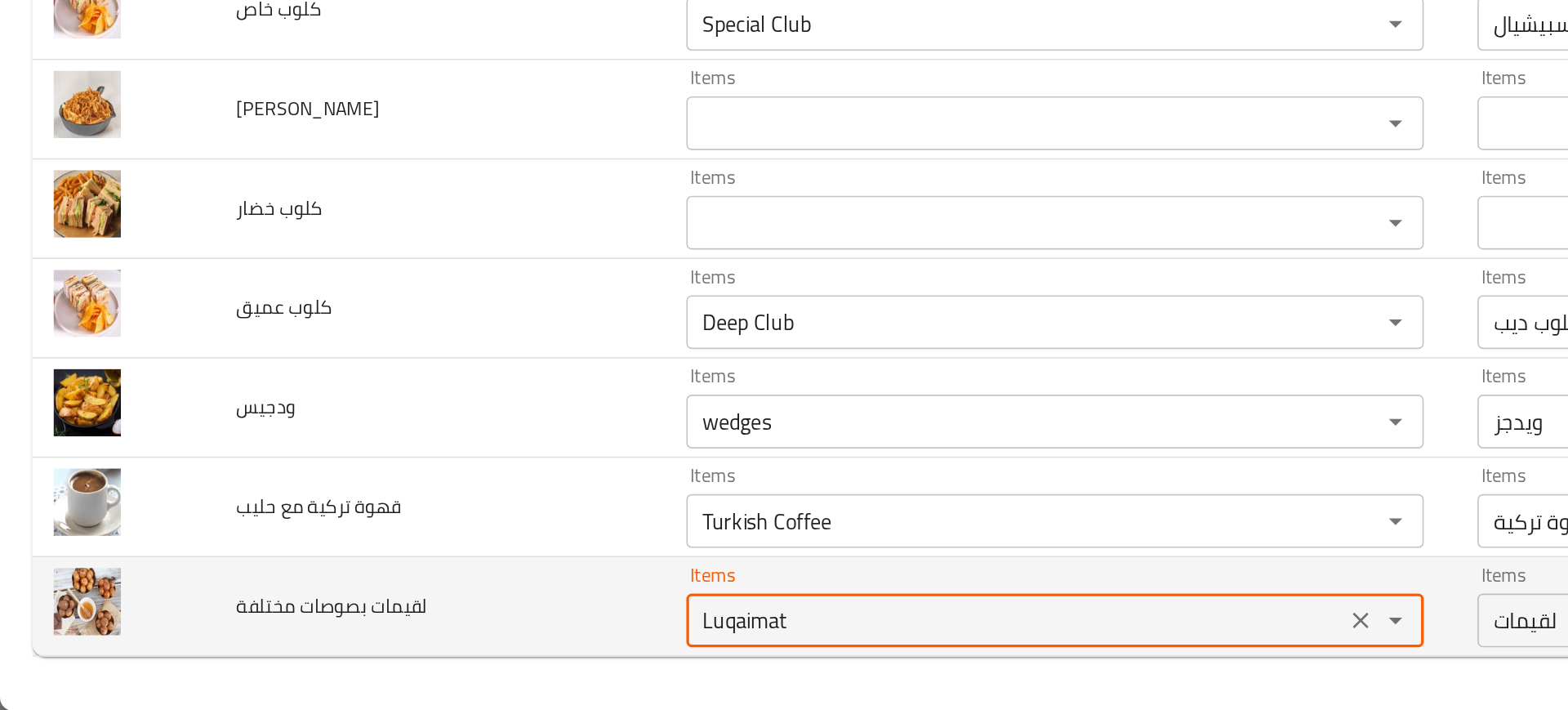
click at [423, 650] on مختلفة "Luqaimat" at bounding box center [617, 655] width 390 height 23
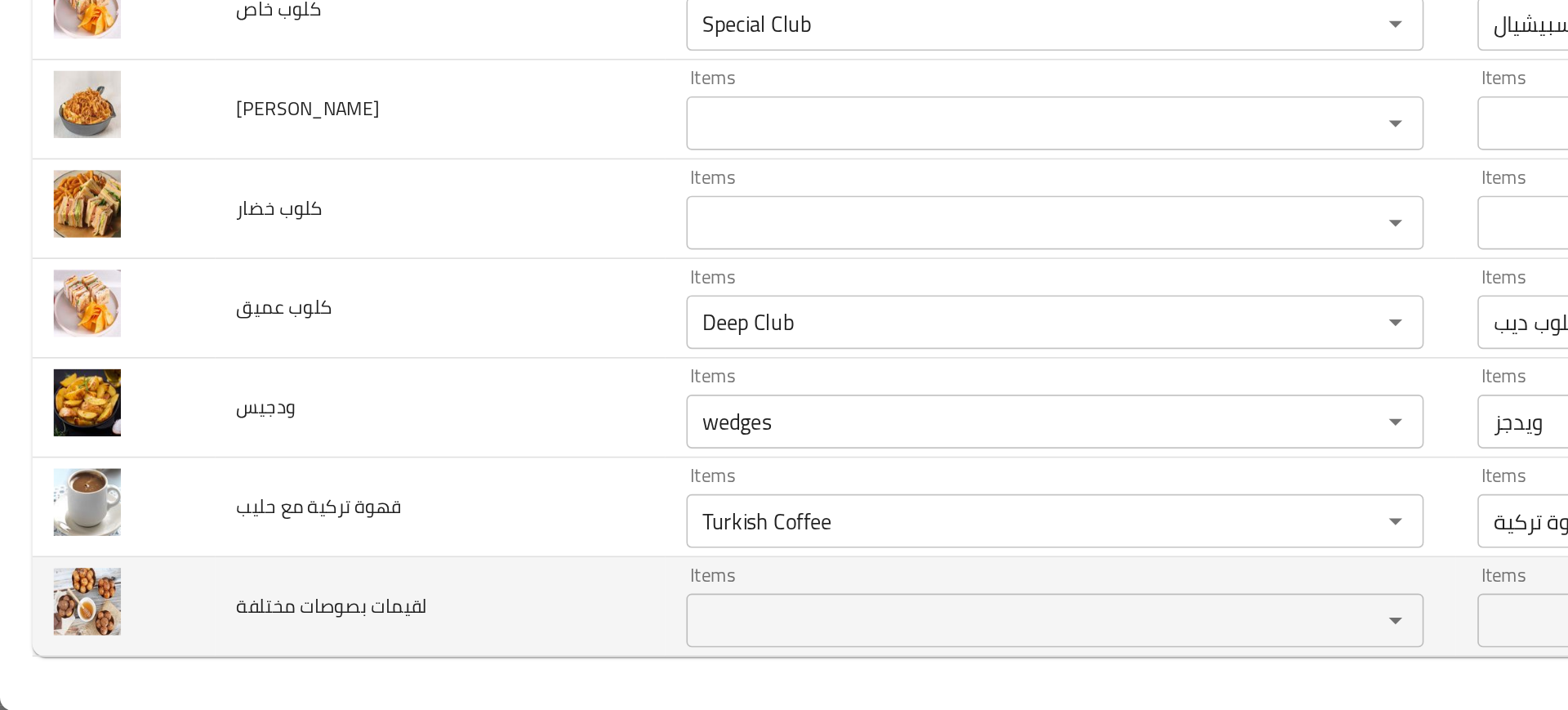
click at [217, 649] on span "لقيمات بصوصات مختلفة" at bounding box center [202, 646] width 116 height 21
copy span "لقيمات بصوصات مختلفة"
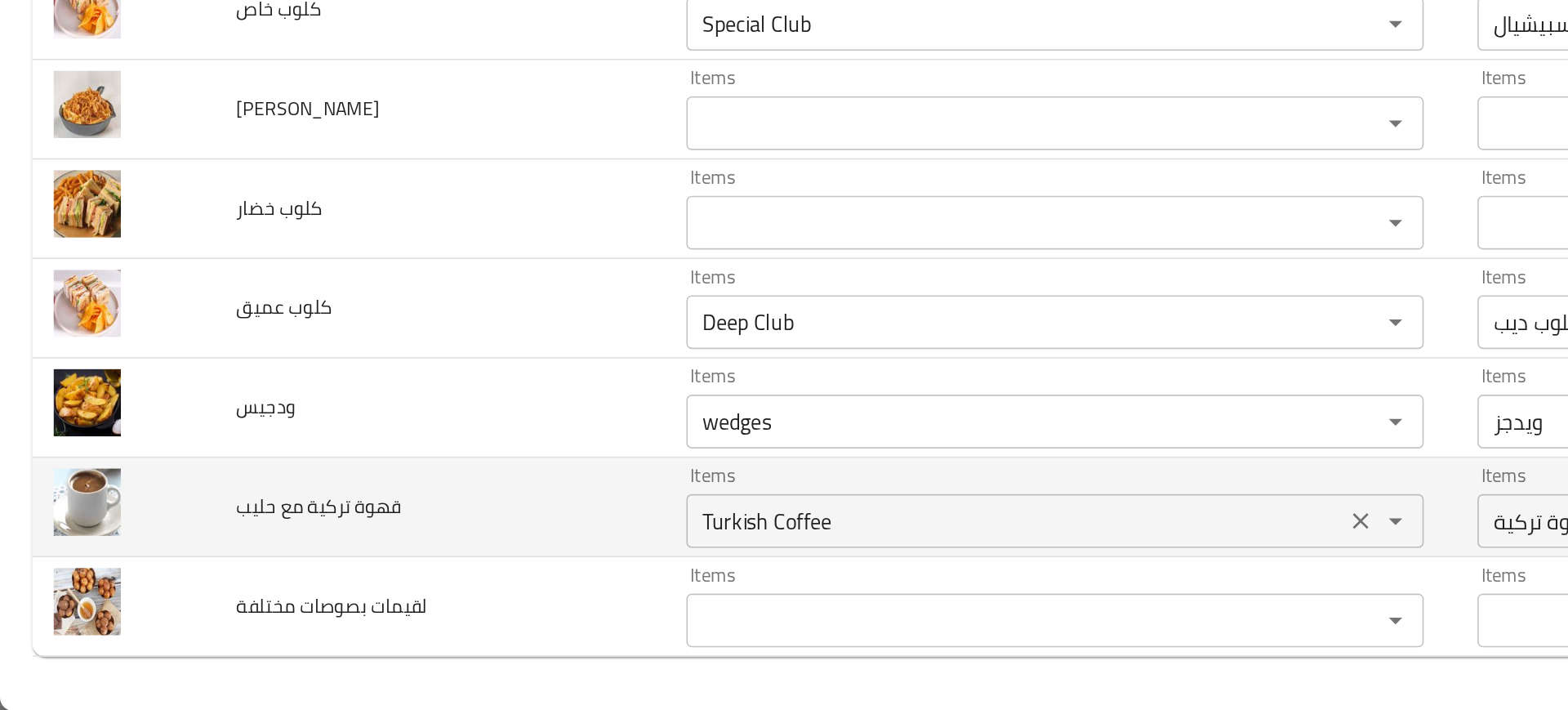
click at [435, 602] on حليب "Turkish Coffee" at bounding box center [617, 595] width 390 height 23
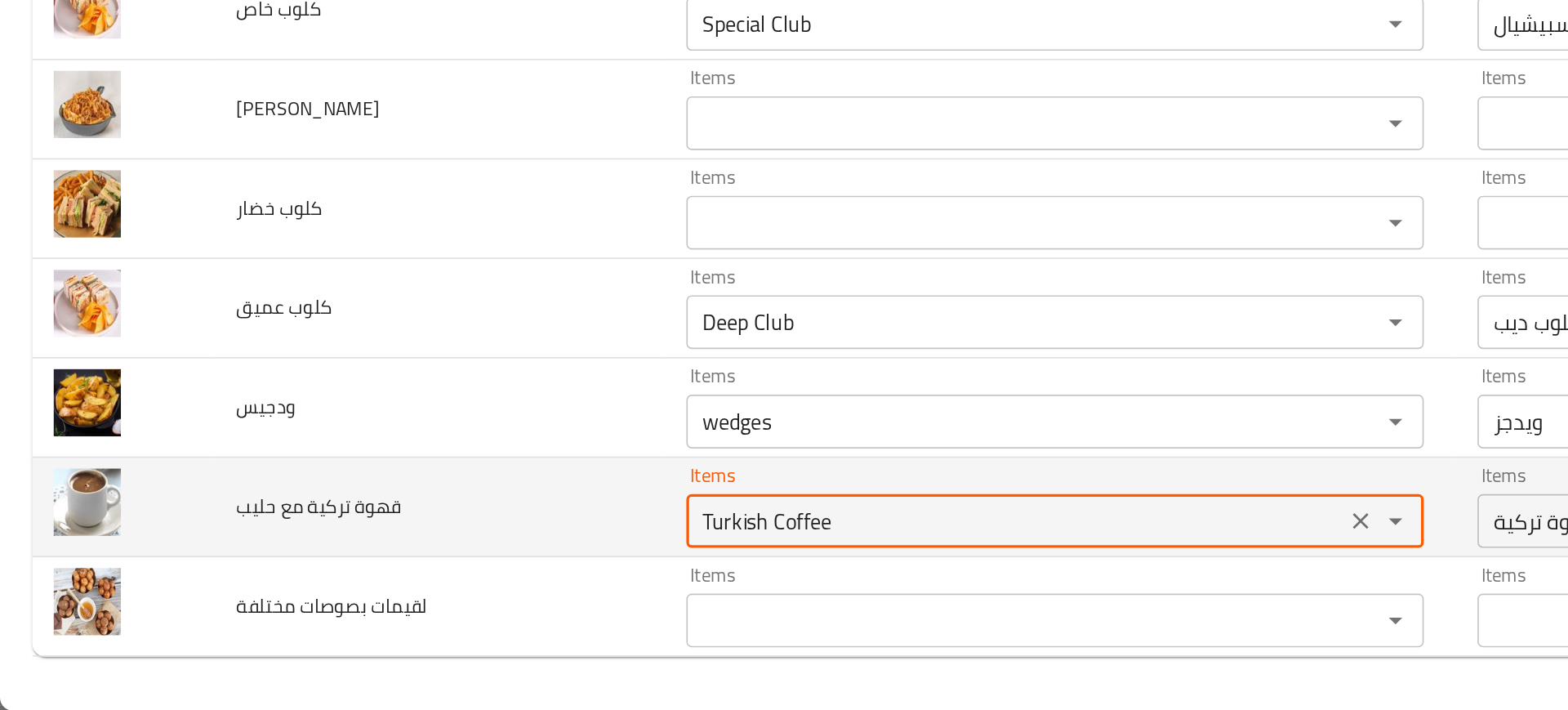
click at [435, 602] on حليب "Turkish Coffee" at bounding box center [617, 595] width 390 height 23
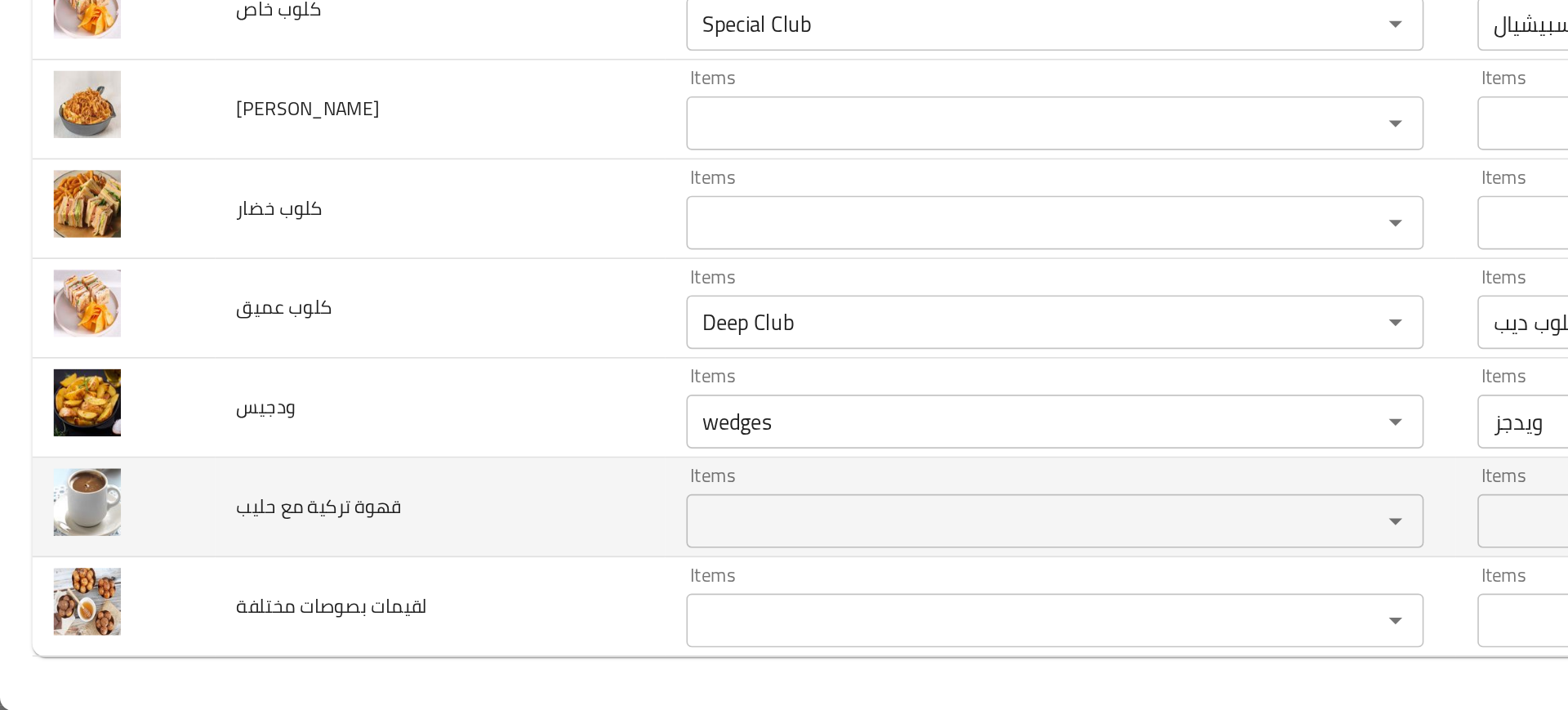
click at [180, 591] on span "قهوة تركية مع حليب" at bounding box center [194, 586] width 100 height 21
copy span "قهوة تركية مع حليب"
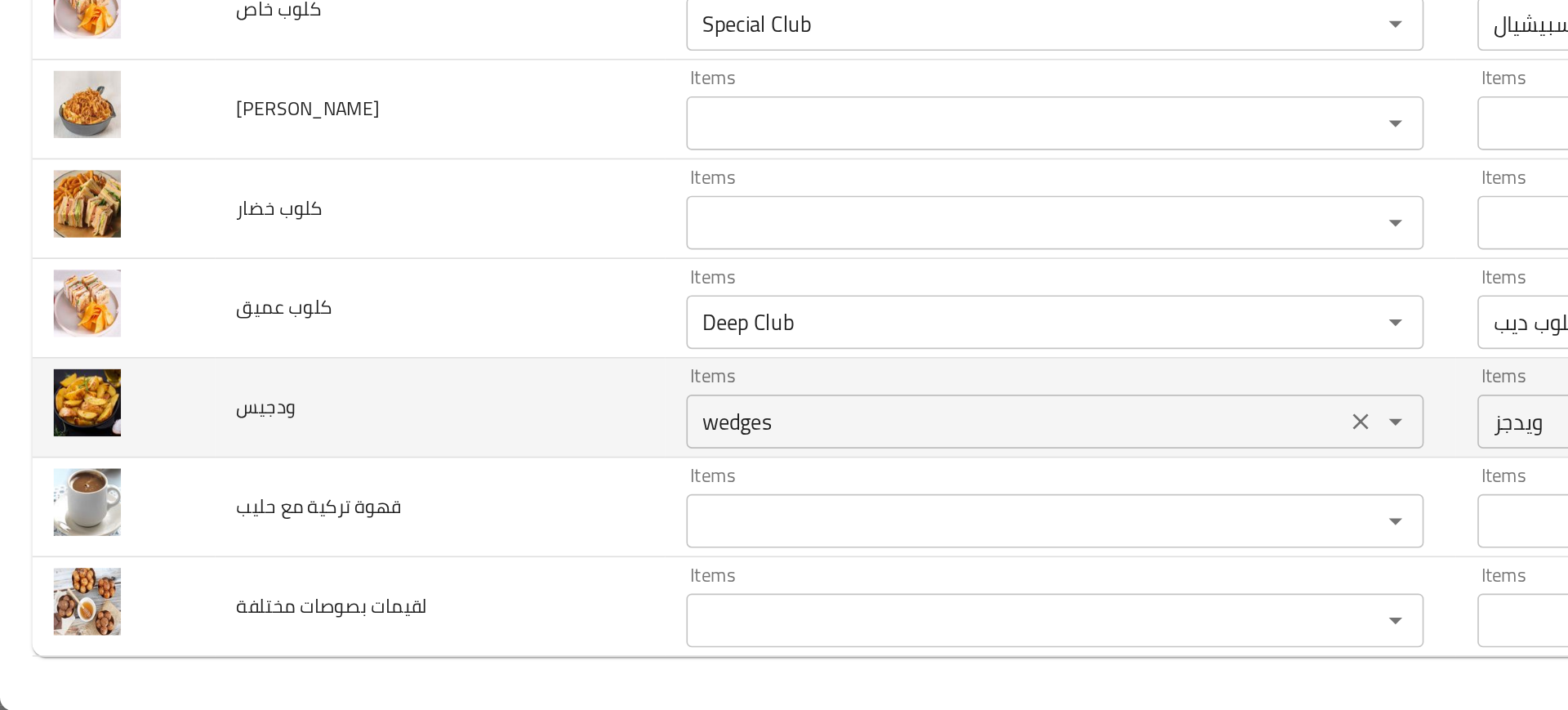
click at [423, 526] on input "wedges" at bounding box center [617, 534] width 390 height 23
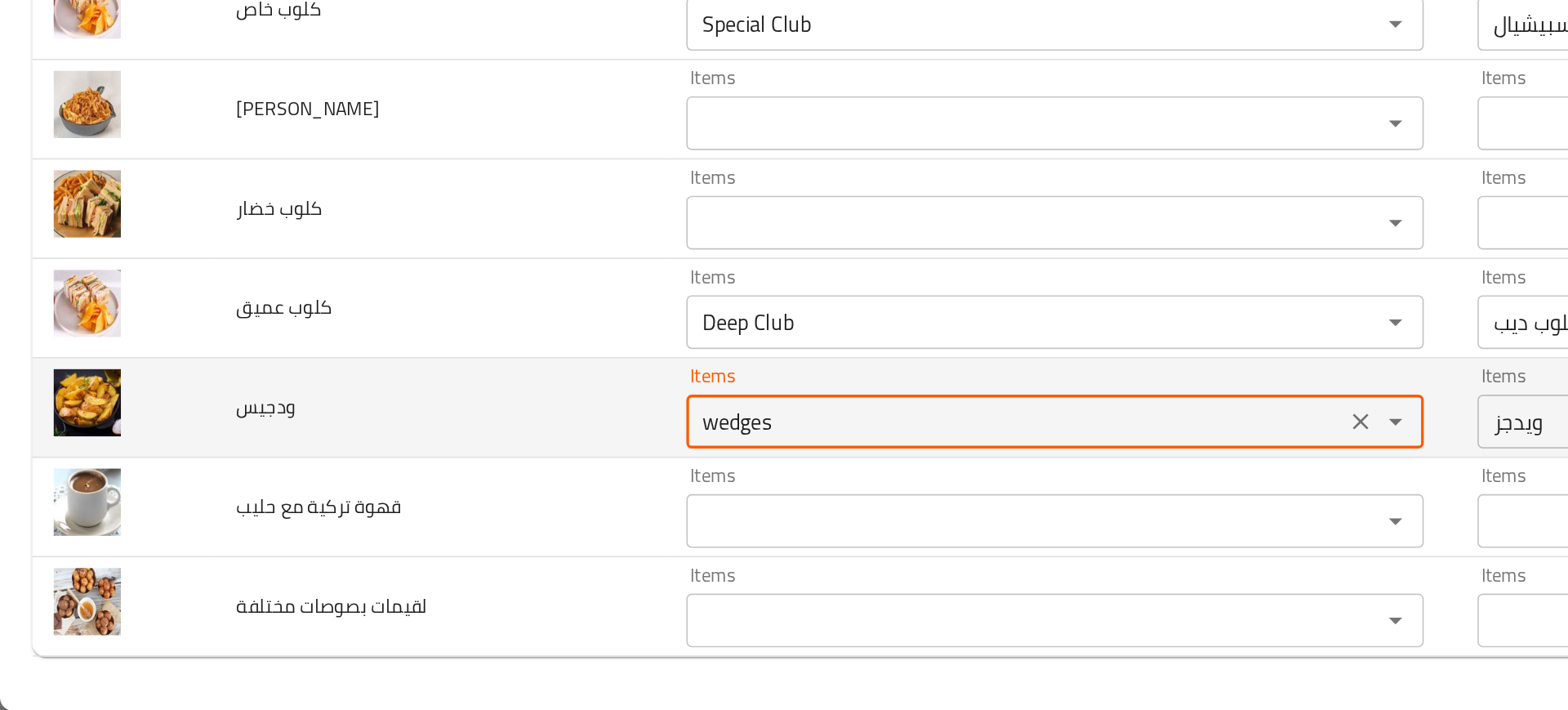
click at [423, 526] on input "wedges" at bounding box center [617, 534] width 390 height 23
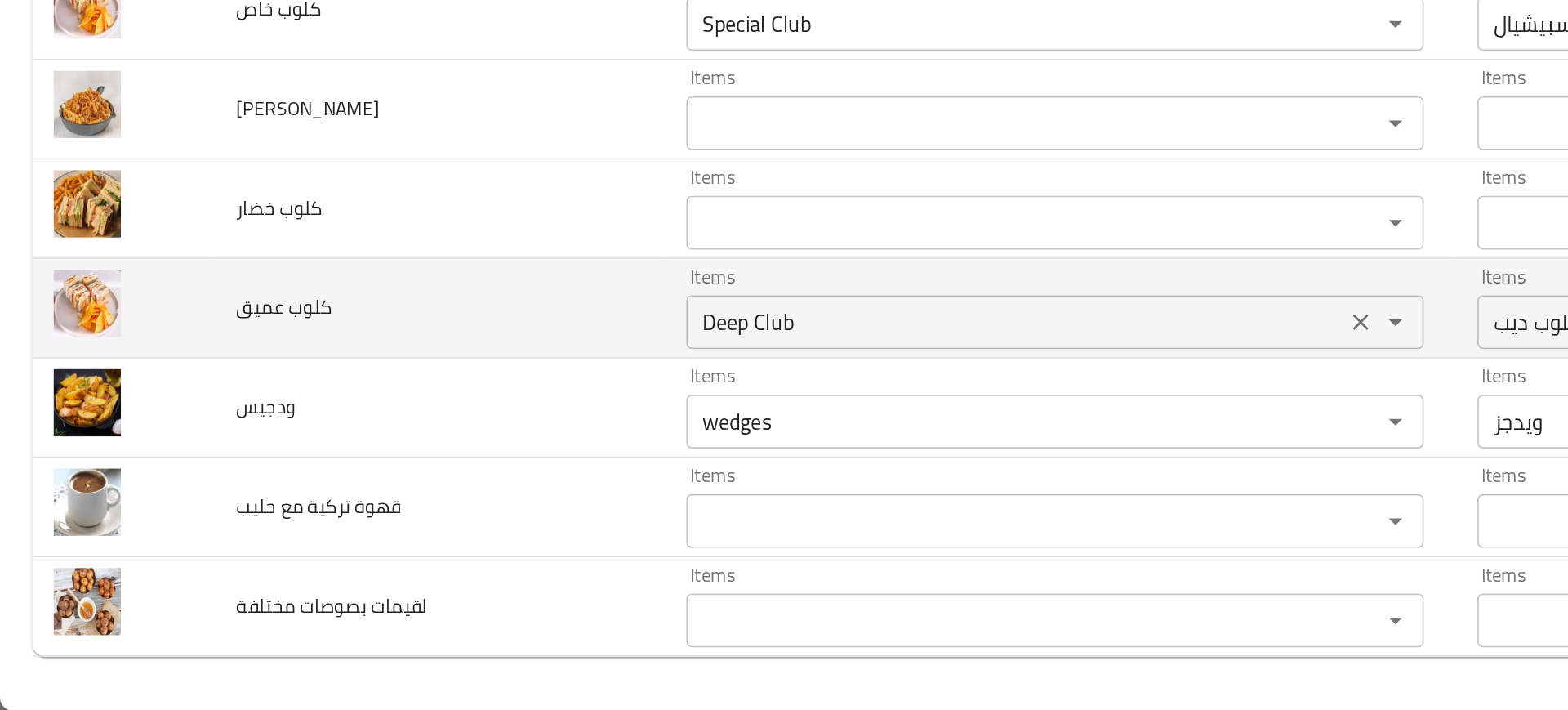
click at [423, 482] on عميق "Deep Club" at bounding box center [617, 474] width 390 height 23
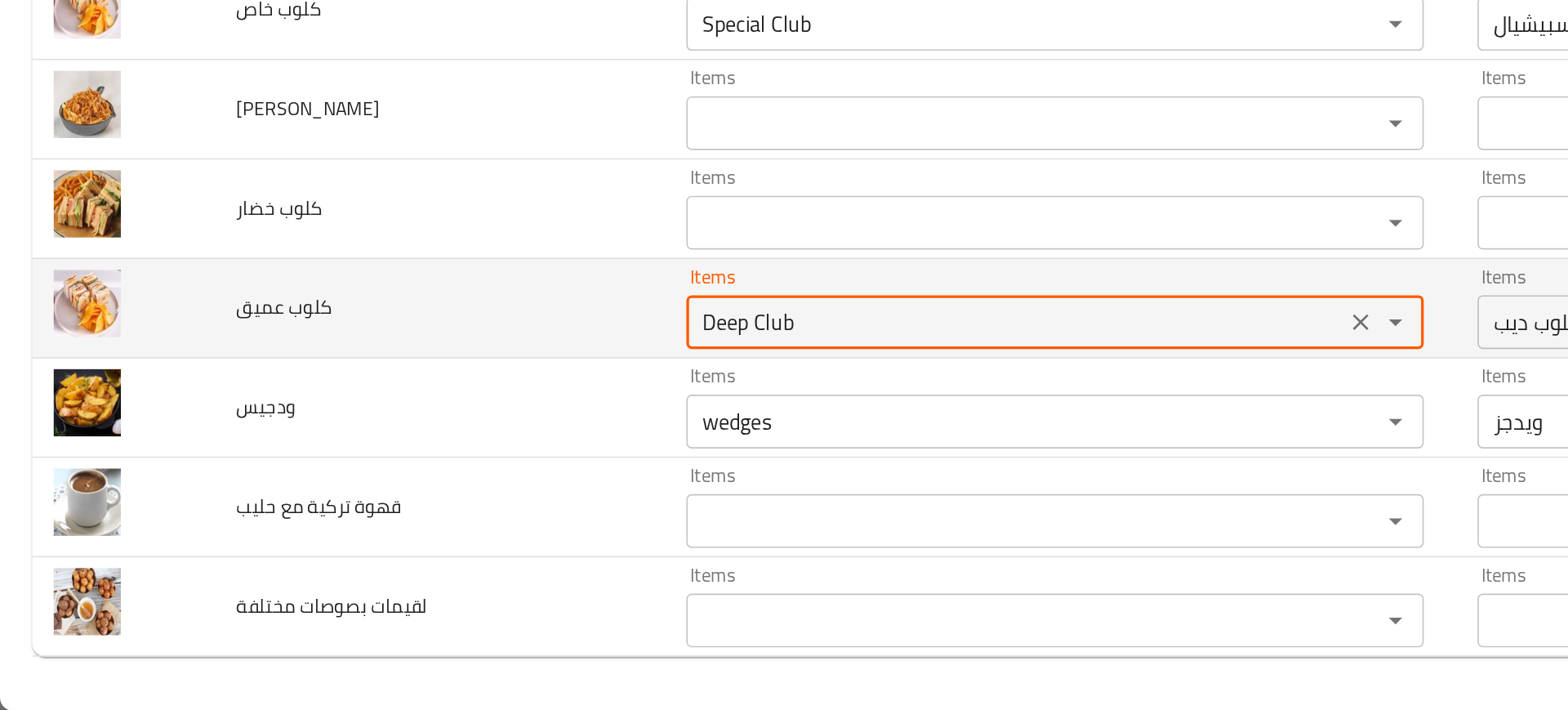
click at [423, 482] on عميق "Deep Club" at bounding box center [617, 474] width 390 height 23
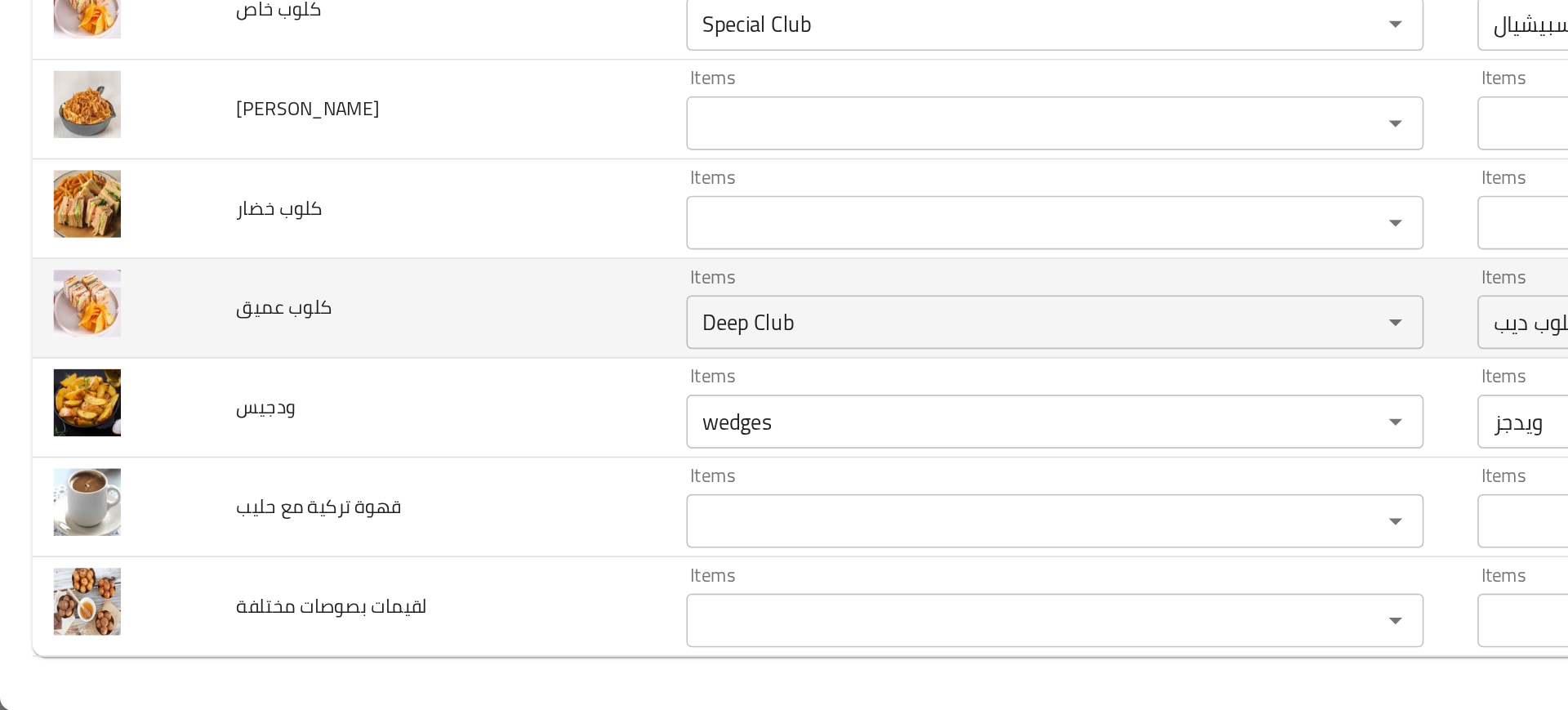
click at [285, 486] on td "كلوب عميق" at bounding box center [267, 465] width 273 height 60
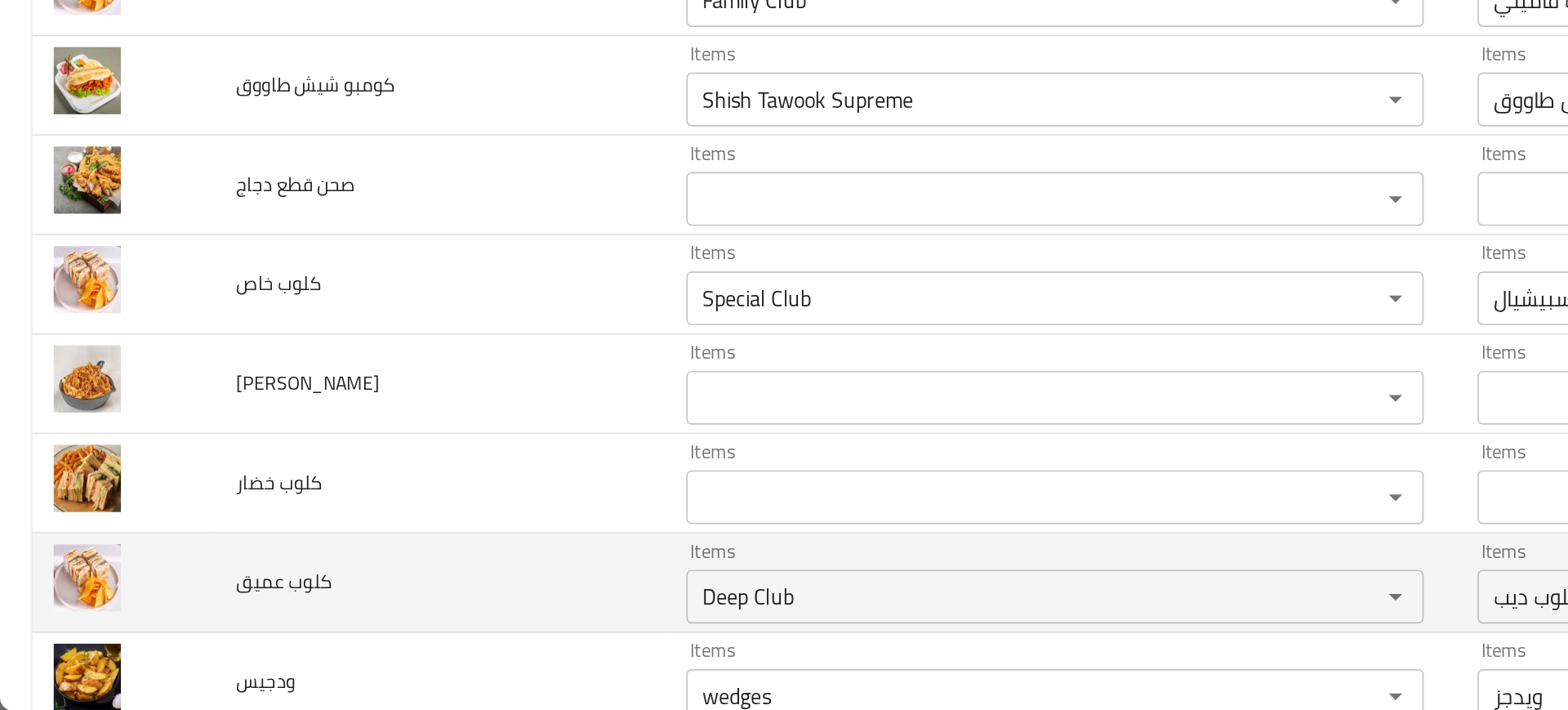
scroll to position [4033, 0]
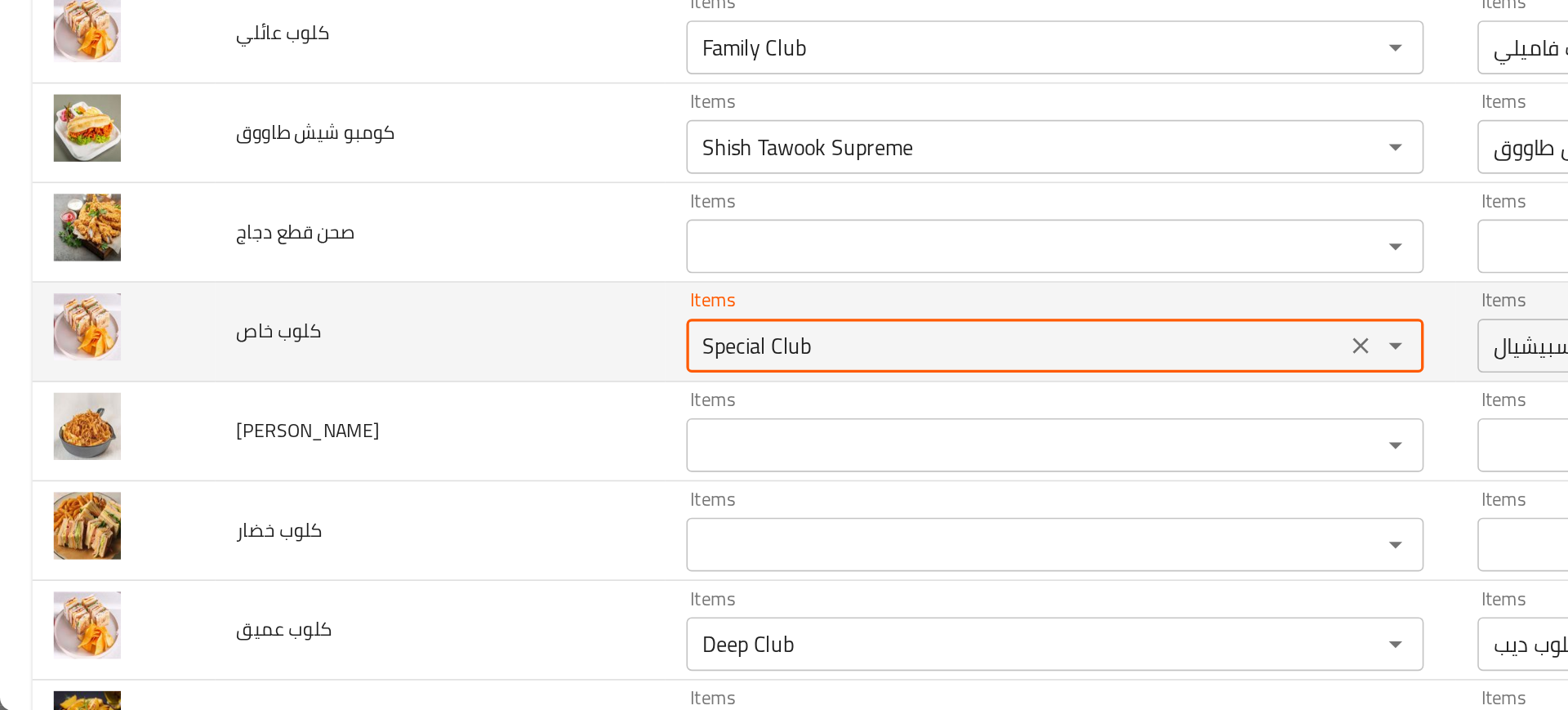
click at [430, 482] on خاص "Special Club" at bounding box center [617, 487] width 390 height 23
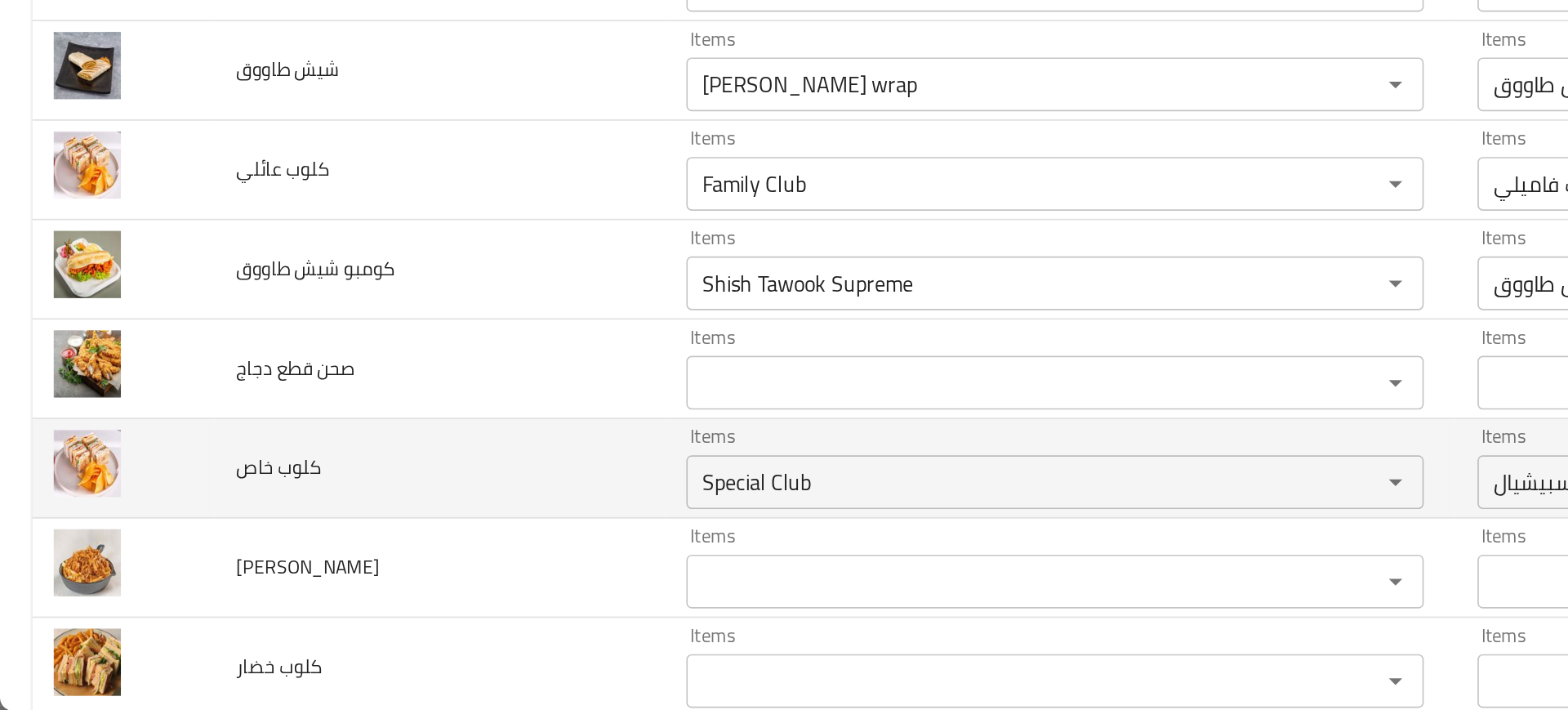
scroll to position [3939, 0]
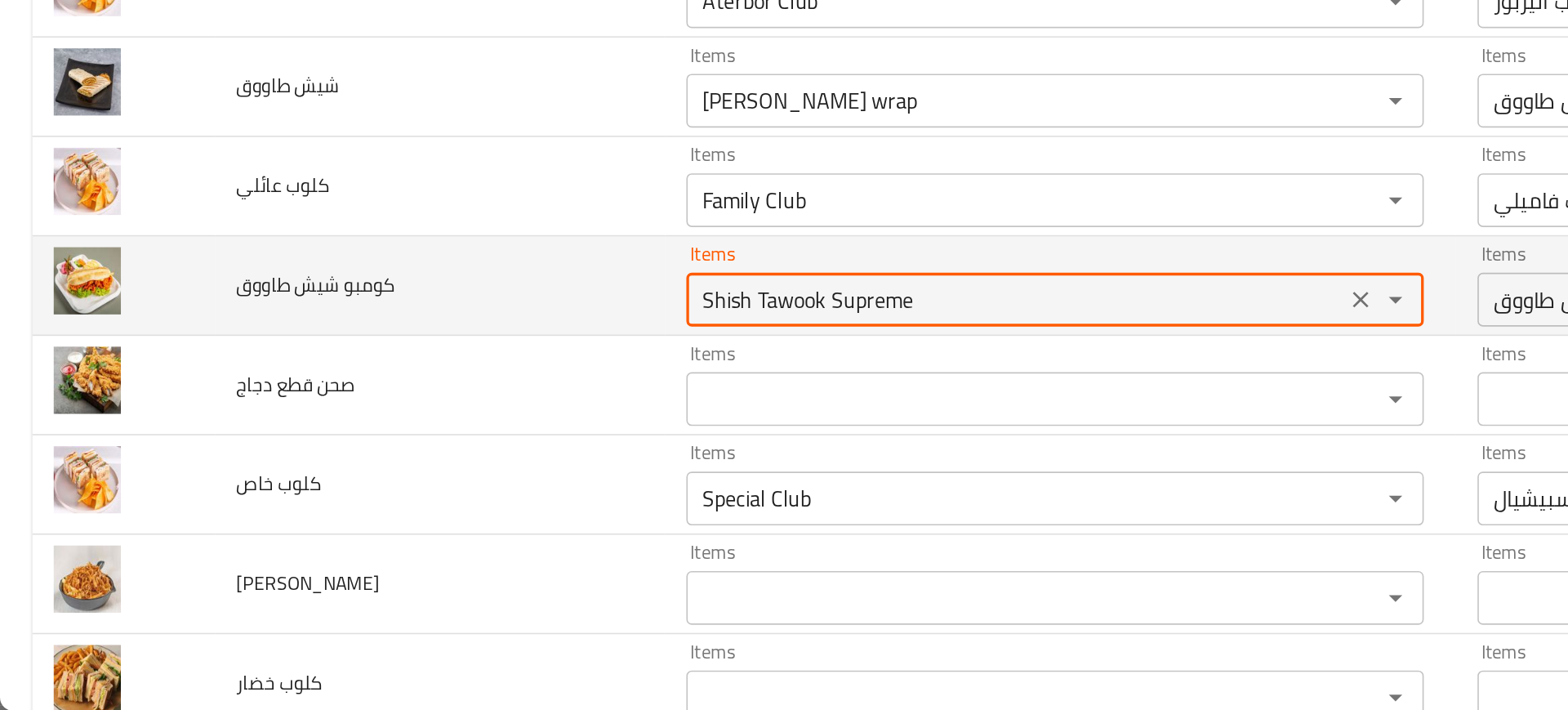
click at [468, 456] on طاووق "Shish Tawook Supreme" at bounding box center [617, 460] width 390 height 23
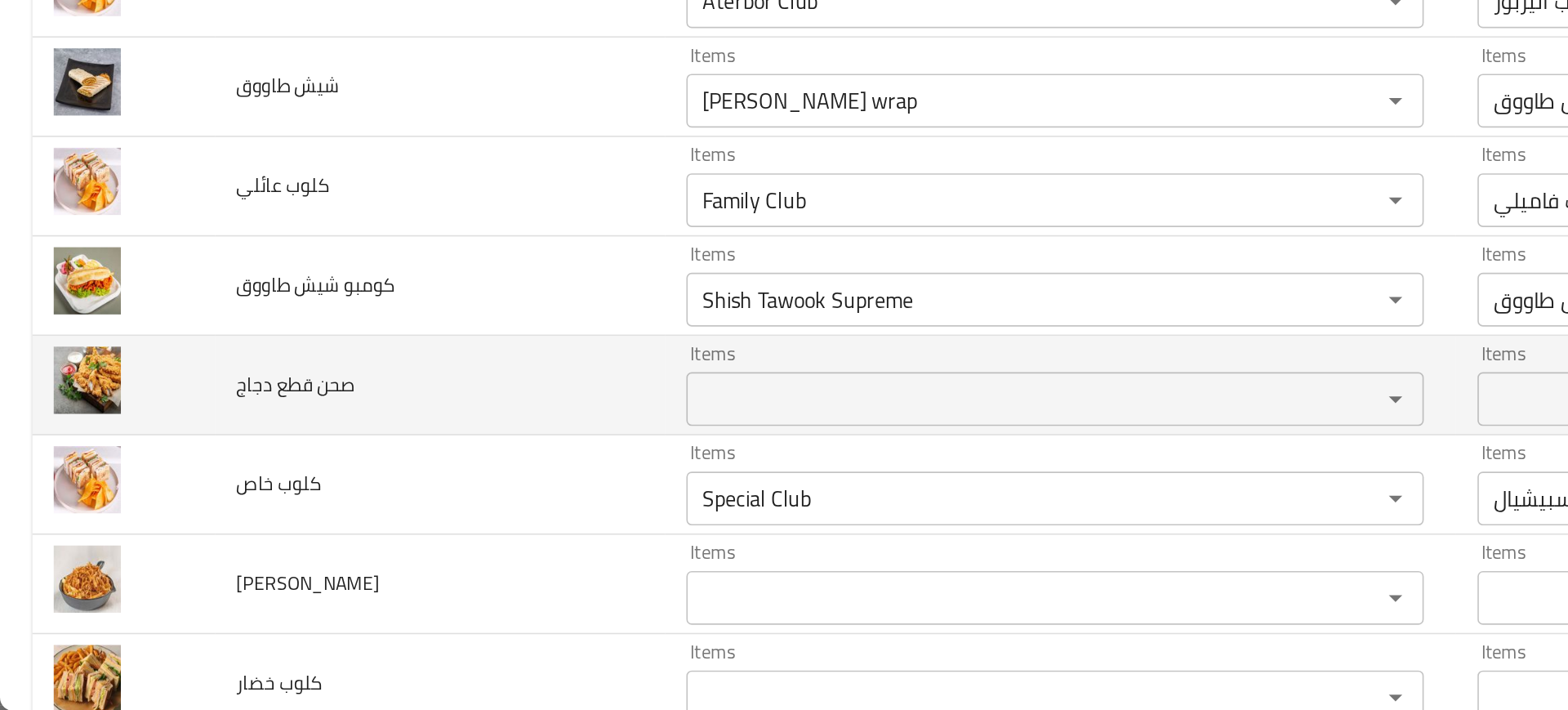
click at [348, 491] on td "صحن قطع دجاج" at bounding box center [267, 512] width 273 height 60
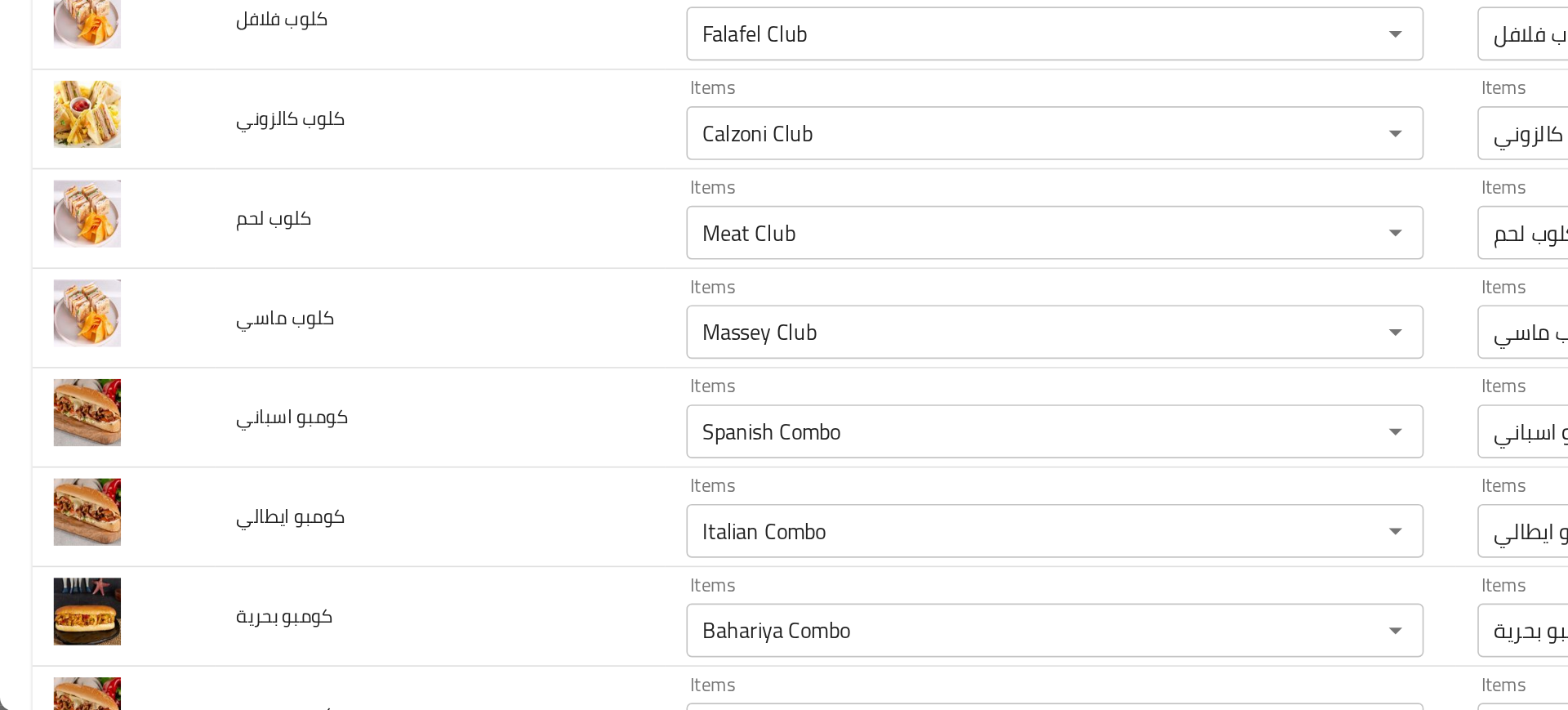
scroll to position [1908, 0]
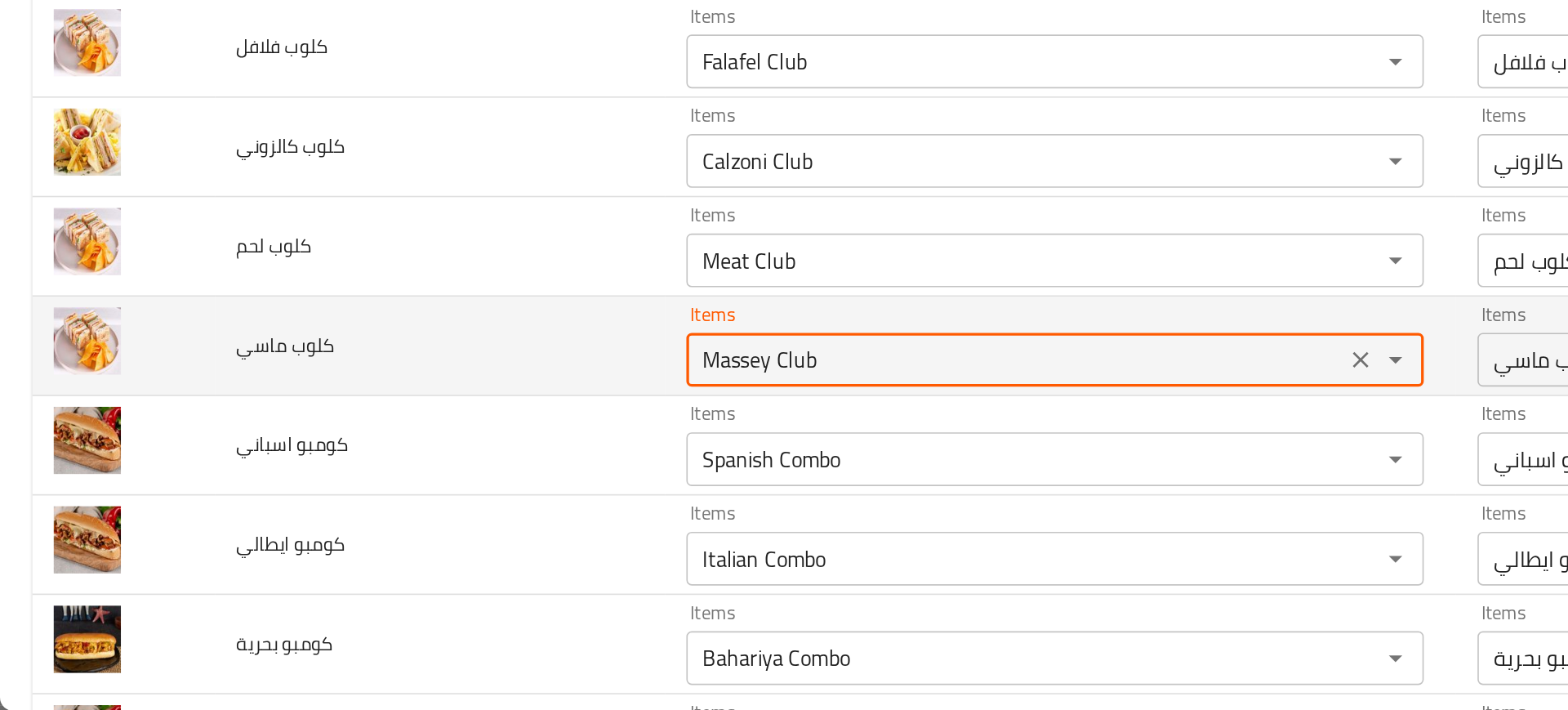
click at [447, 500] on ماسي "Massey Club" at bounding box center [617, 497] width 390 height 23
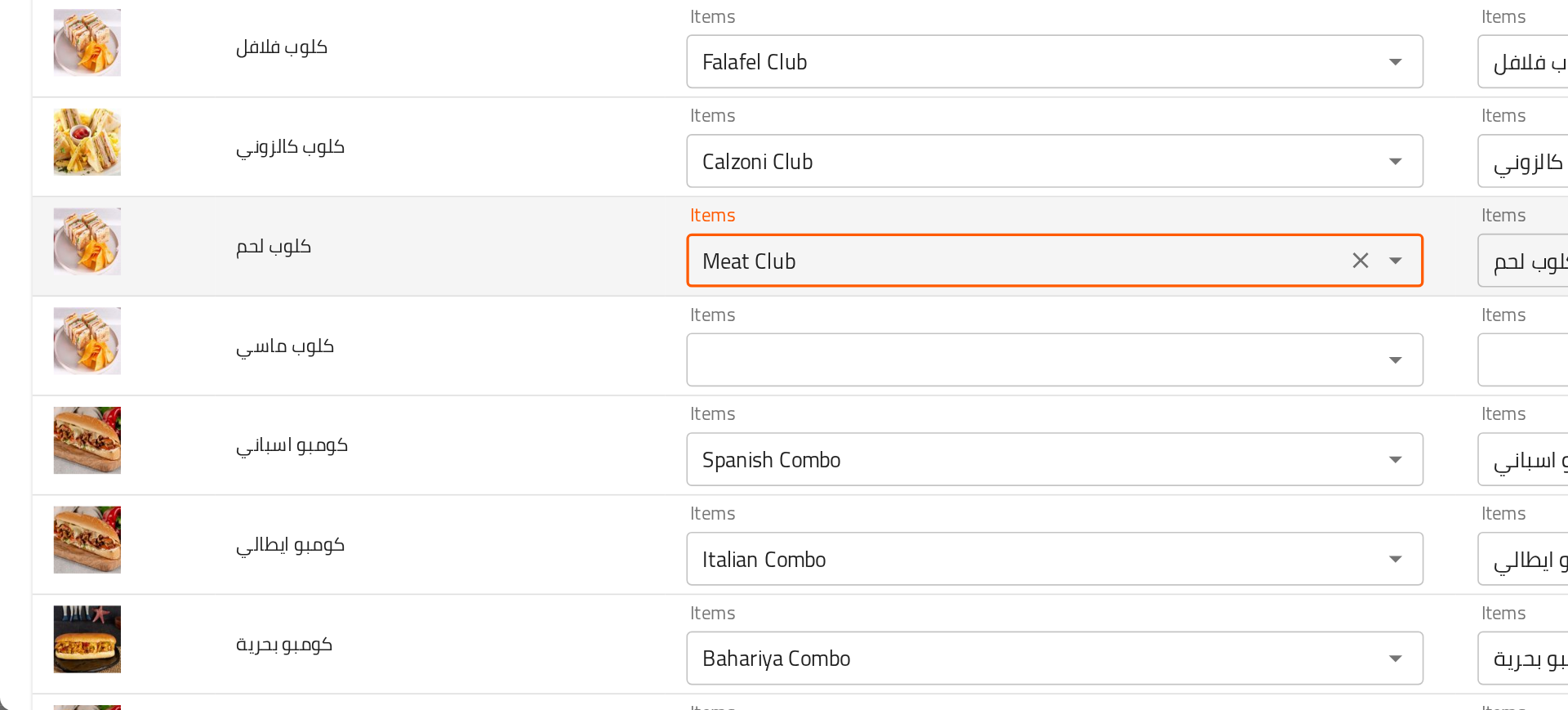
click at [423, 429] on لحم "Meat Club" at bounding box center [617, 436] width 390 height 23
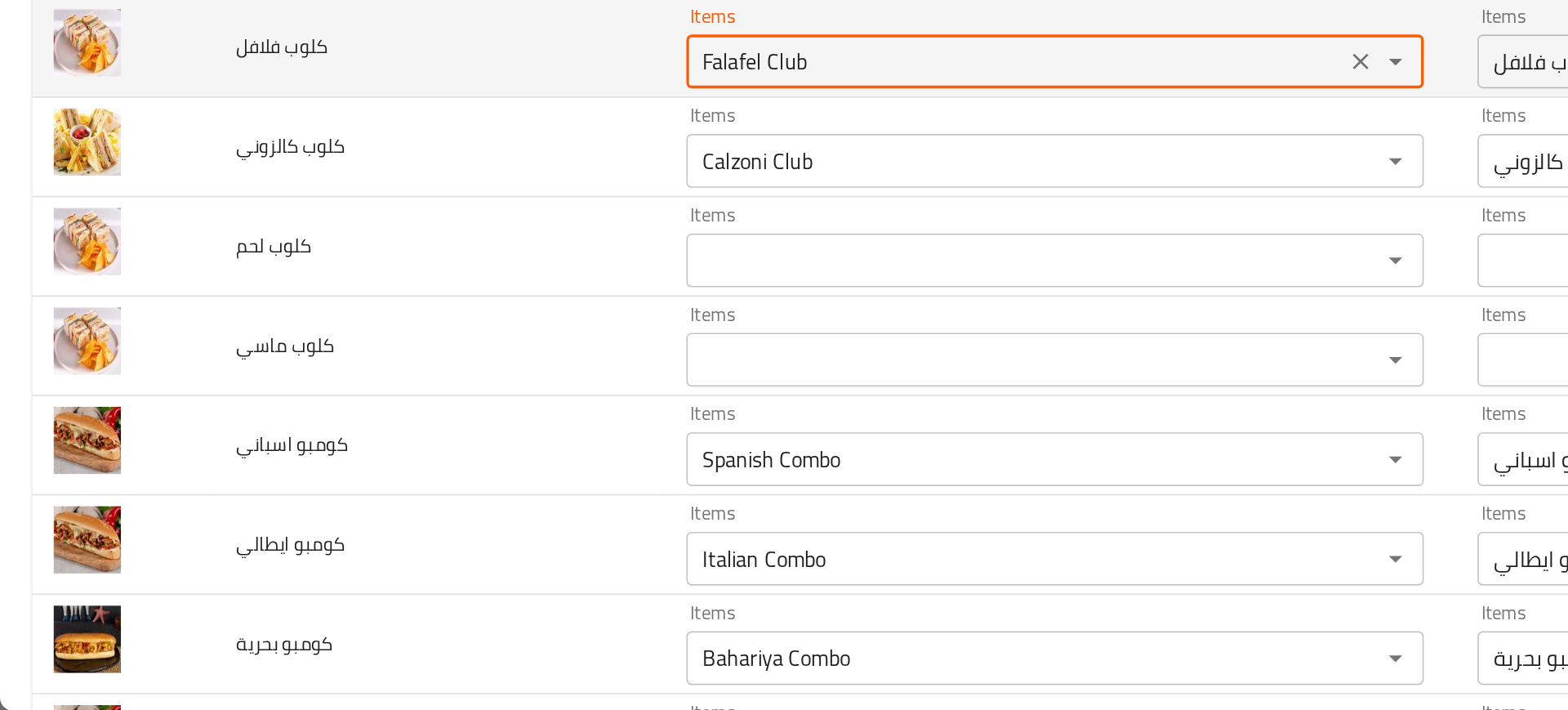
click at [423, 318] on فلافل "Falafel Club" at bounding box center [617, 315] width 390 height 23
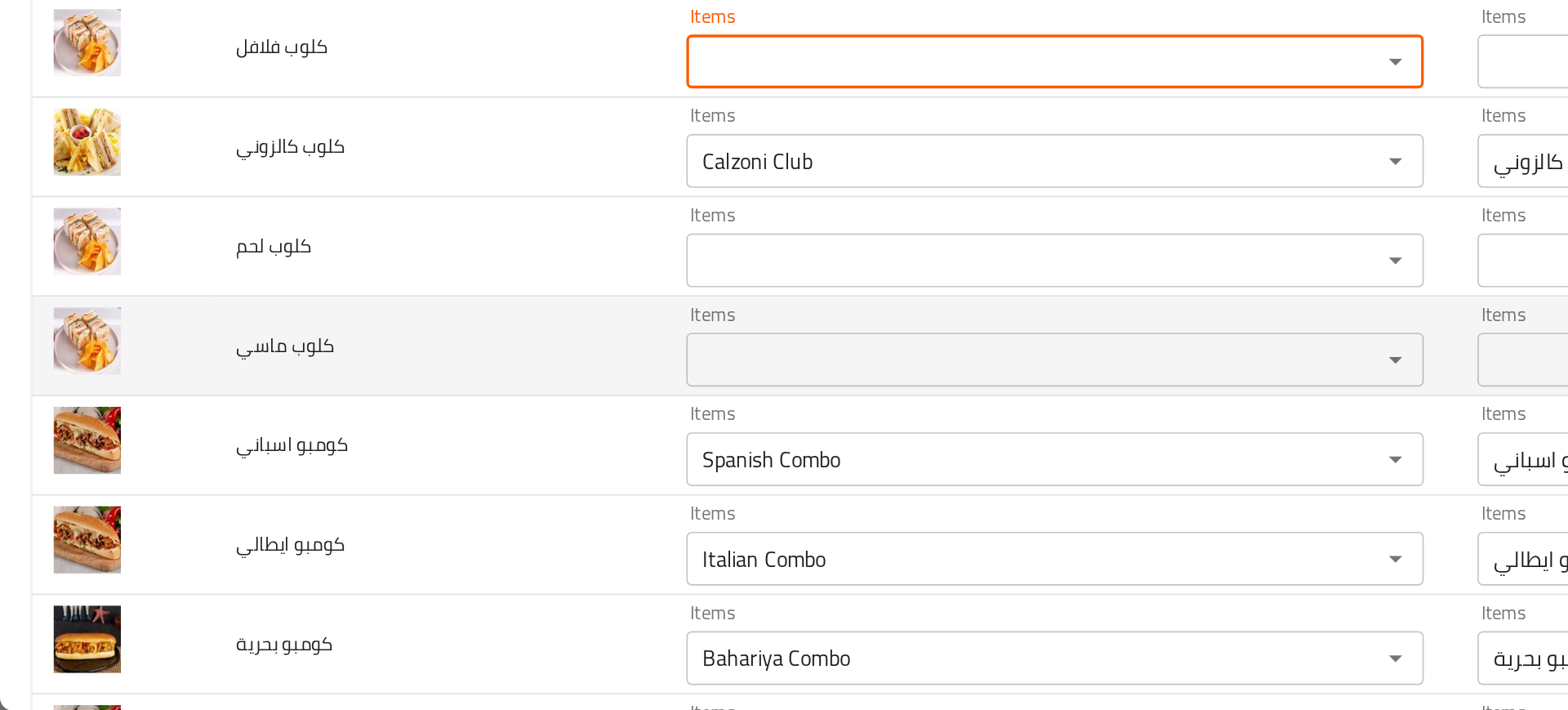
click at [172, 488] on span "كلوب ماسي" at bounding box center [174, 487] width 59 height 21
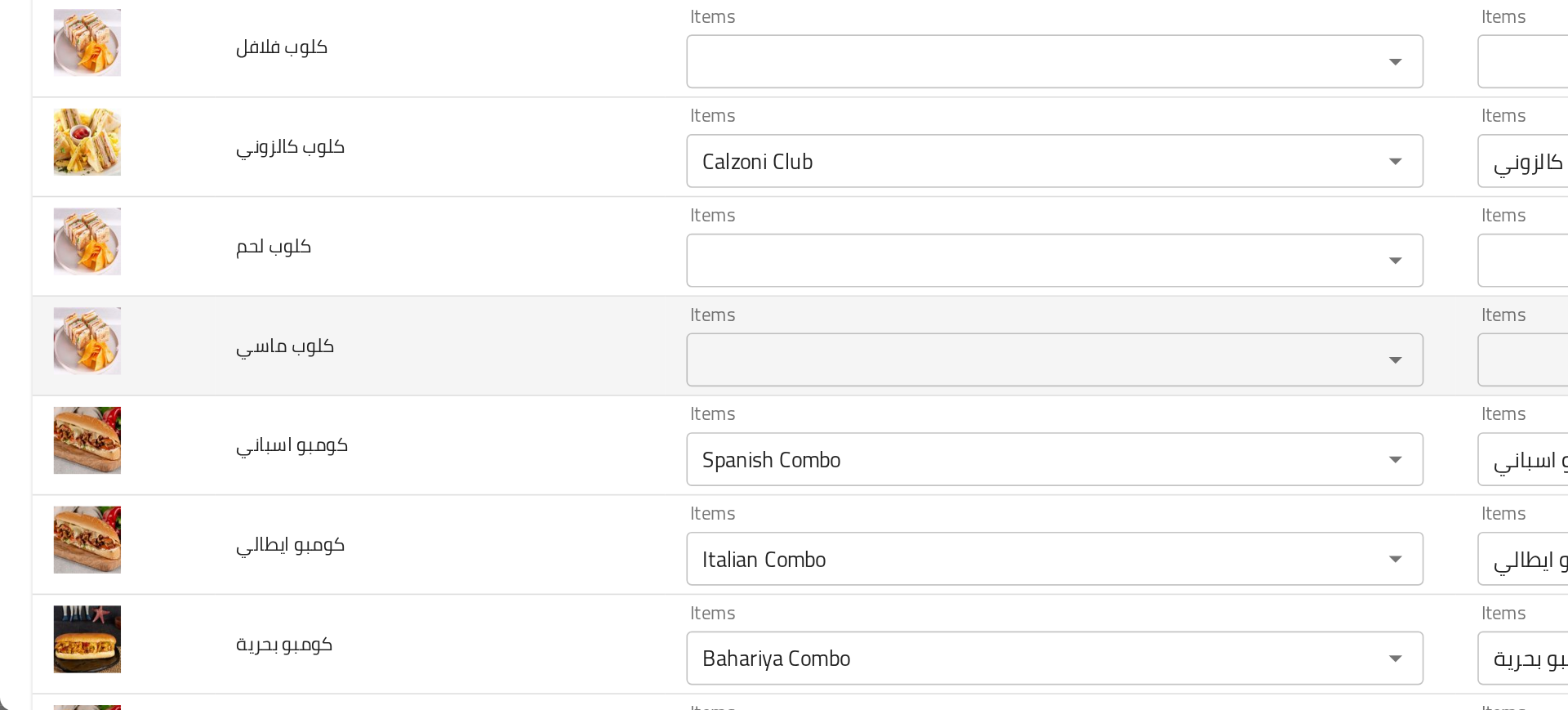
click at [172, 488] on span "كلوب ماسي" at bounding box center [174, 487] width 59 height 21
copy span "كلوب ماسي"
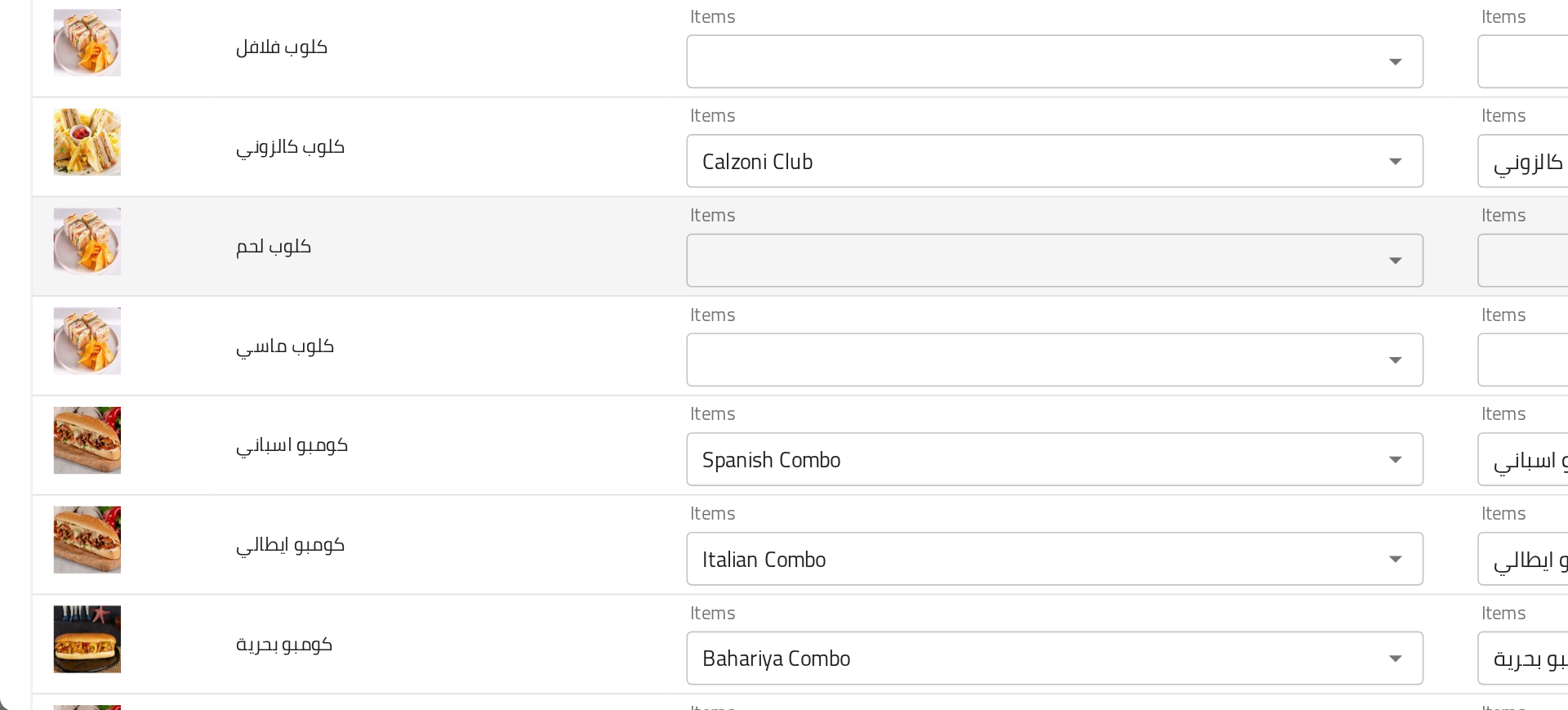
click at [157, 429] on span "كلوب لحم" at bounding box center [167, 427] width 45 height 21
copy span "كلوب لحم"
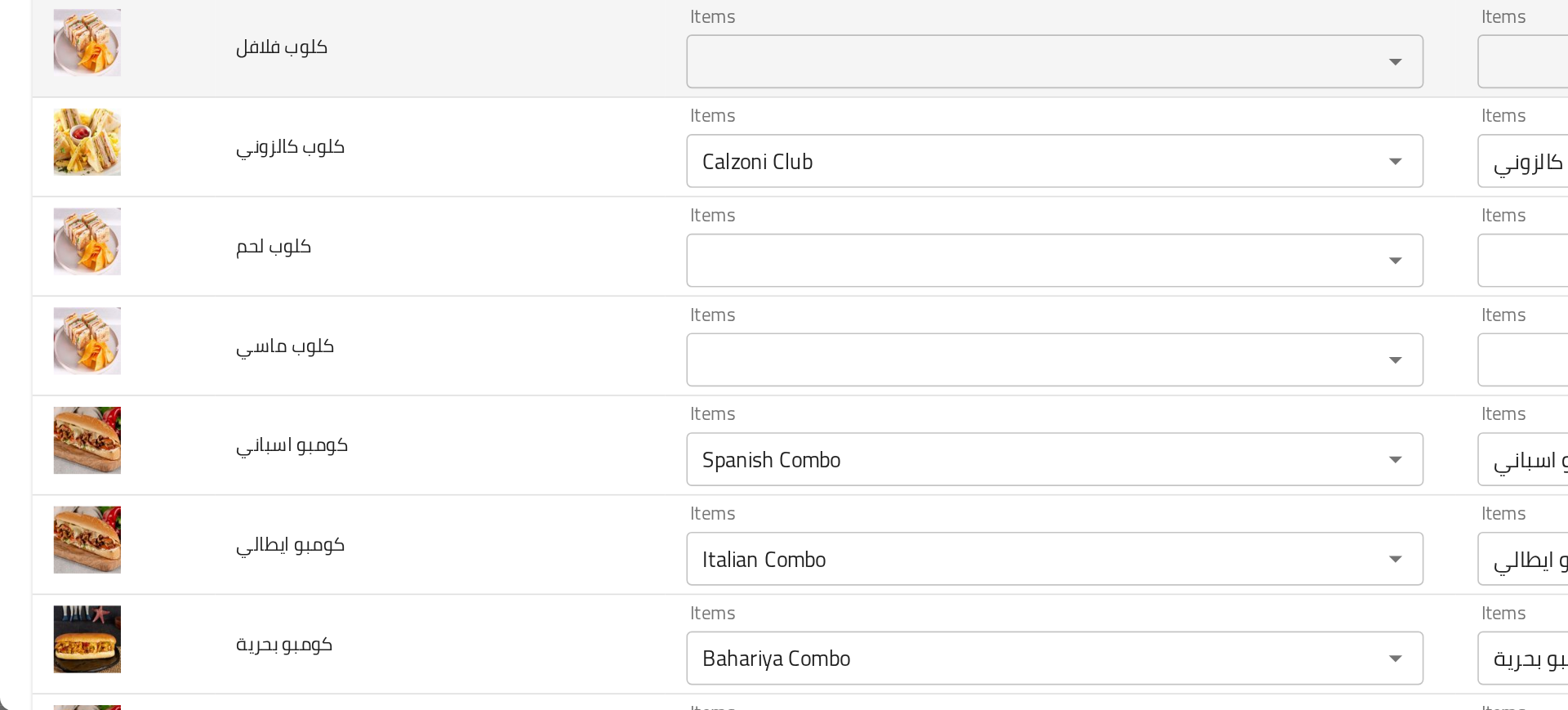
click at [169, 302] on span "كلوب فلافل" at bounding box center [172, 307] width 56 height 21
copy span "كلوب فلافل"
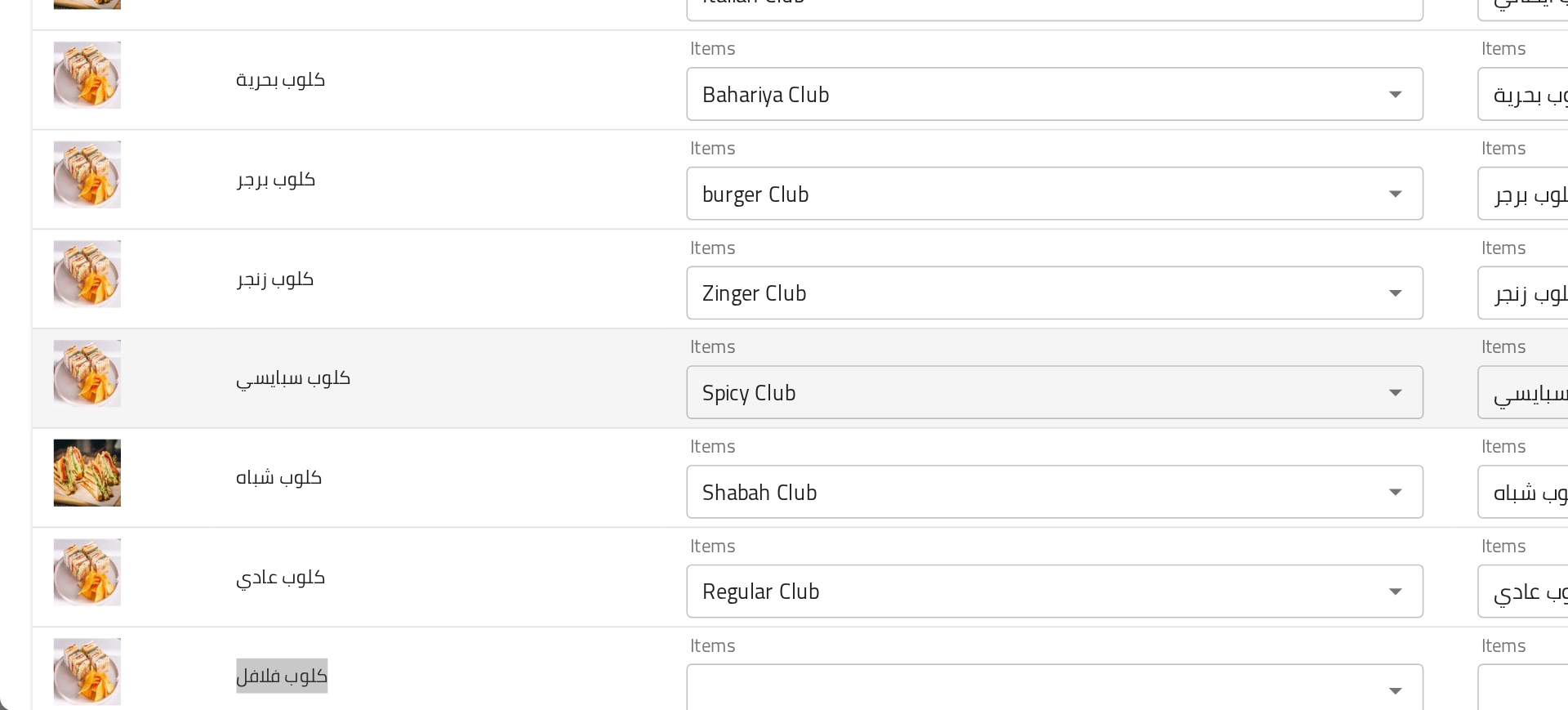
scroll to position [1423, 0]
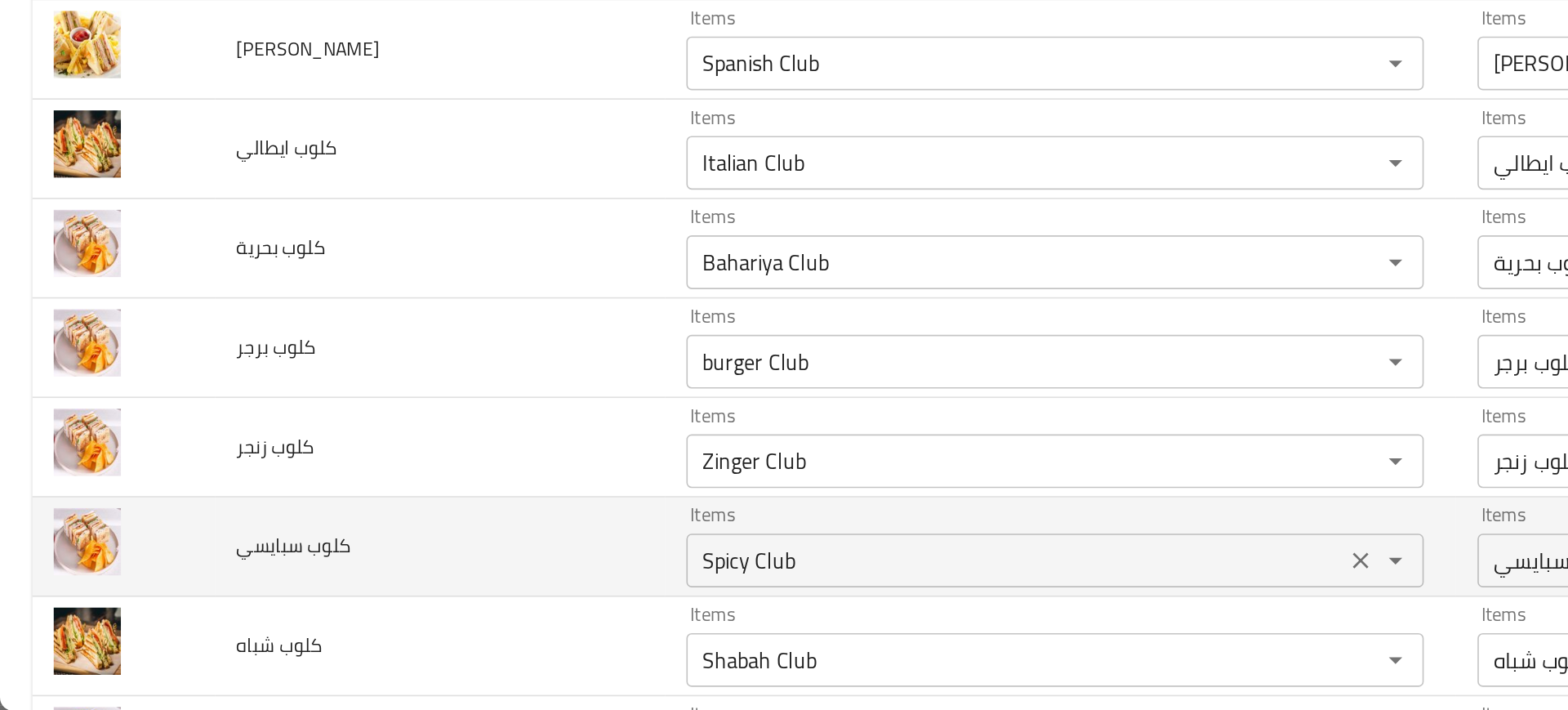
click at [429, 608] on سبايسي "Spicy Club" at bounding box center [617, 618] width 390 height 23
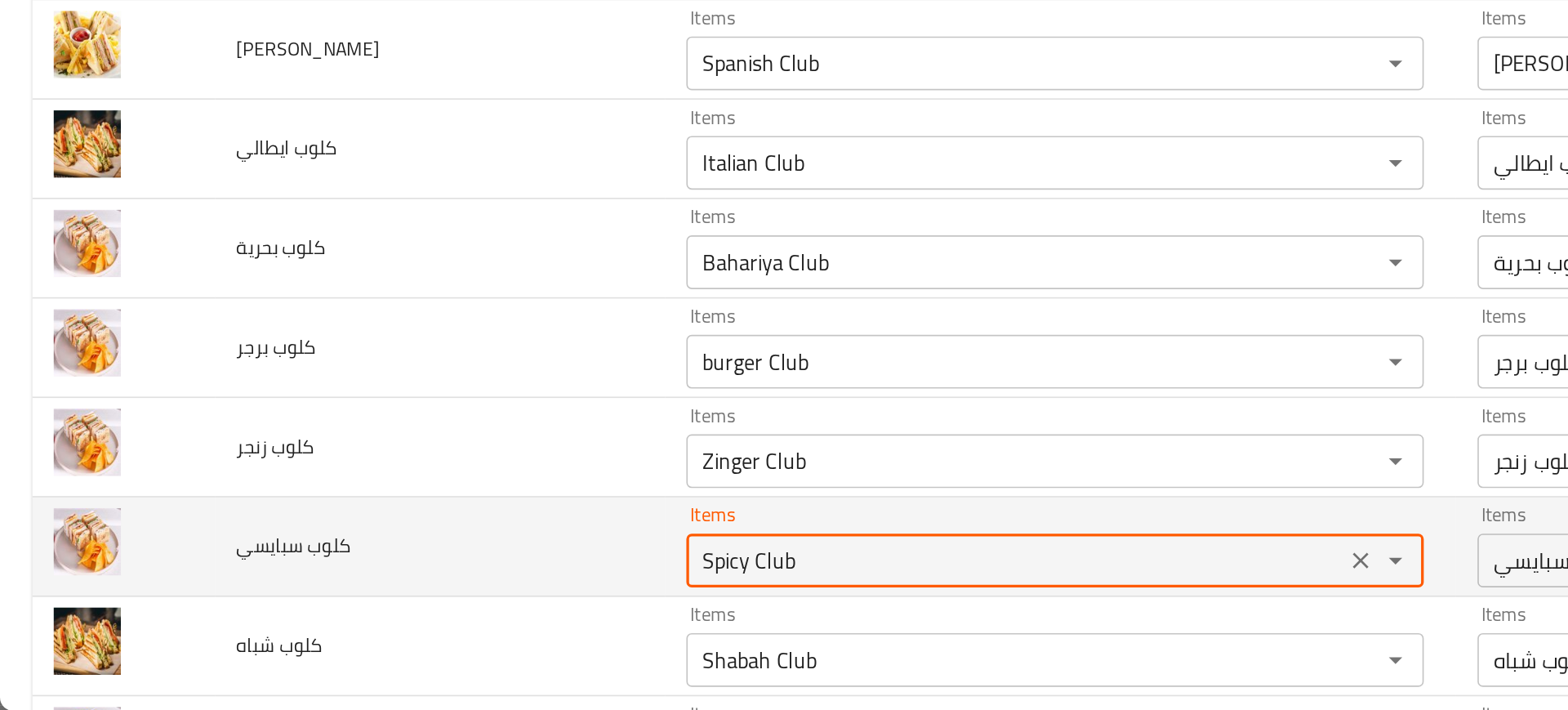
click at [429, 608] on سبايسي "Spicy Club" at bounding box center [617, 618] width 390 height 23
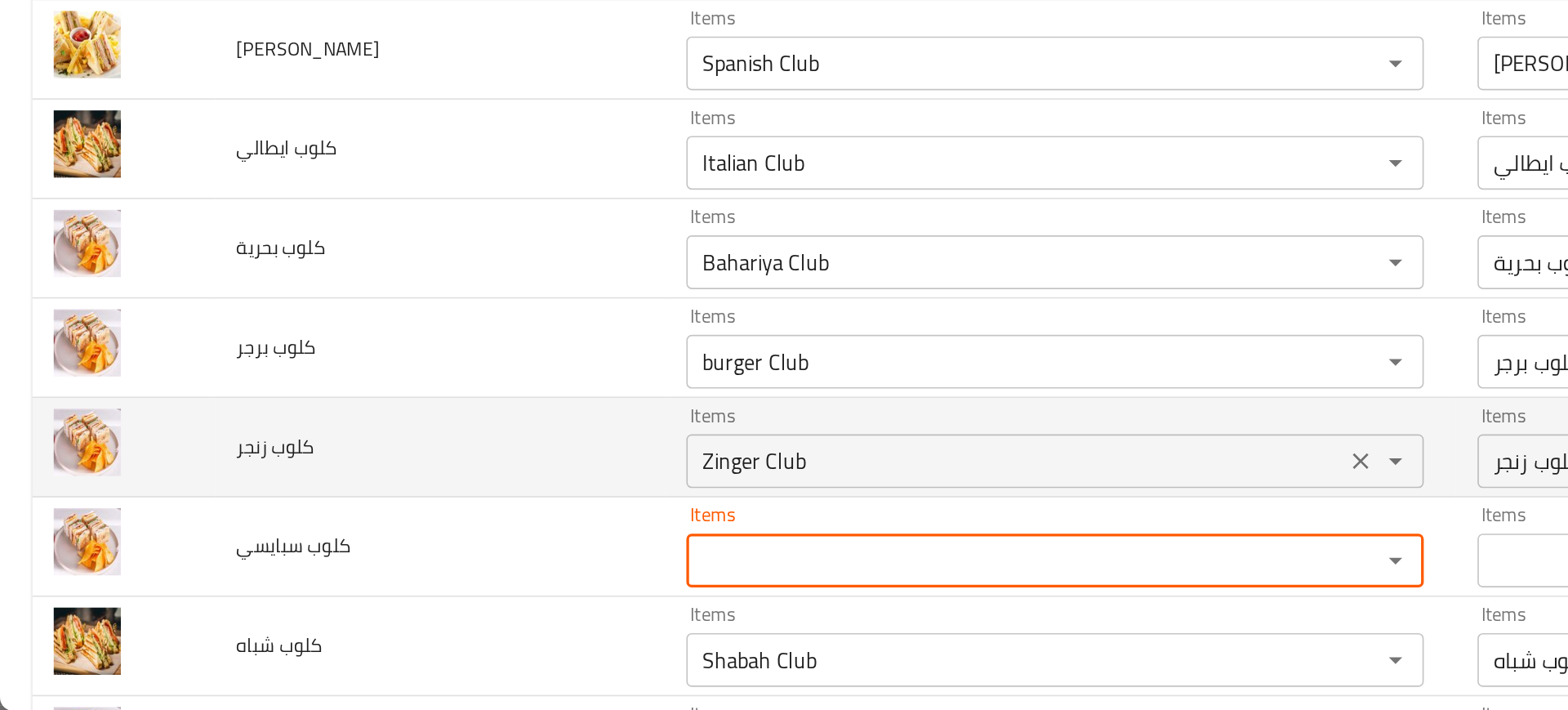
click at [423, 562] on زنجر "Zinger Club" at bounding box center [617, 558] width 390 height 23
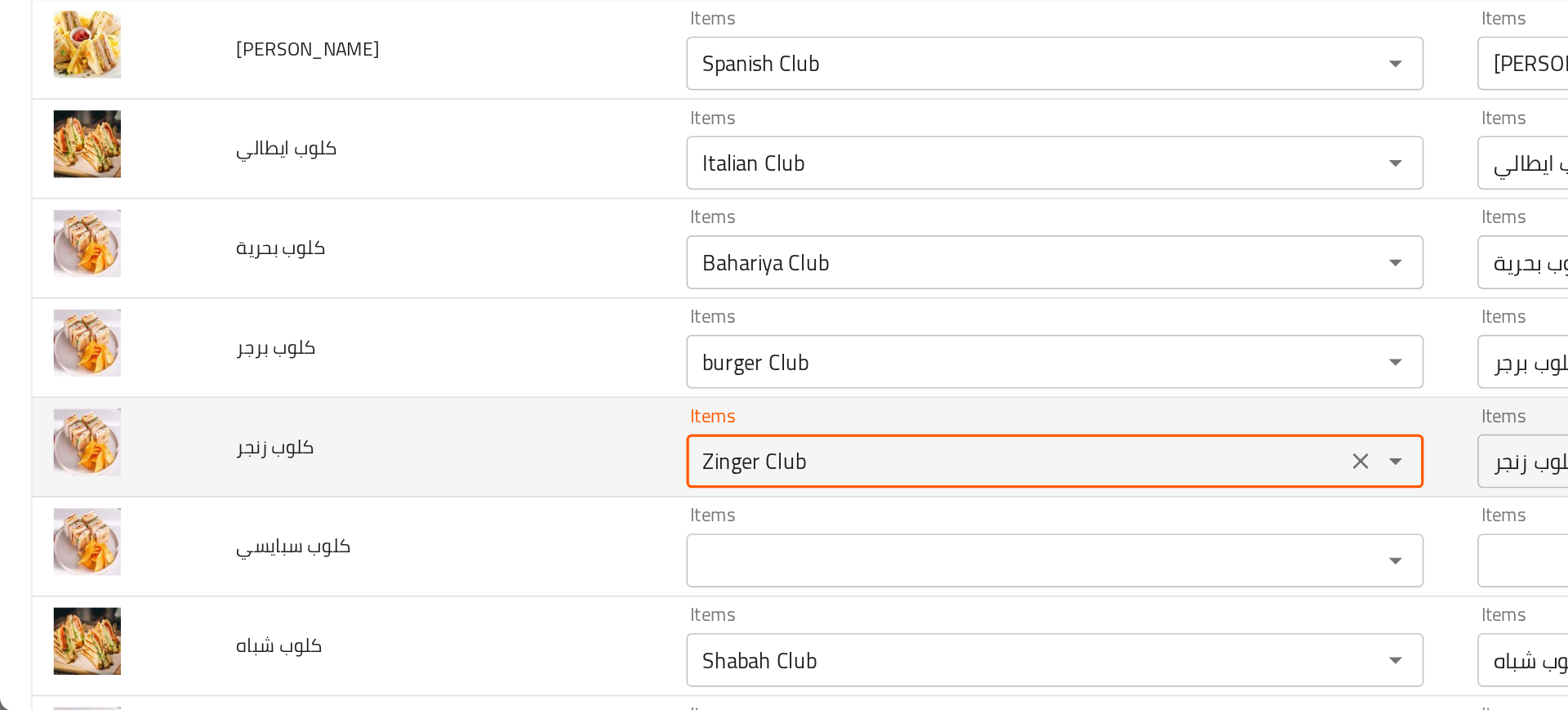
click at [423, 562] on زنجر "Zinger Club" at bounding box center [617, 558] width 390 height 23
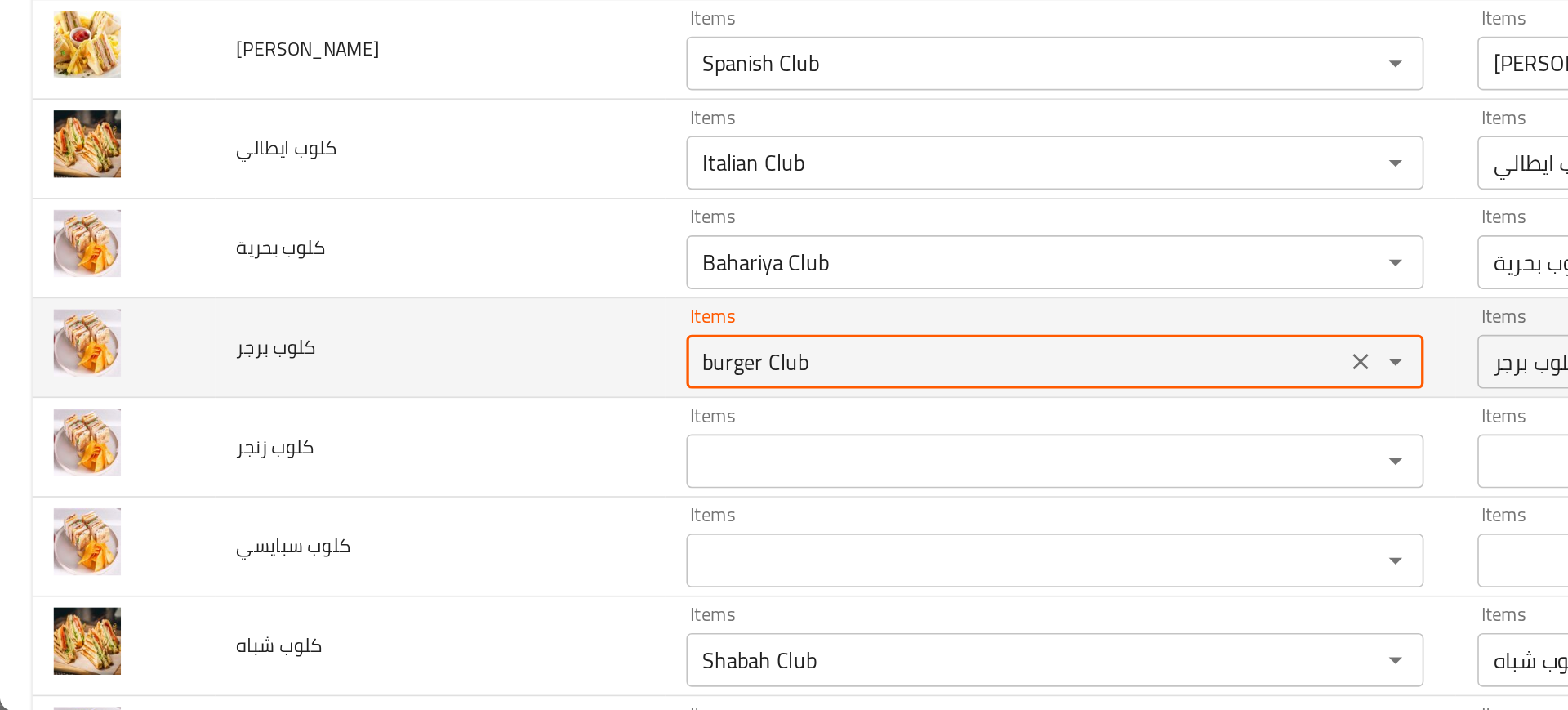
click at [423, 496] on برجر "burger Club" at bounding box center [617, 498] width 390 height 23
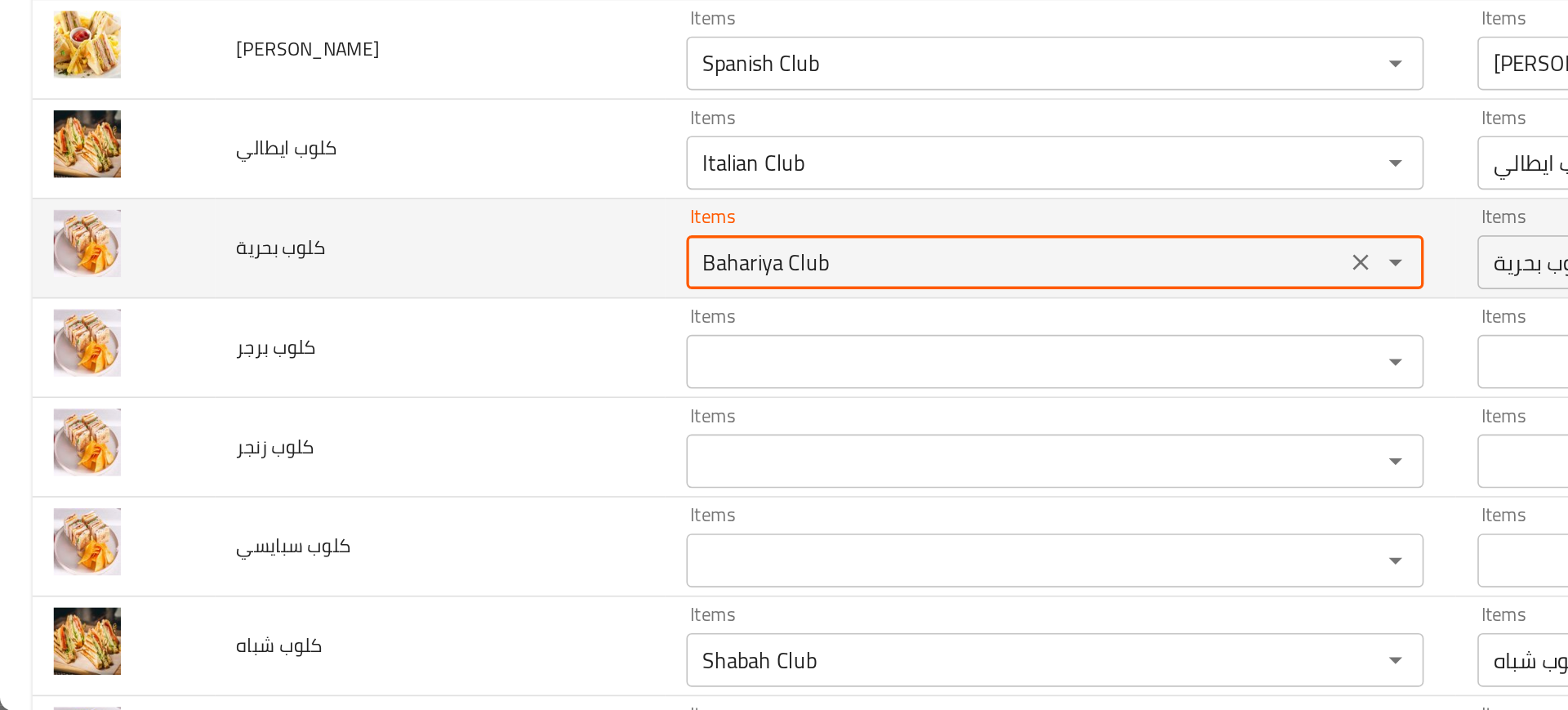
click at [423, 449] on بحرية "Bahariya Club" at bounding box center [617, 437] width 390 height 23
click at [174, 424] on span "كلوب بحرية" at bounding box center [171, 428] width 54 height 21
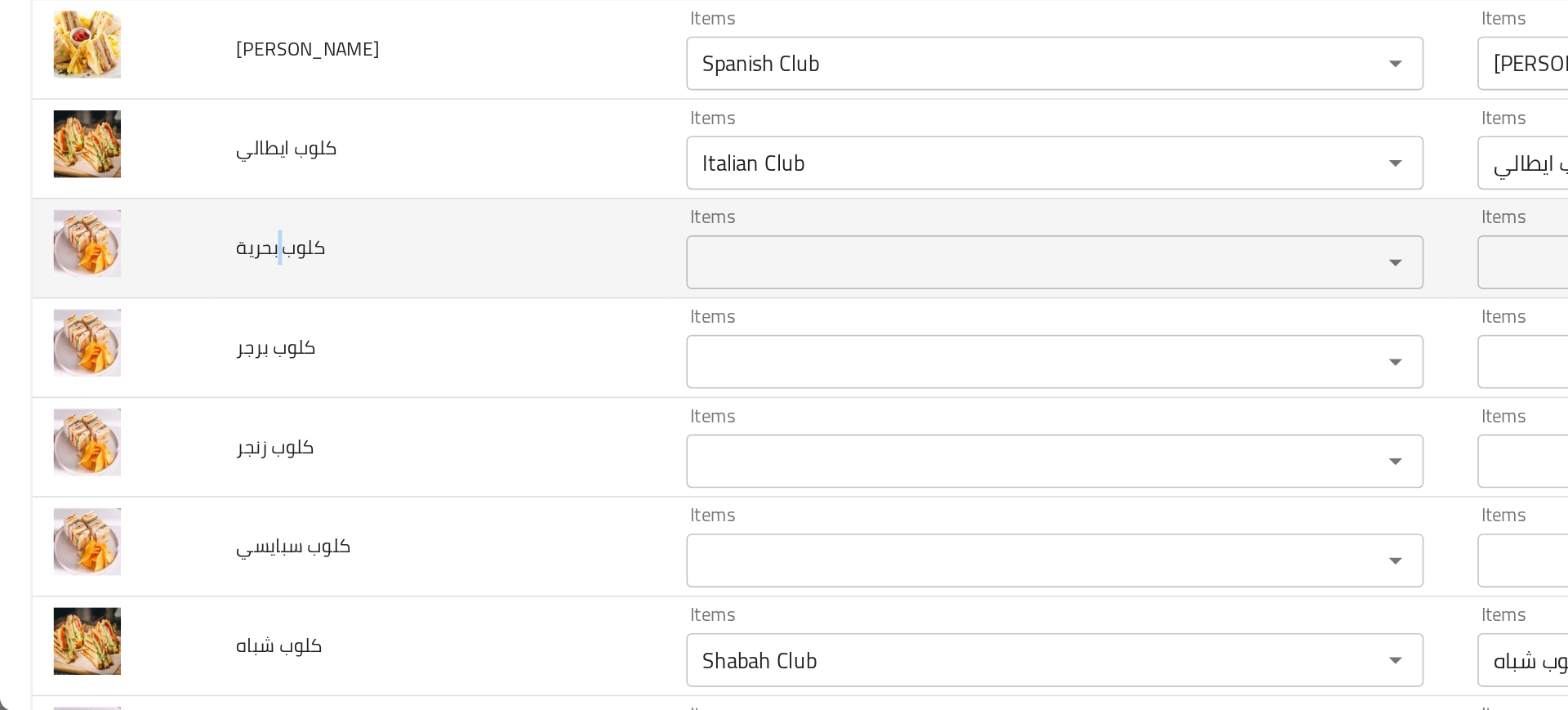
click at [174, 424] on span "كلوب بحرية" at bounding box center [171, 428] width 54 height 21
copy span "كلوب بحرية"
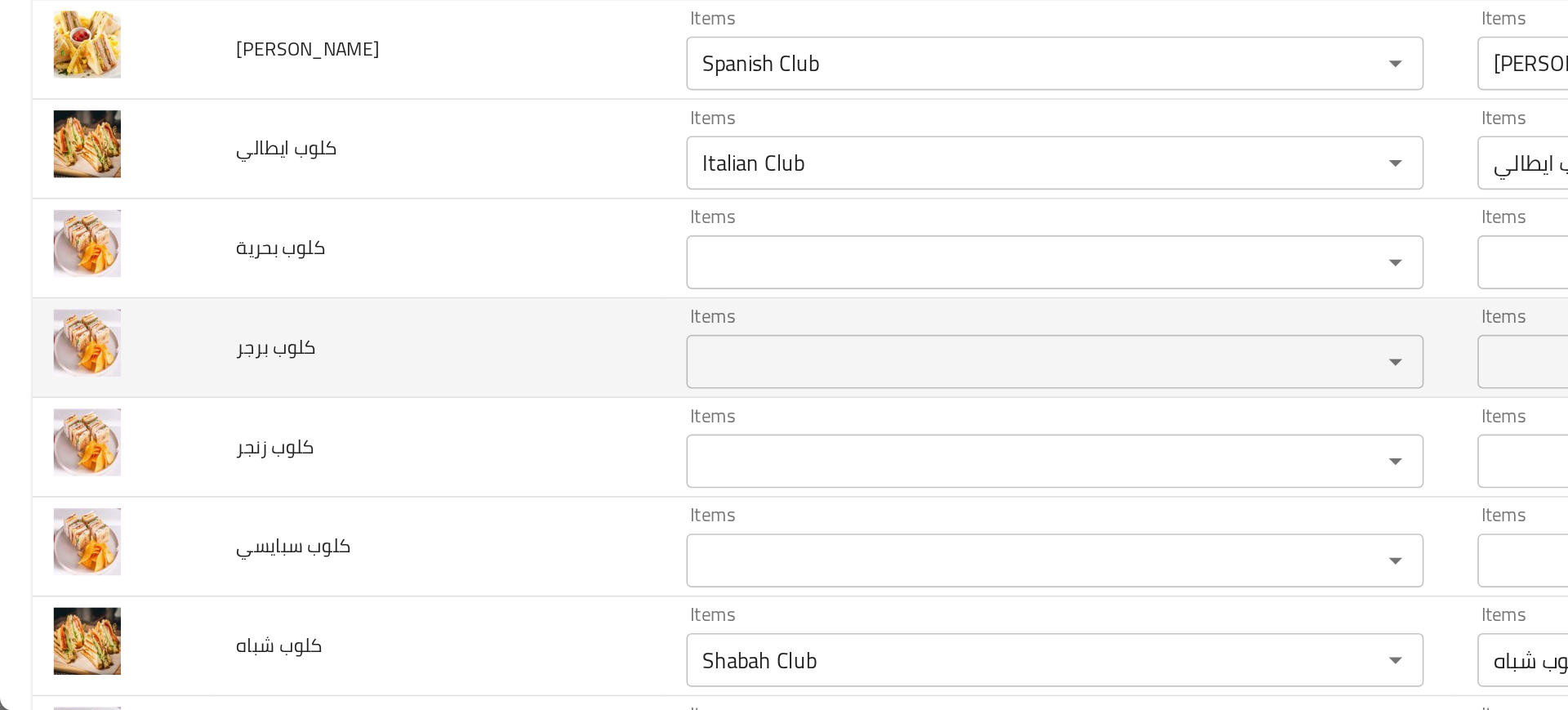
click at [158, 491] on span "كلوب برجر" at bounding box center [168, 488] width 48 height 21
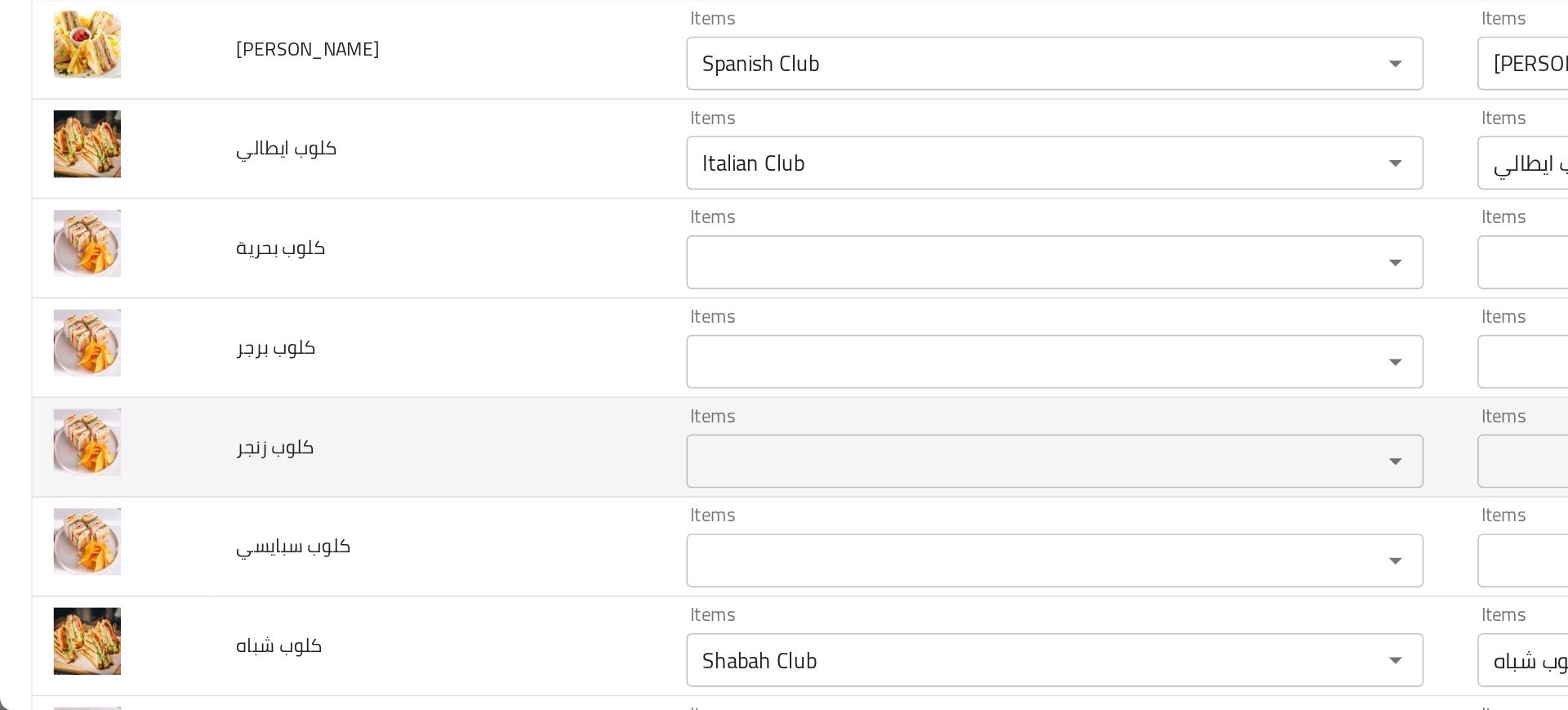
click at [171, 548] on span "كلوب زنجر" at bounding box center [168, 549] width 47 height 21
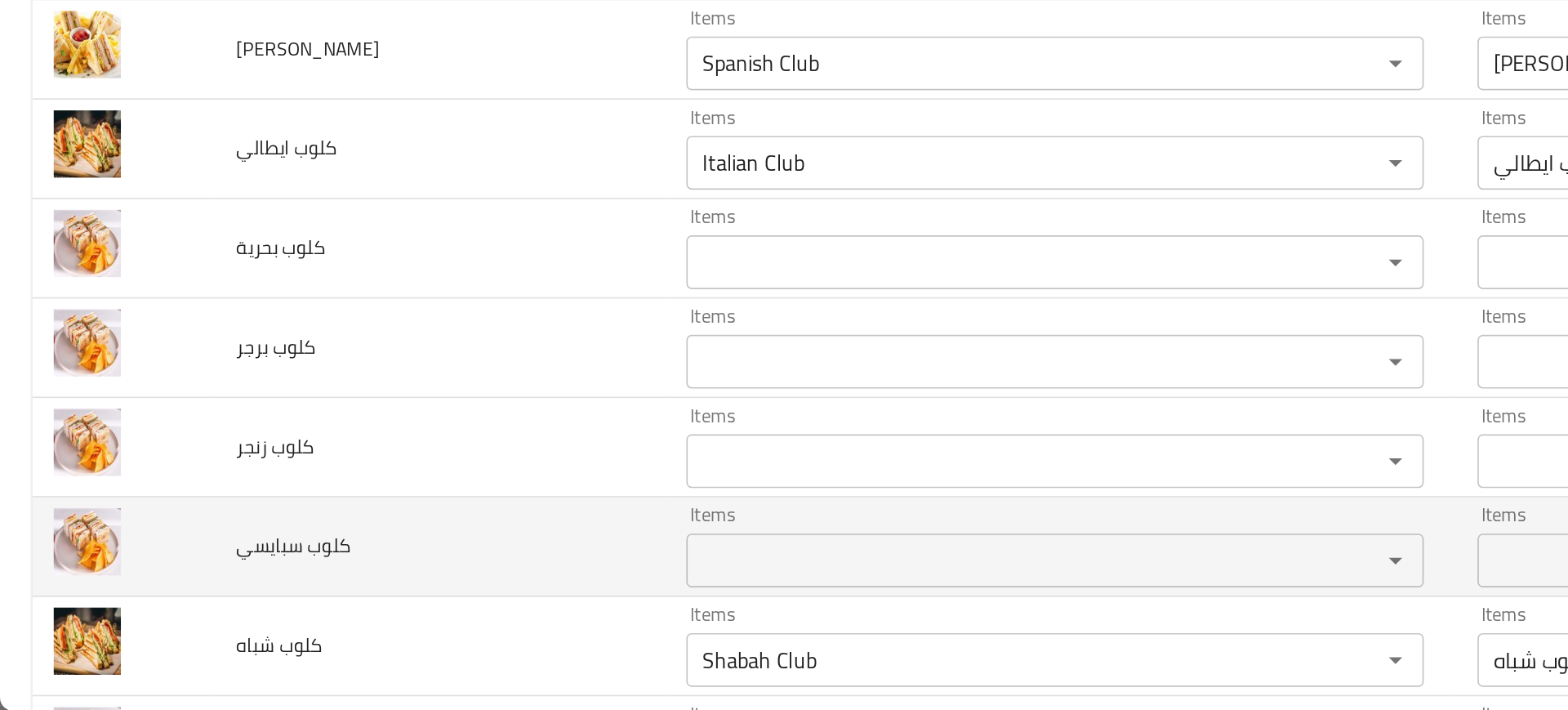
click at [183, 601] on span "كلوب سبايسي" at bounding box center [179, 610] width 70 height 21
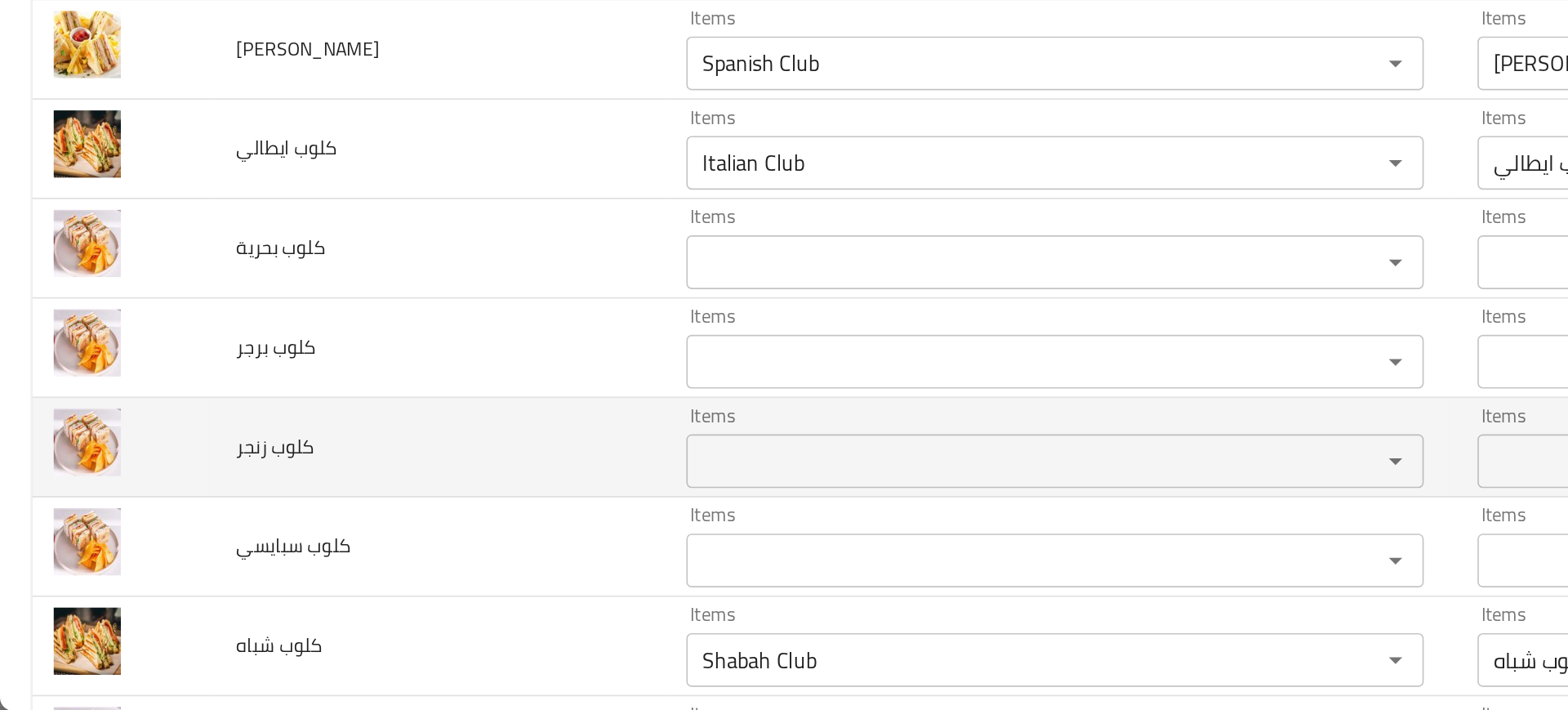
click at [319, 534] on td "كلوب زنجر" at bounding box center [267, 549] width 273 height 60
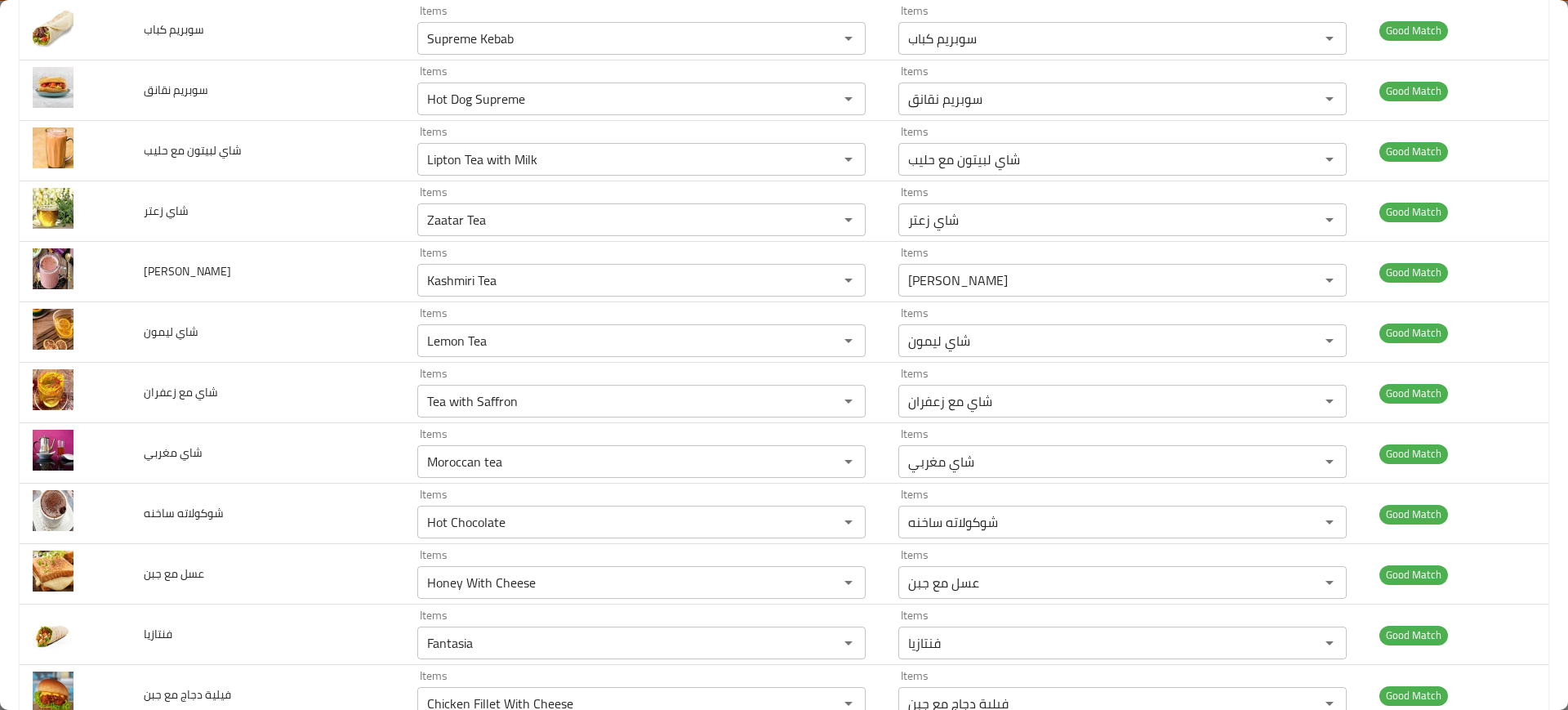
scroll to position [0, 0]
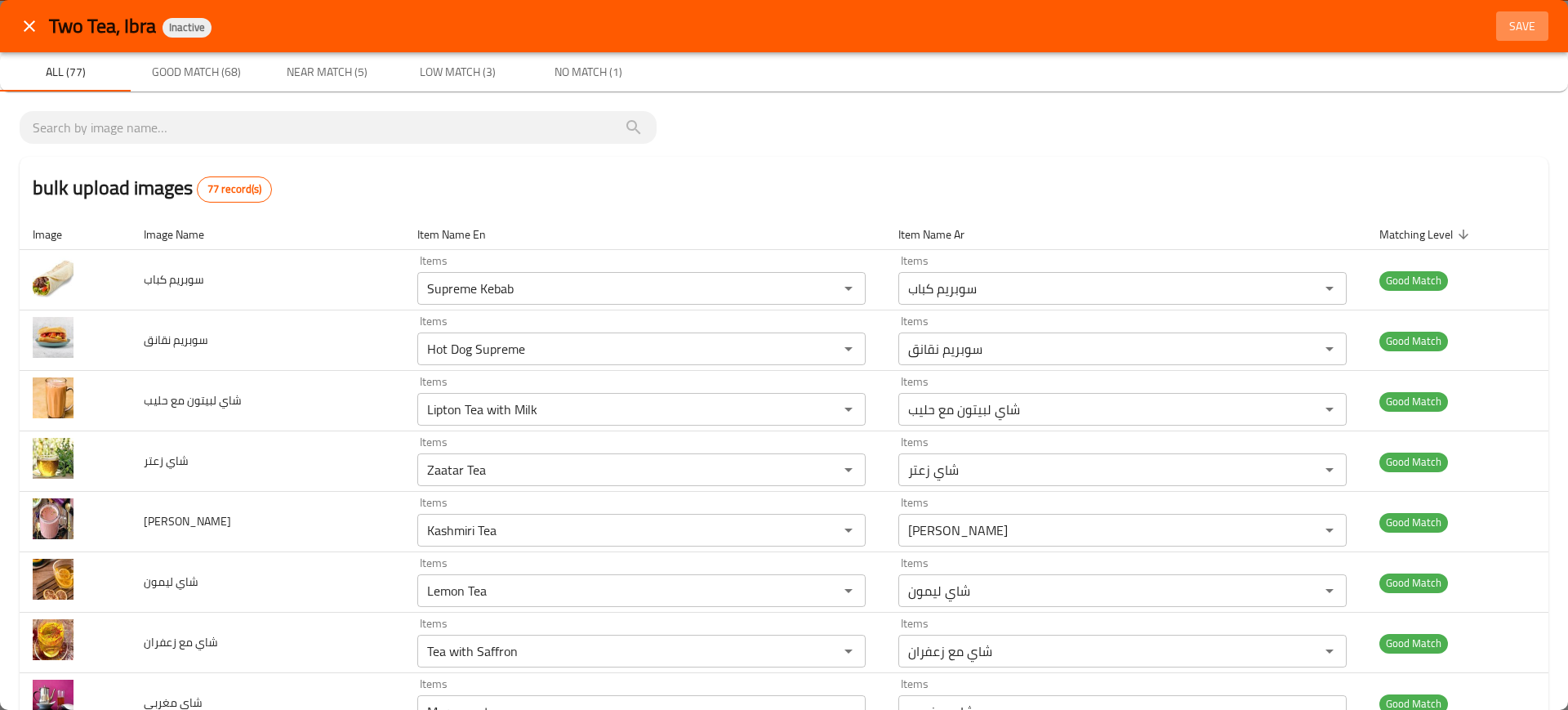
click at [1529, 20] on button "Save" at bounding box center [1523, 26] width 52 height 31
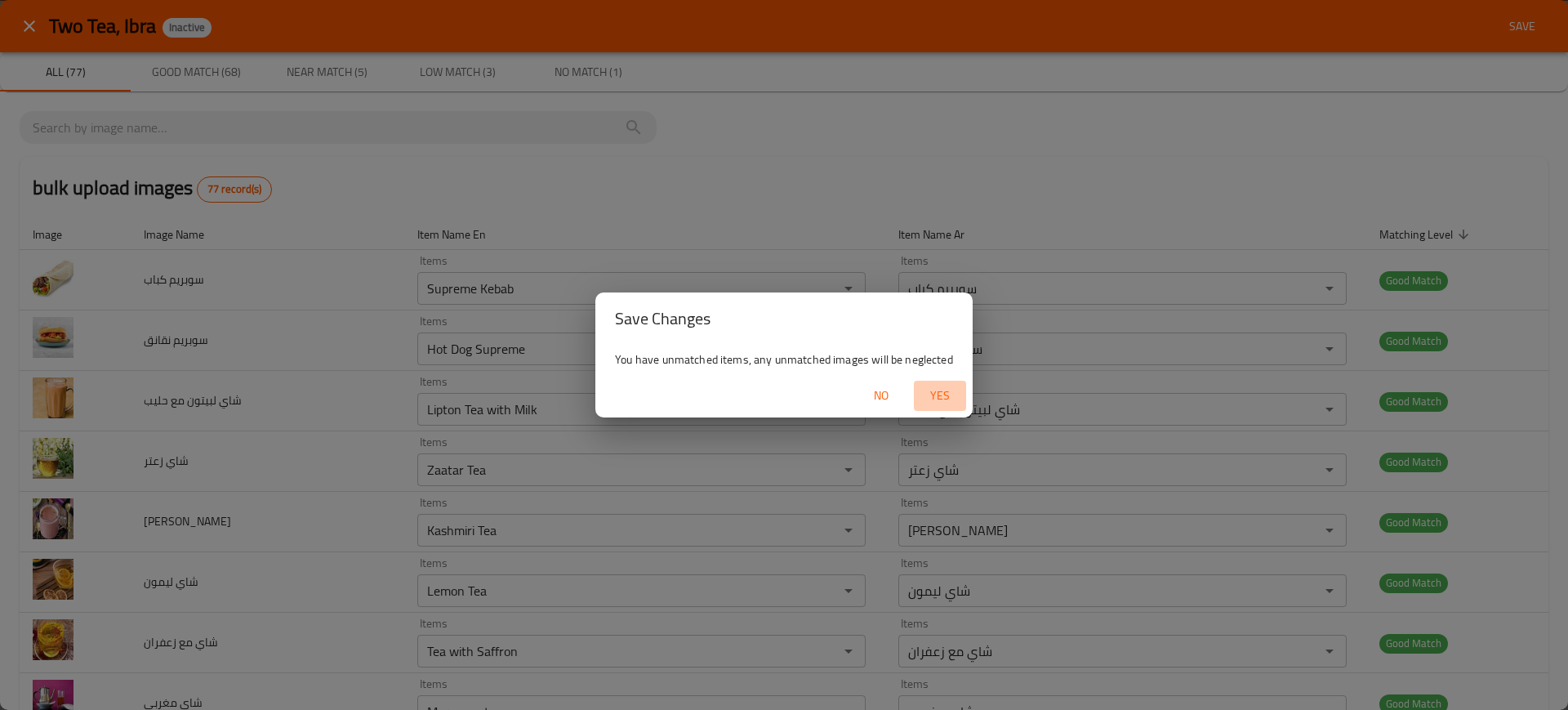
click at [942, 394] on span "Yes" at bounding box center [939, 396] width 39 height 20
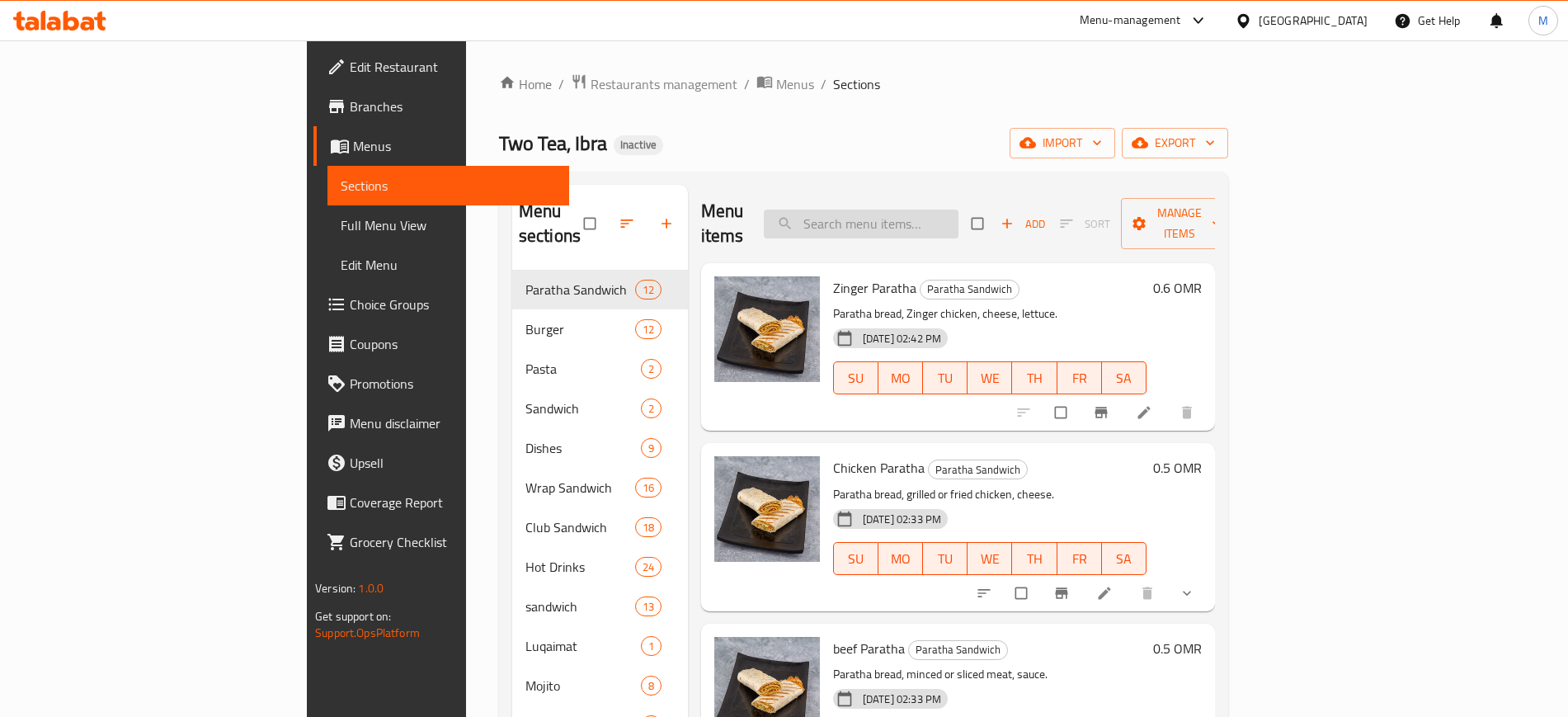
click at [959, 210] on input "search" at bounding box center [861, 224] width 195 height 29
paste input "Shish Tawook Supreme"
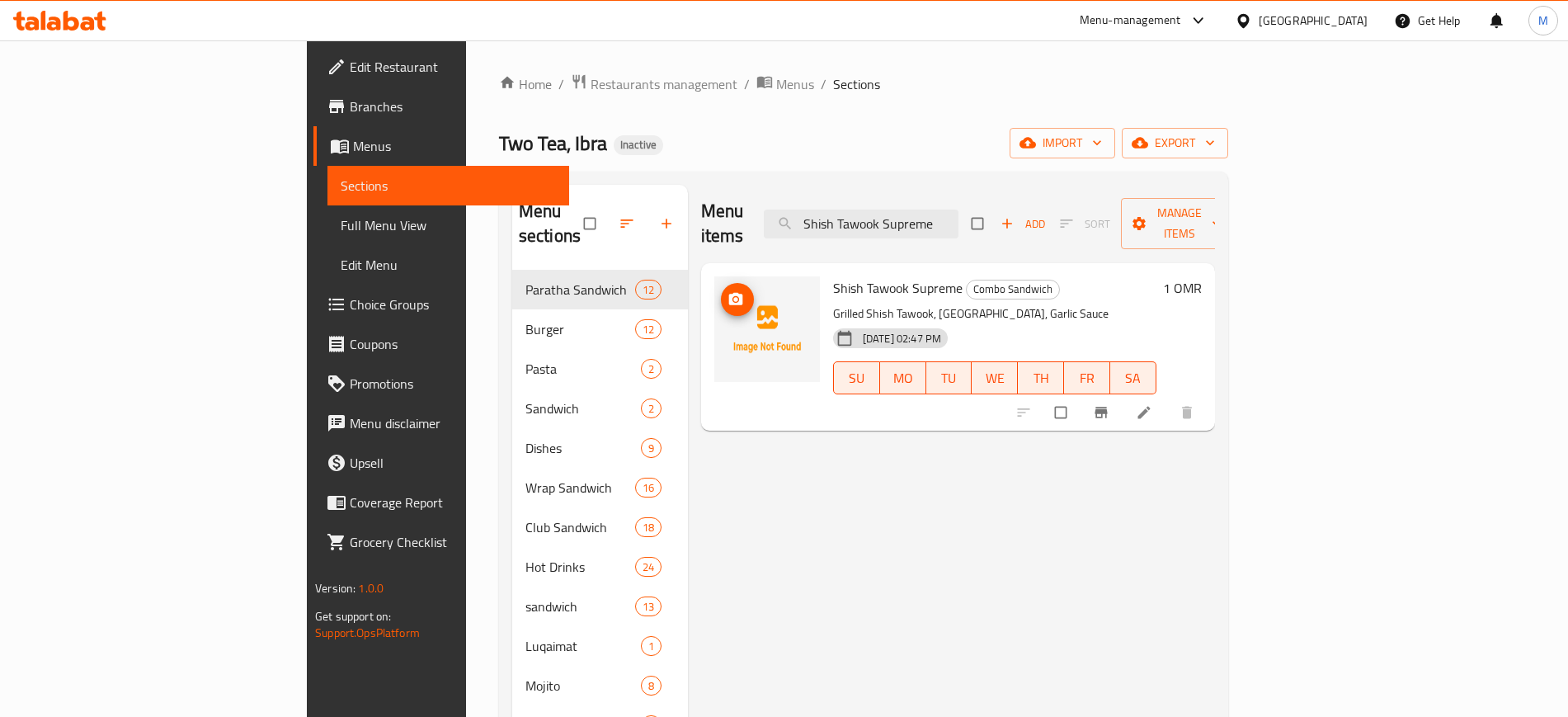
paste input "Chicken Pieces"
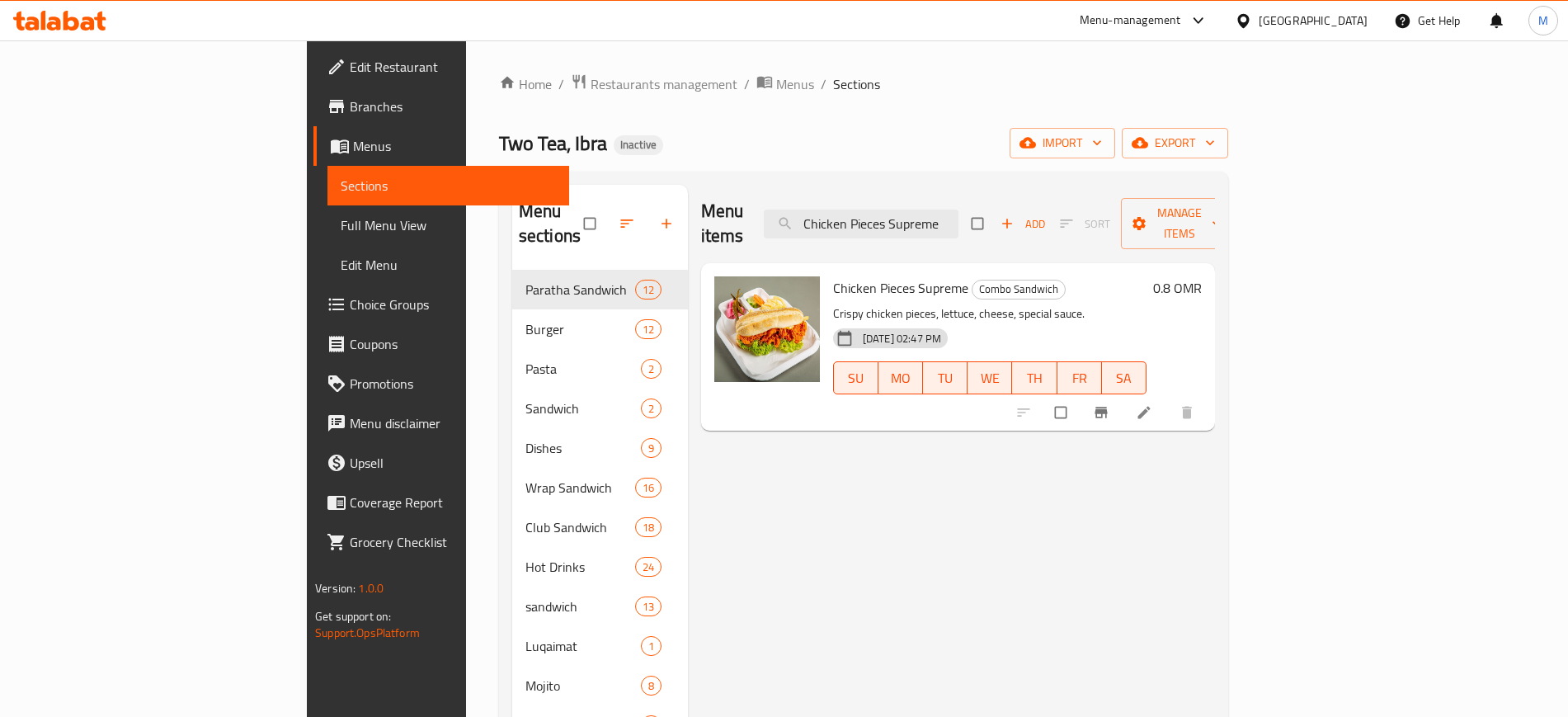
paste input "lub Majlis"
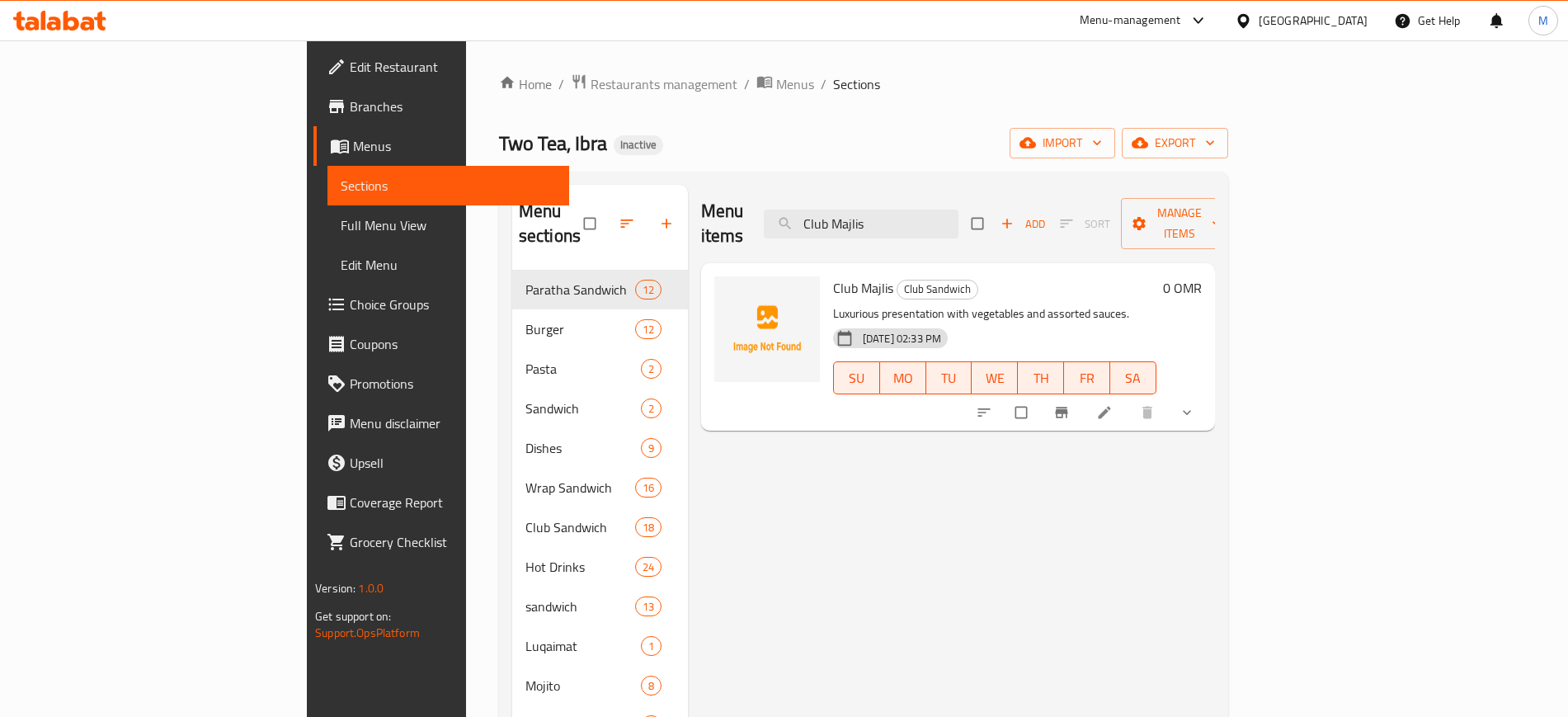
paste input "Kids Meal"
paste input "Massey Club"
type input "Massey Club"
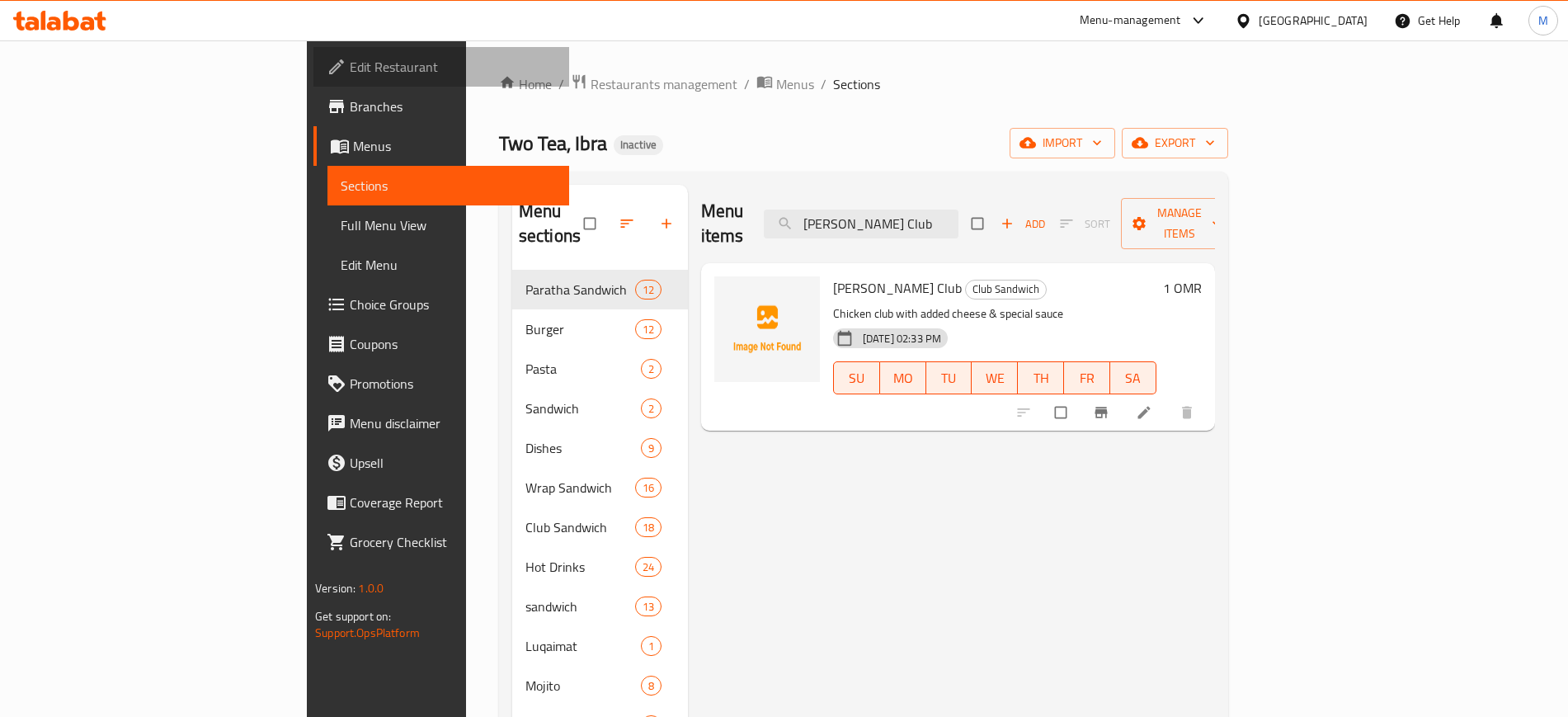
click at [350, 71] on span "Edit Restaurant" at bounding box center [452, 67] width 205 height 19
